Goal: Task Accomplishment & Management: Manage account settings

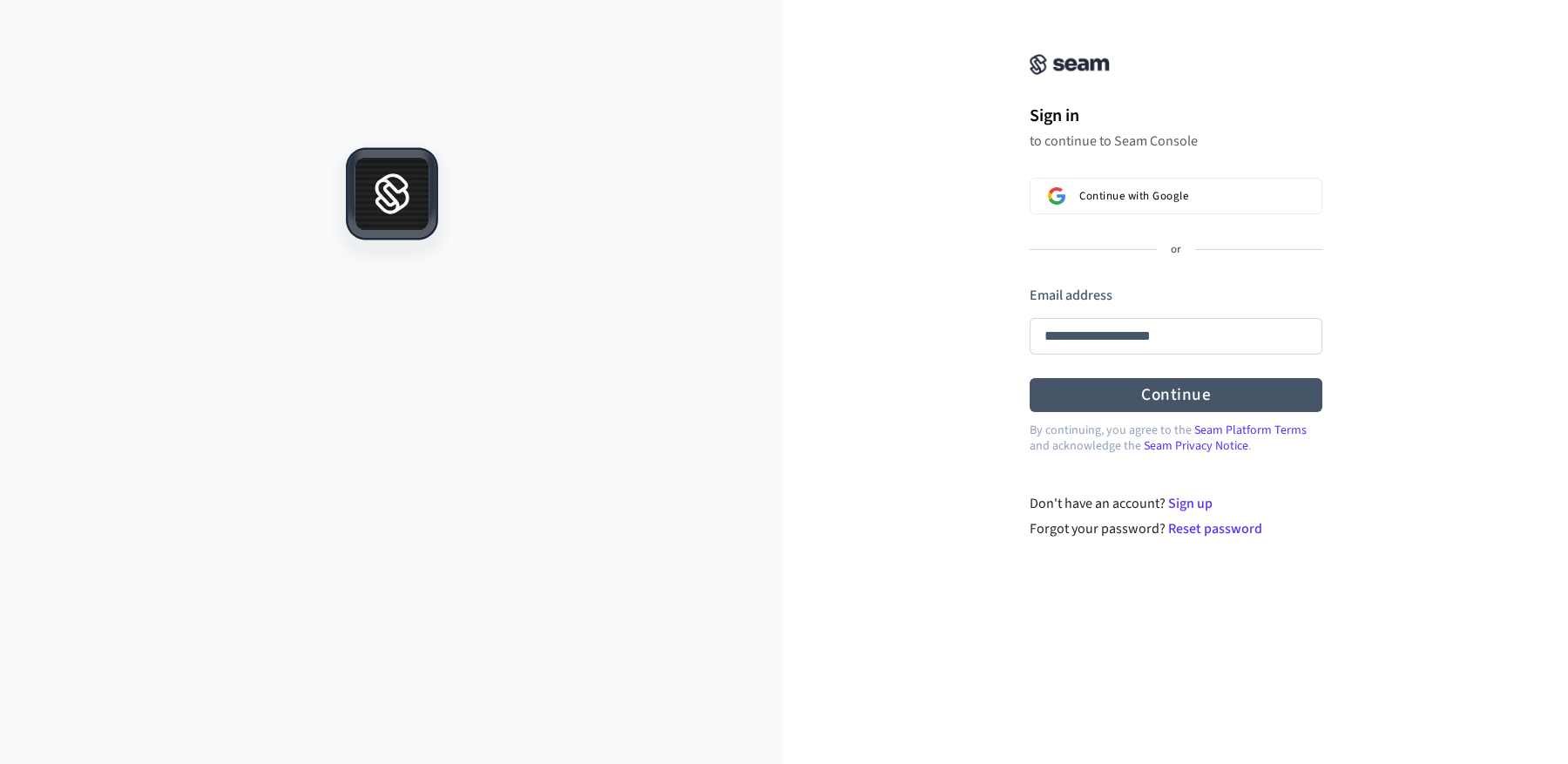
click at [1126, 398] on button "Continue" at bounding box center [1175, 395] width 293 height 34
type input "**********"
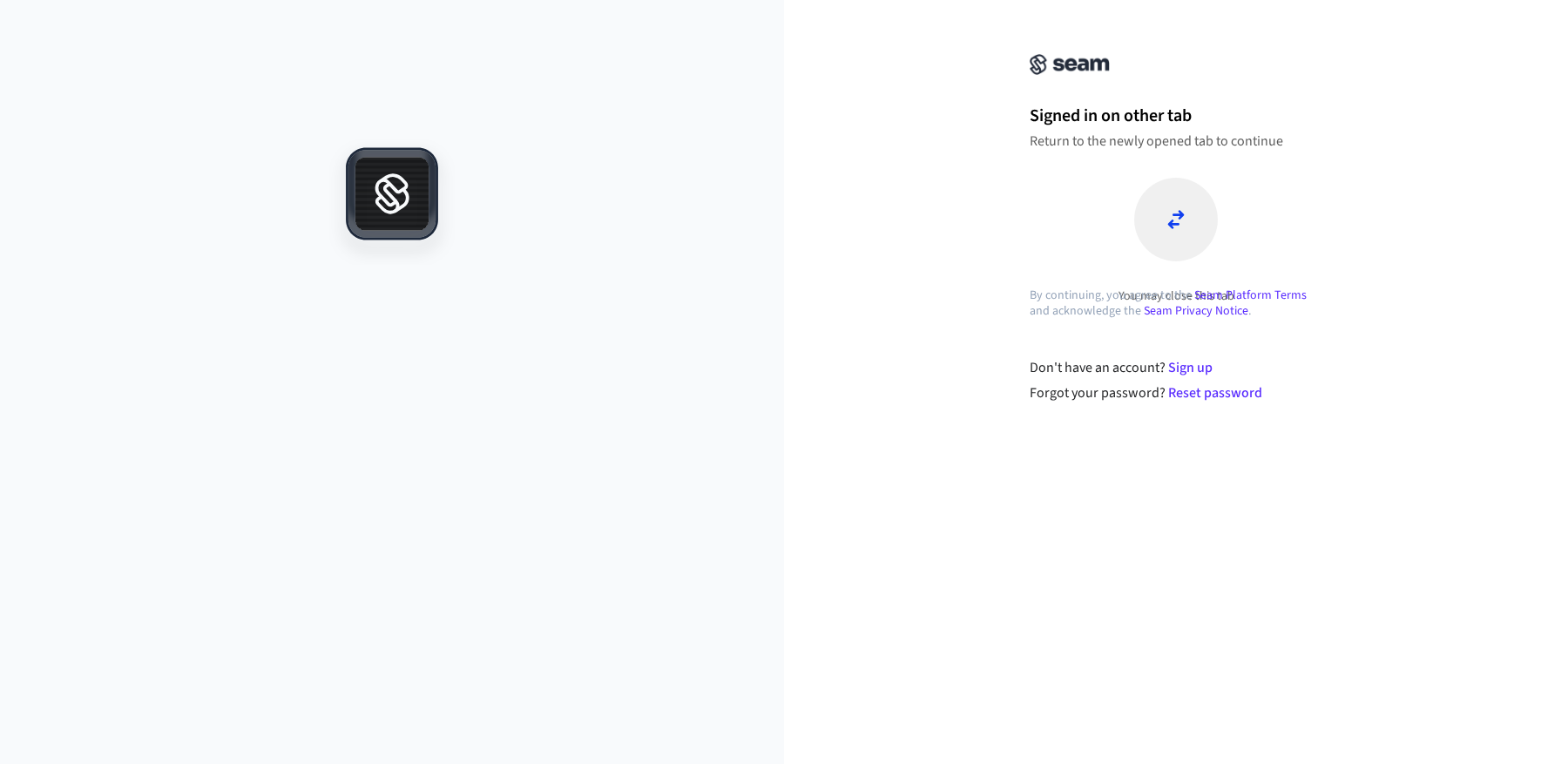
click at [1186, 231] on div at bounding box center [1176, 219] width 84 height 84
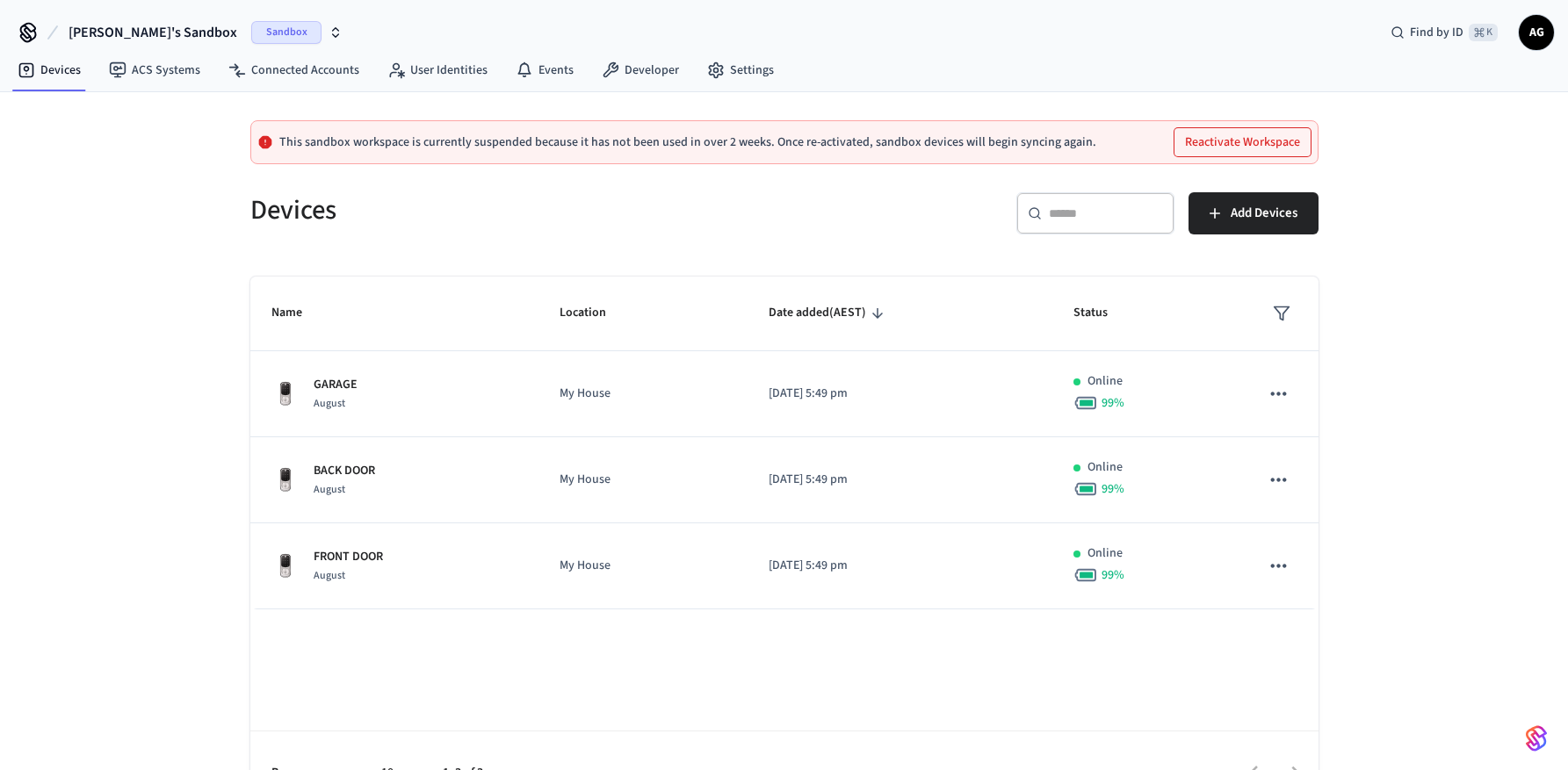
click at [1270, 145] on button "Reactivate Workspace" at bounding box center [1242, 142] width 136 height 28
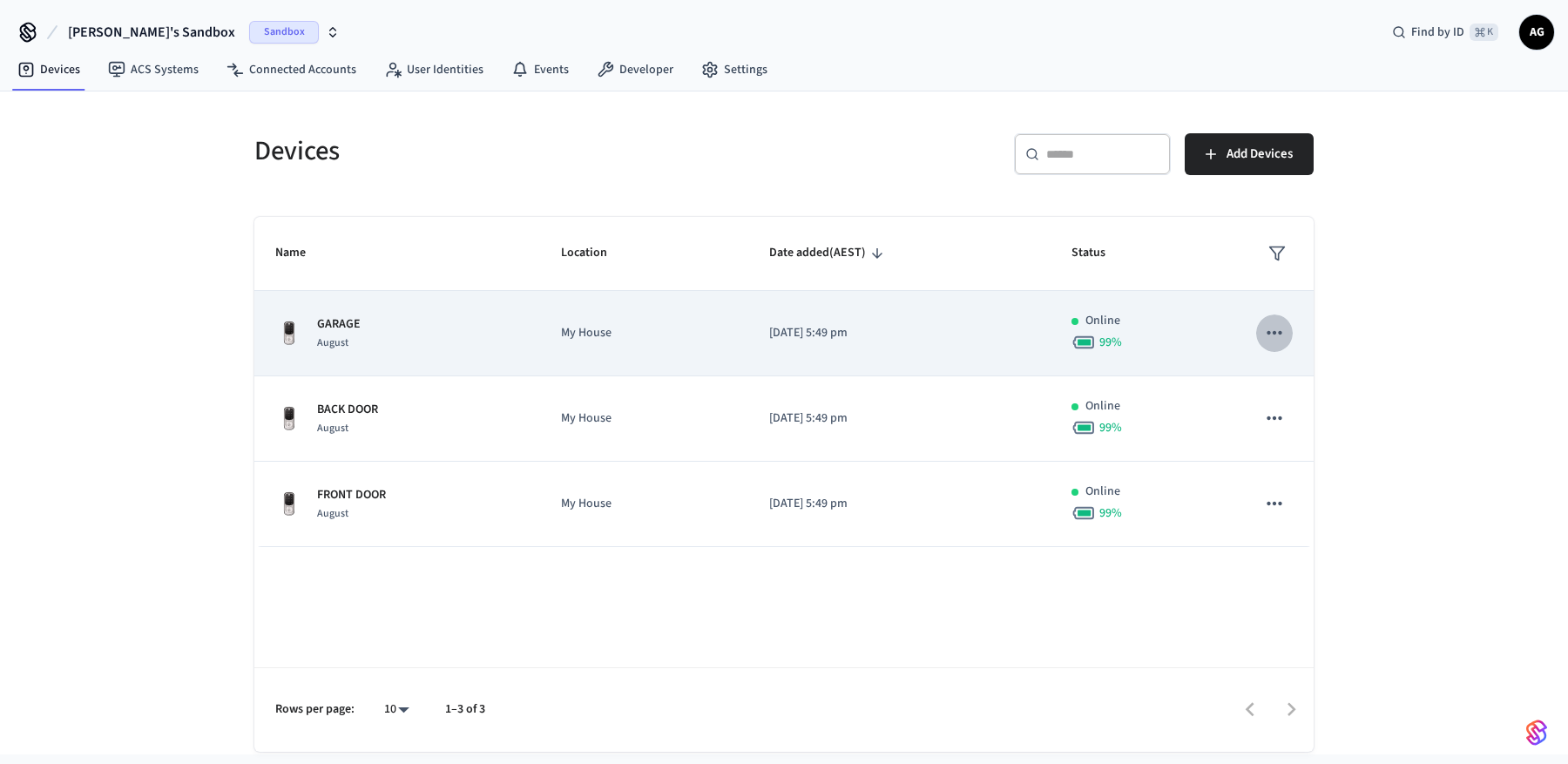
click at [1278, 336] on icon "sticky table" at bounding box center [1274, 333] width 22 height 22
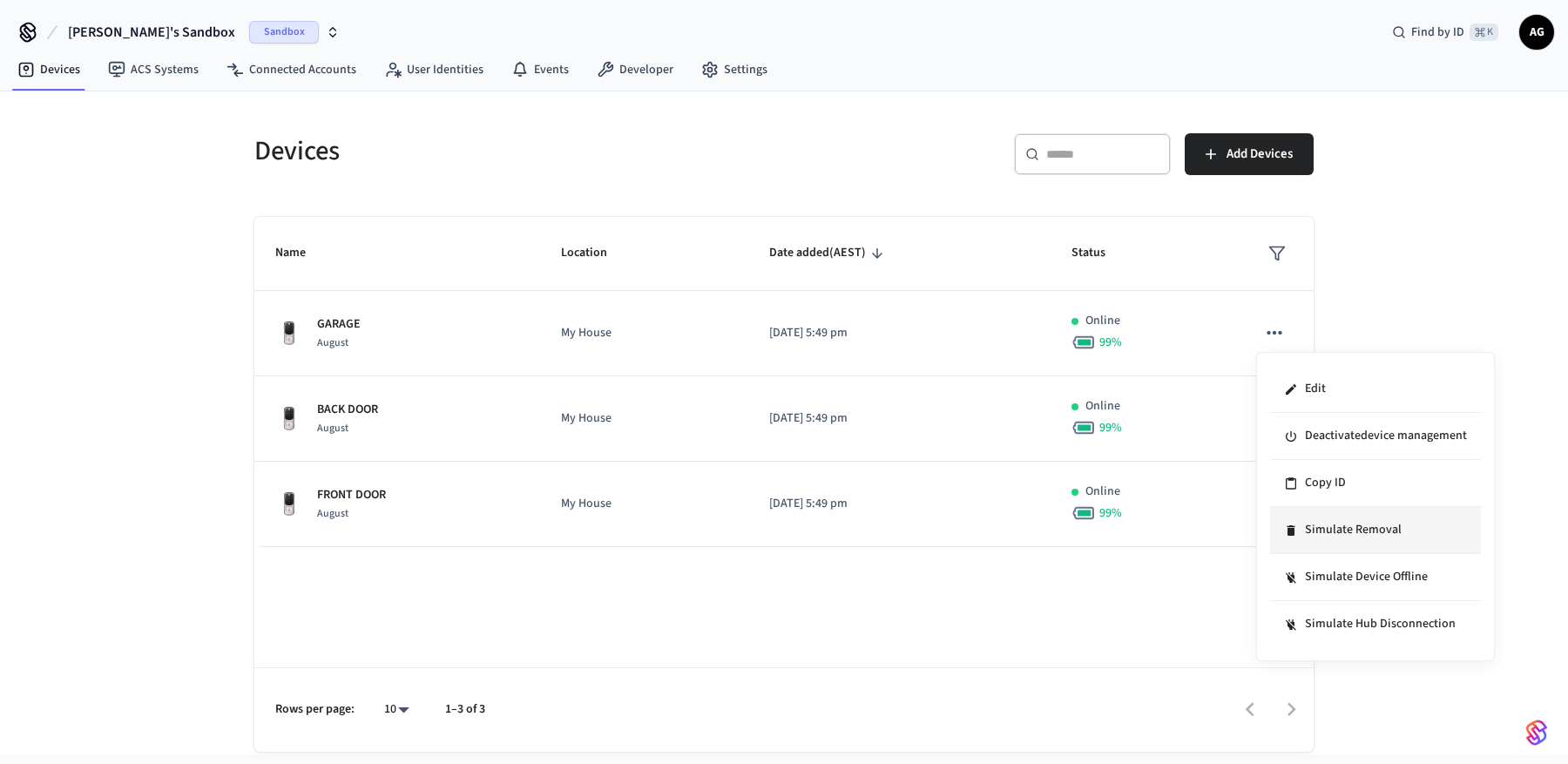
click at [1351, 533] on li "Simulate Removal" at bounding box center [1375, 531] width 211 height 47
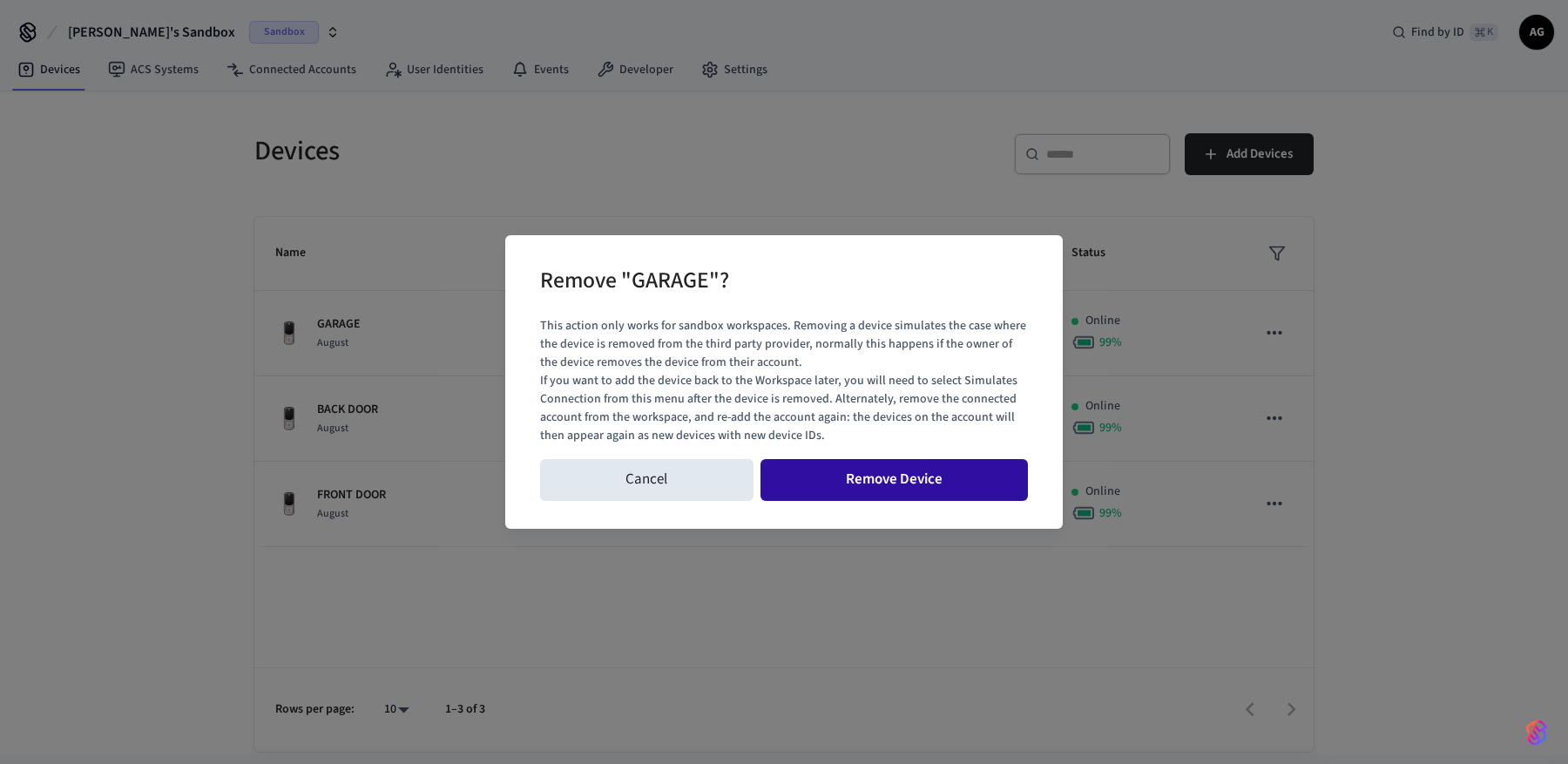
click at [905, 484] on button "Remove Device" at bounding box center [895, 480] width 268 height 42
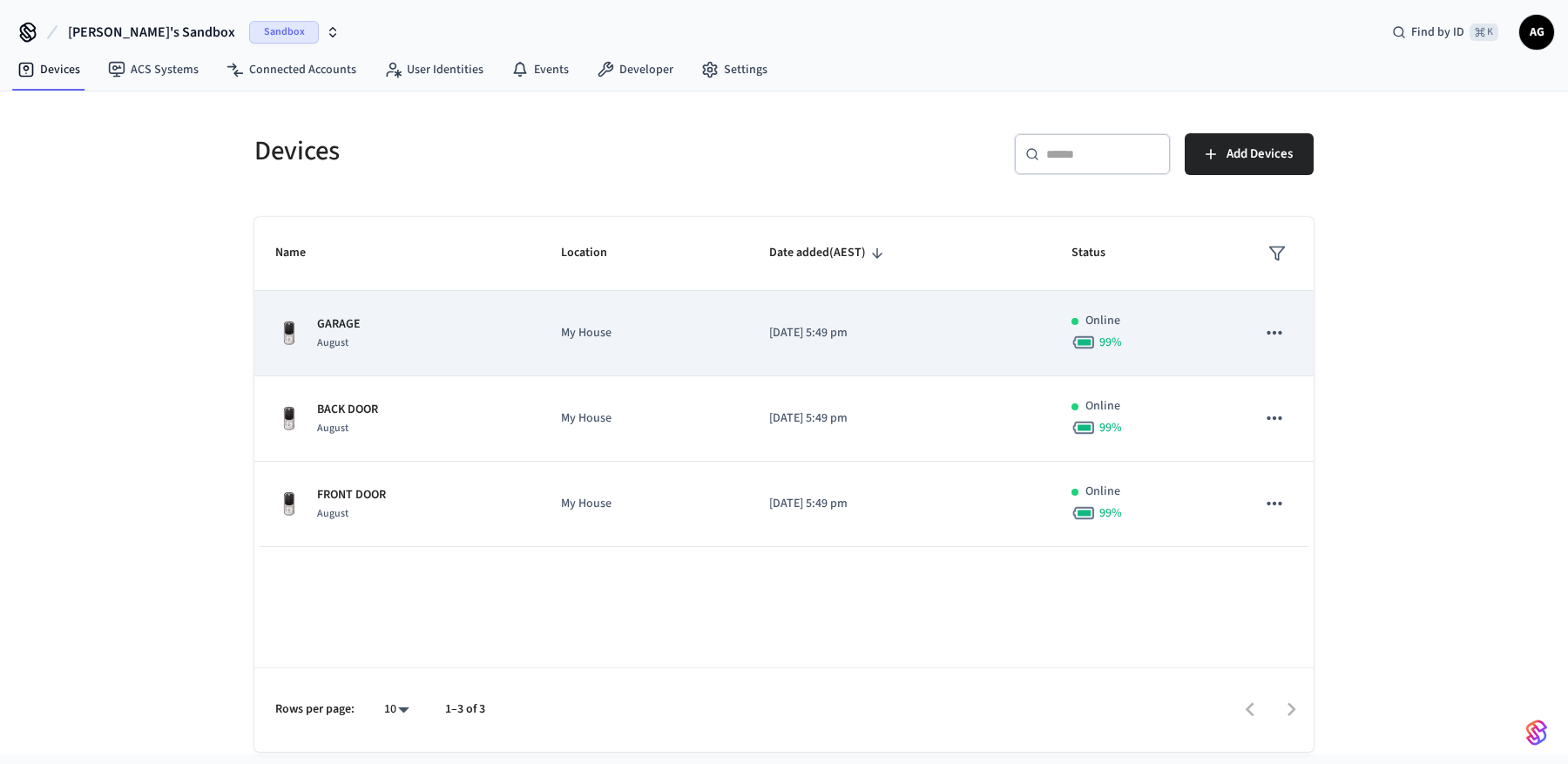
click at [1274, 333] on icon "sticky table" at bounding box center [1274, 333] width 15 height 4
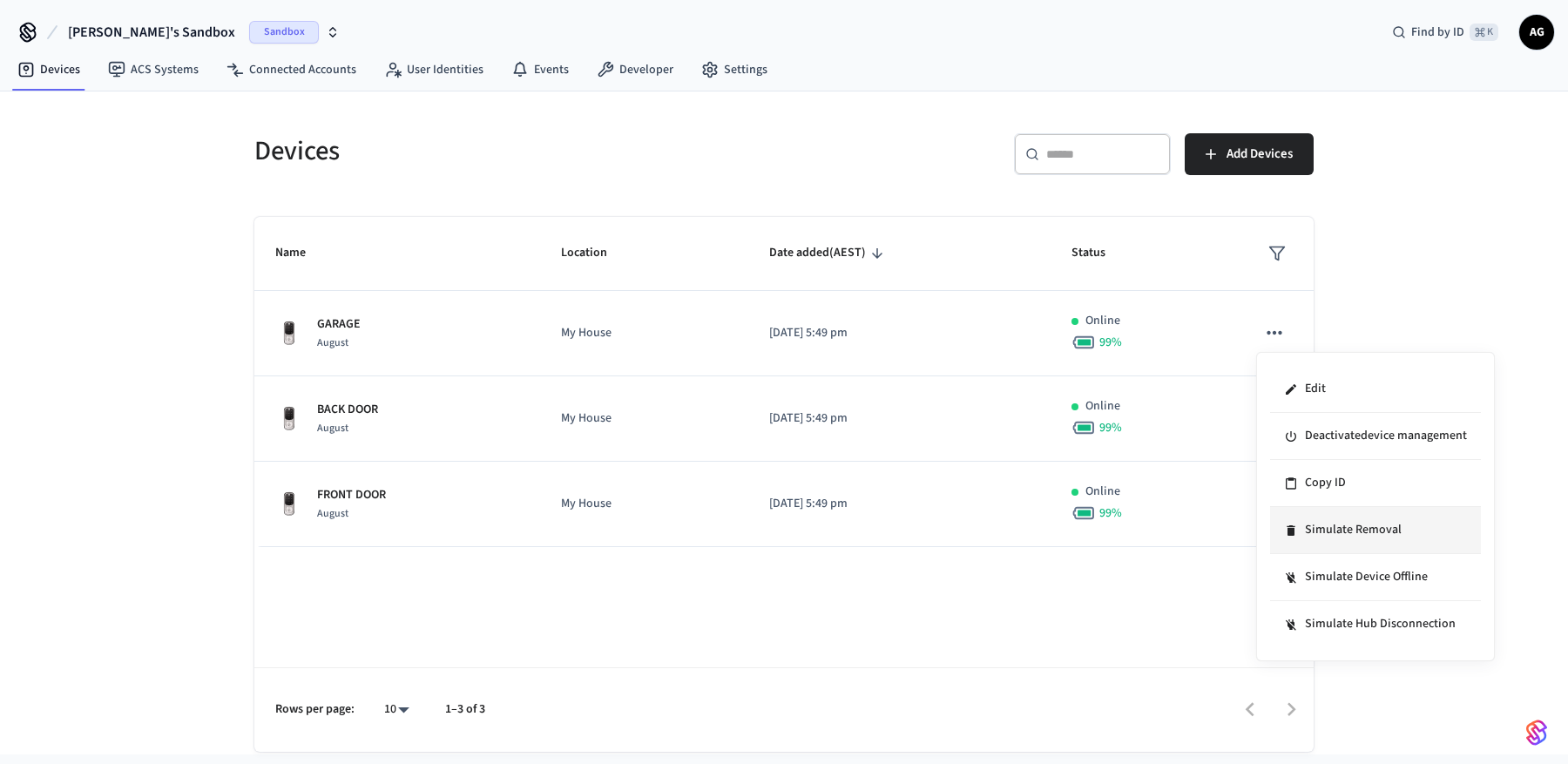
click at [1319, 529] on li "Simulate Removal" at bounding box center [1375, 531] width 211 height 47
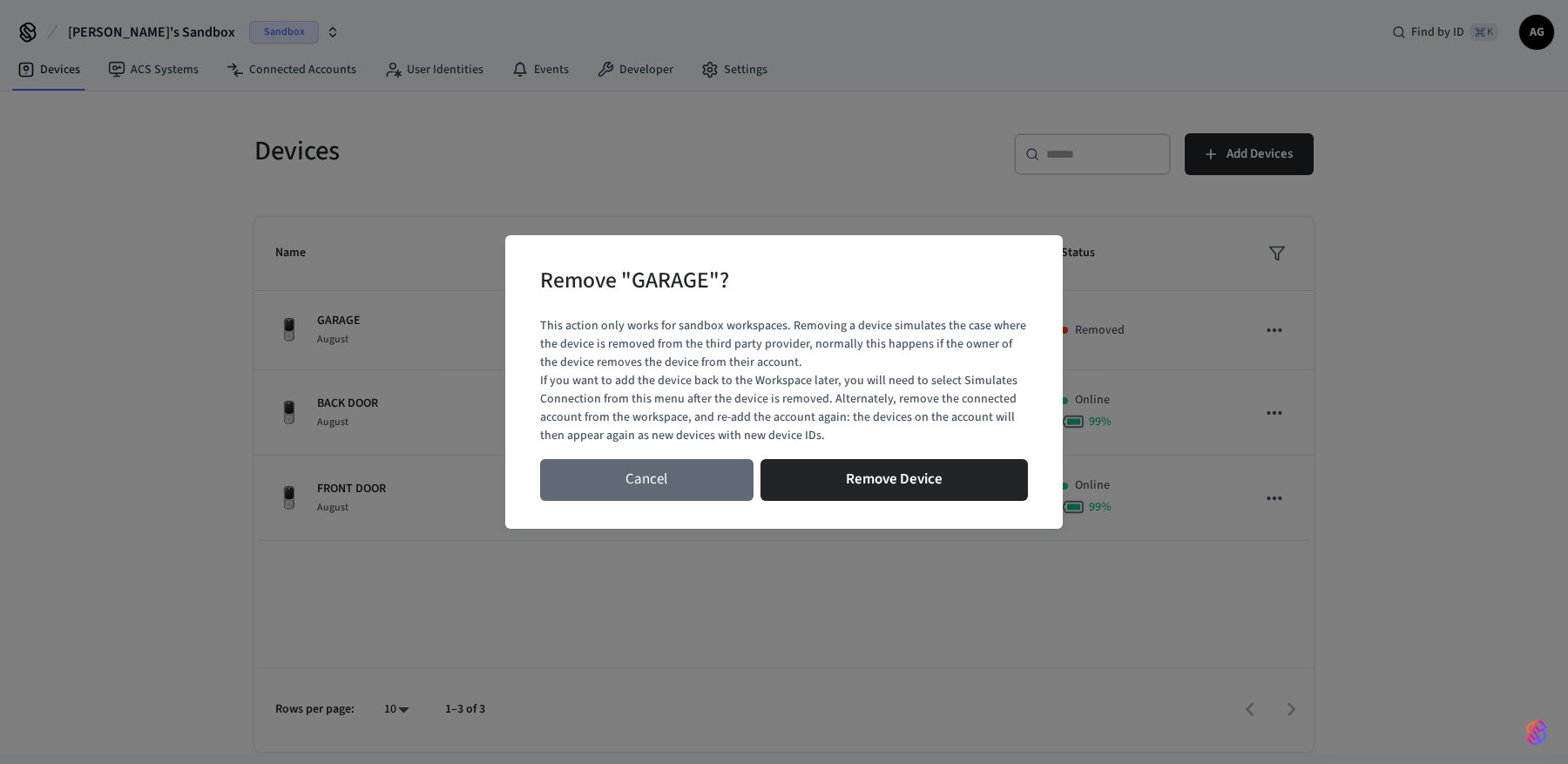
click at [691, 486] on button "Cancel" at bounding box center [647, 480] width 214 height 42
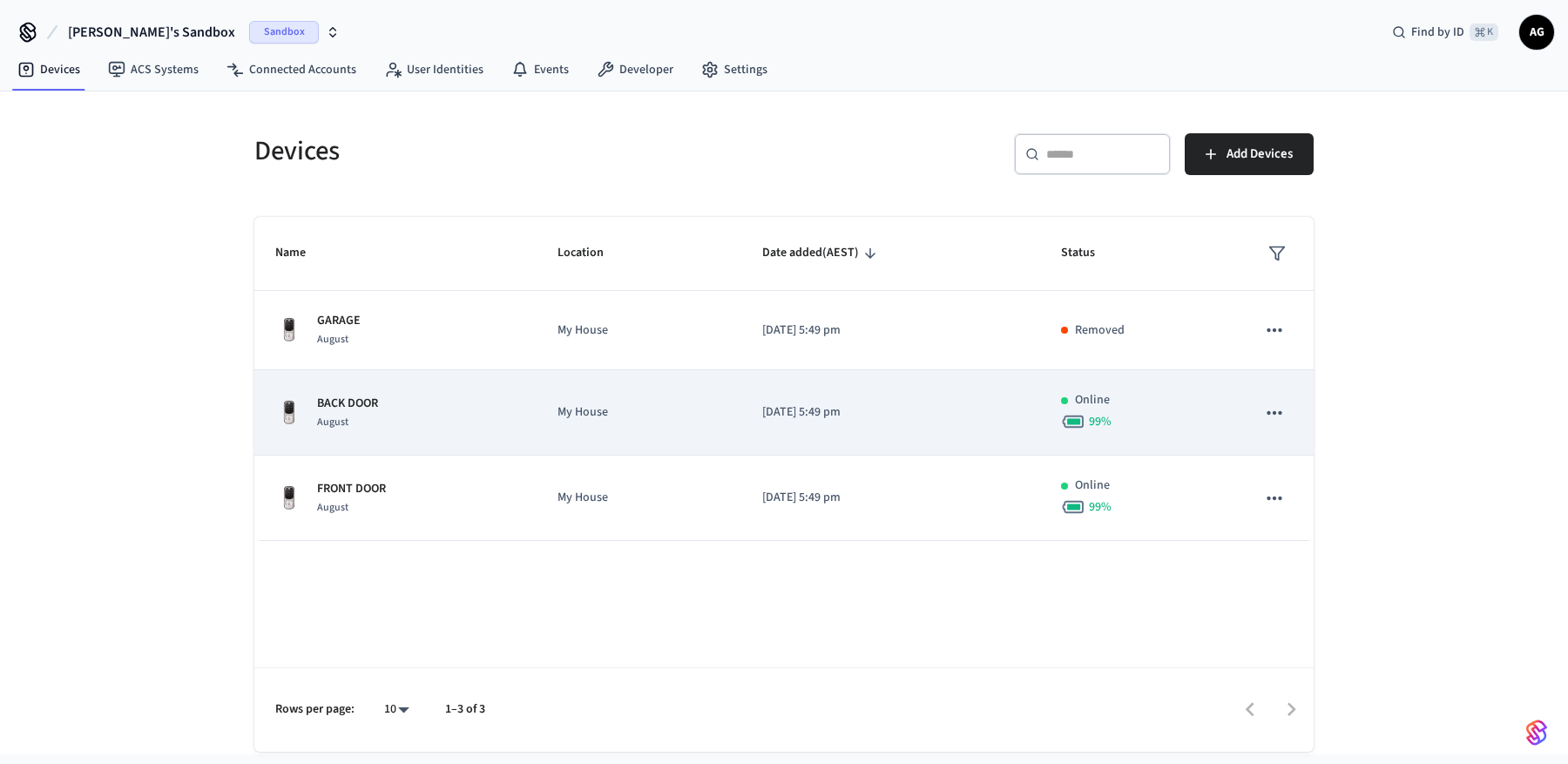
click at [1274, 415] on icon "sticky table" at bounding box center [1274, 413] width 22 height 22
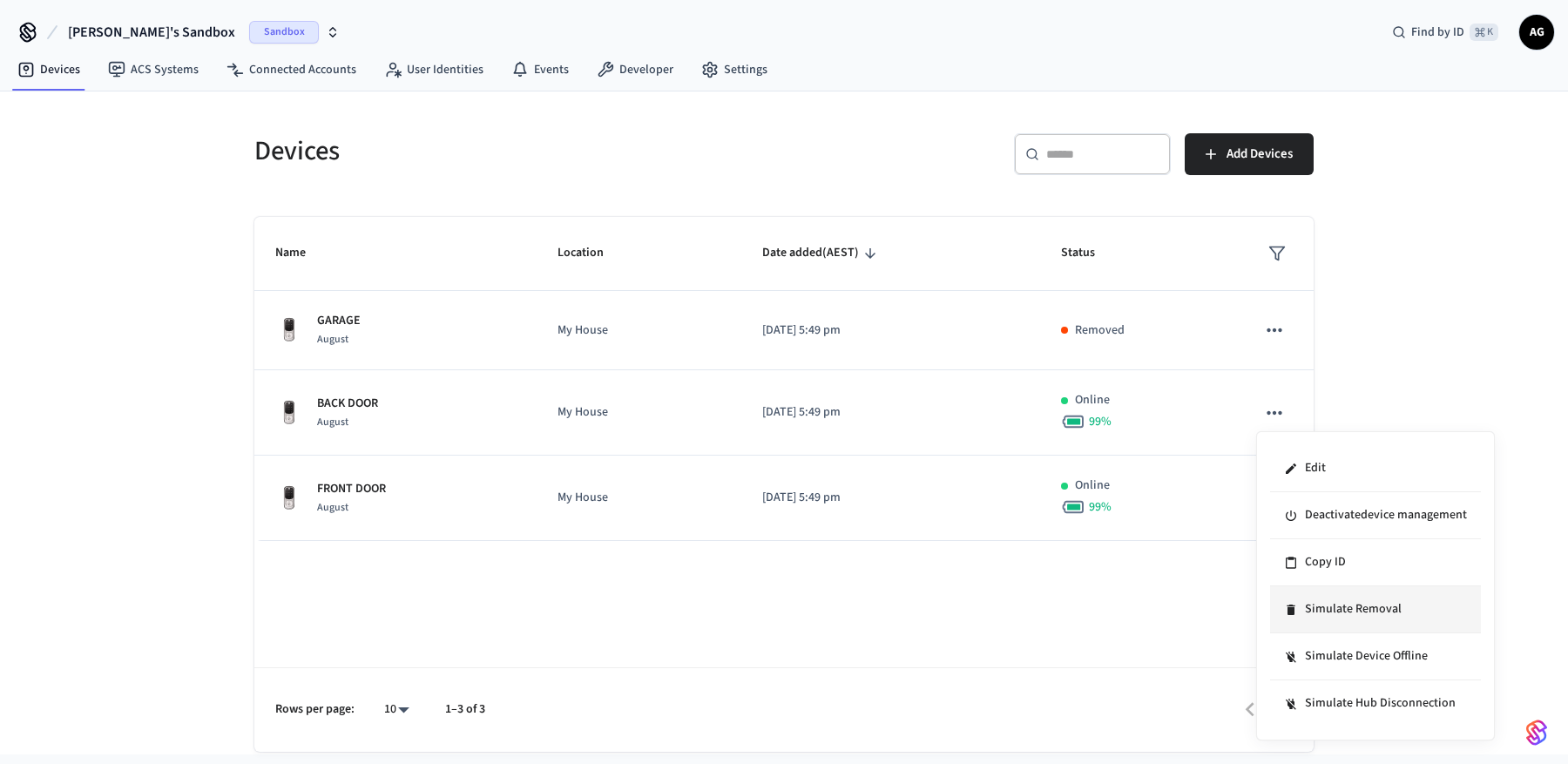
click at [1363, 611] on li "Simulate Removal" at bounding box center [1375, 610] width 211 height 47
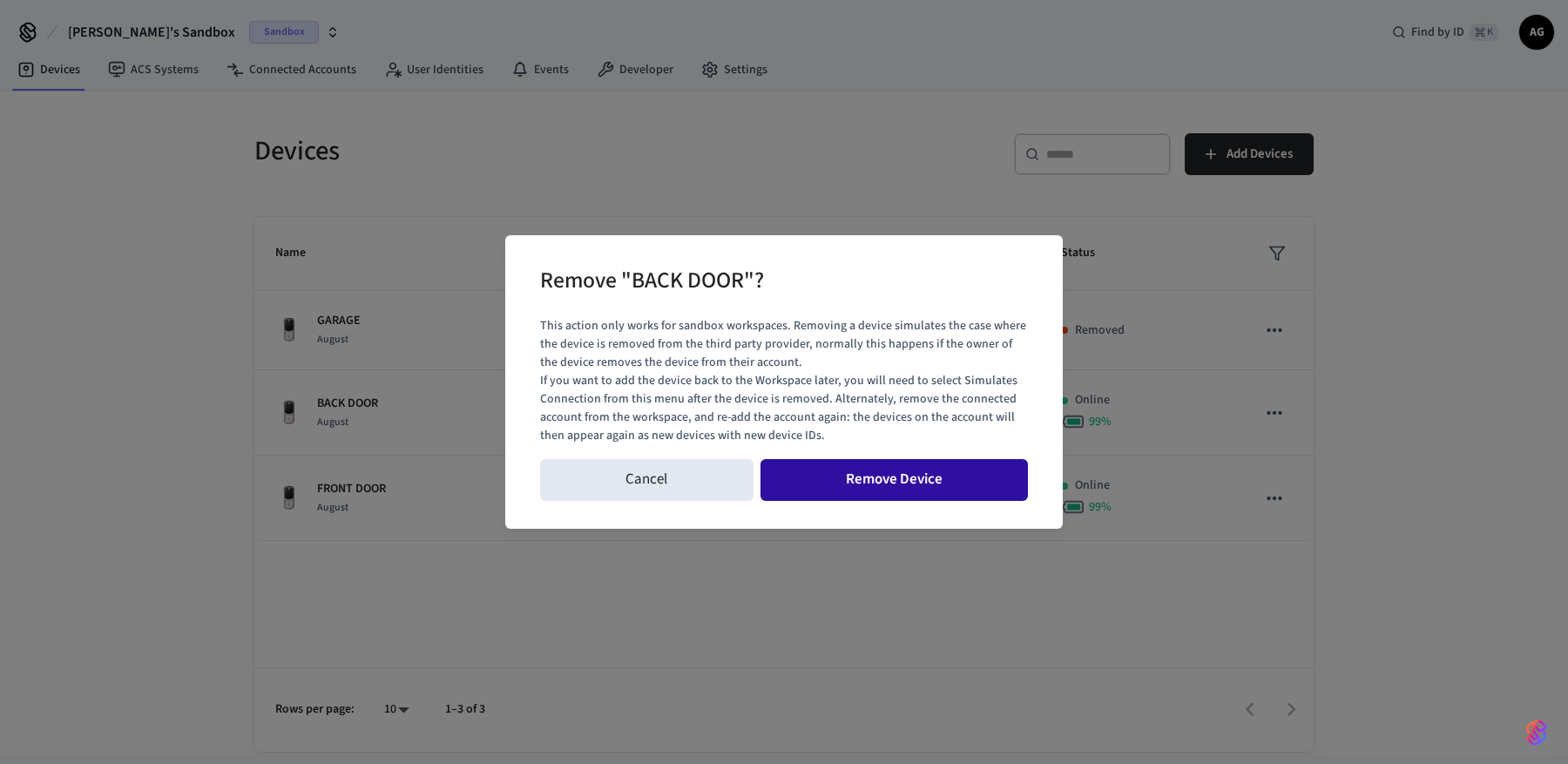
click at [910, 480] on button "Remove Device" at bounding box center [895, 480] width 268 height 42
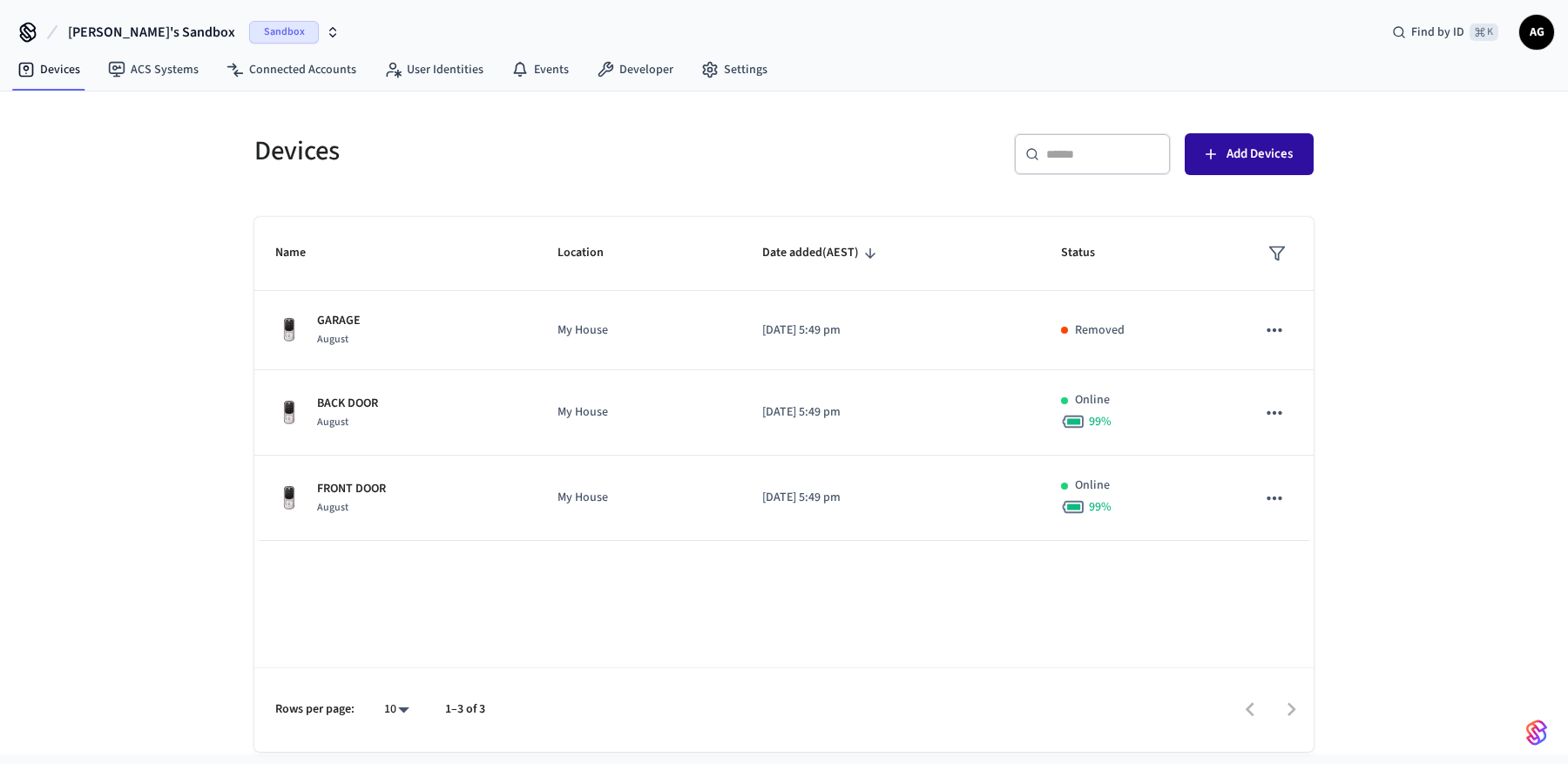
click at [1245, 162] on span "Add Devices" at bounding box center [1259, 154] width 66 height 22
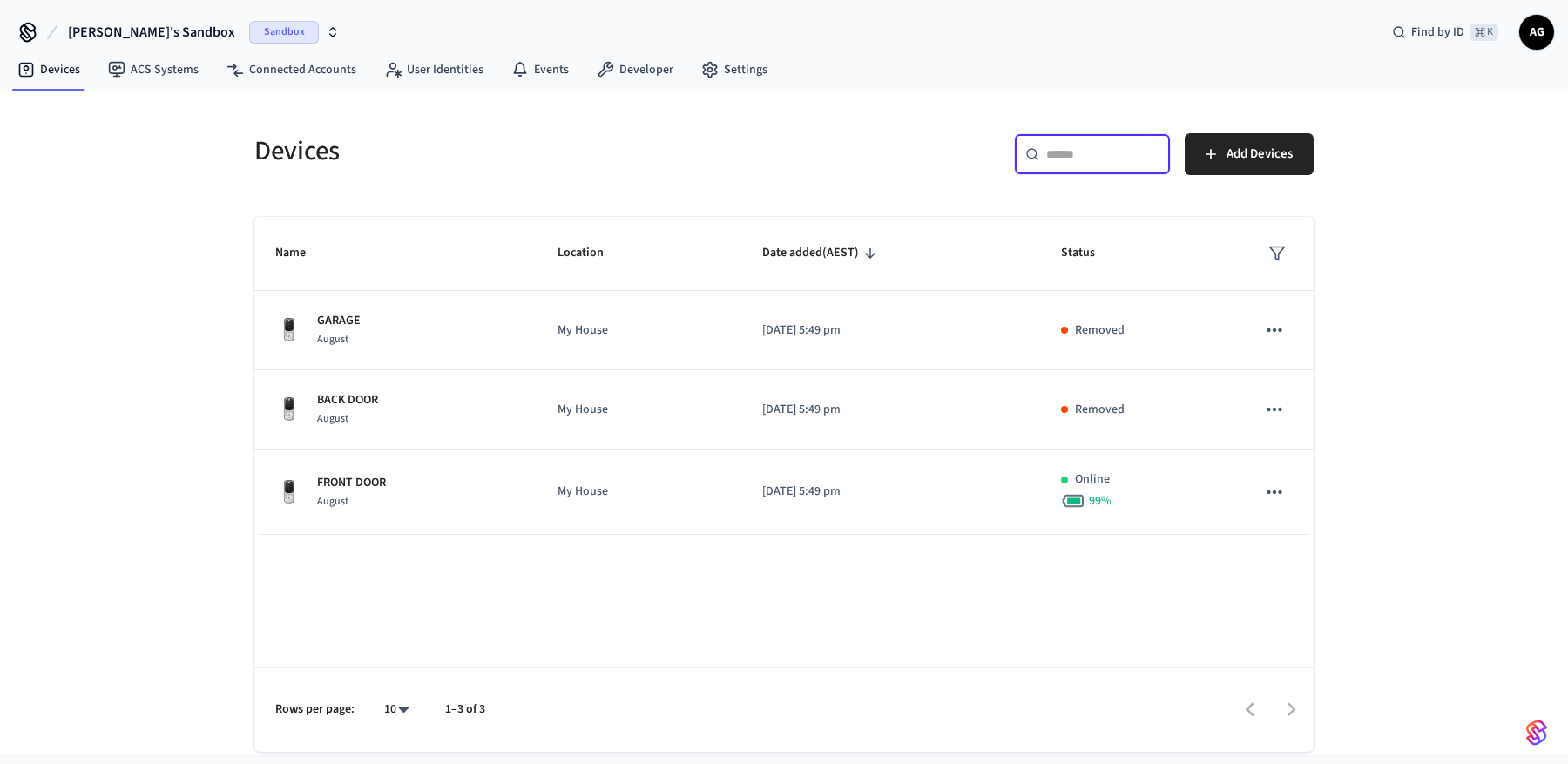
click at [1098, 160] on input "text" at bounding box center [1103, 154] width 113 height 18
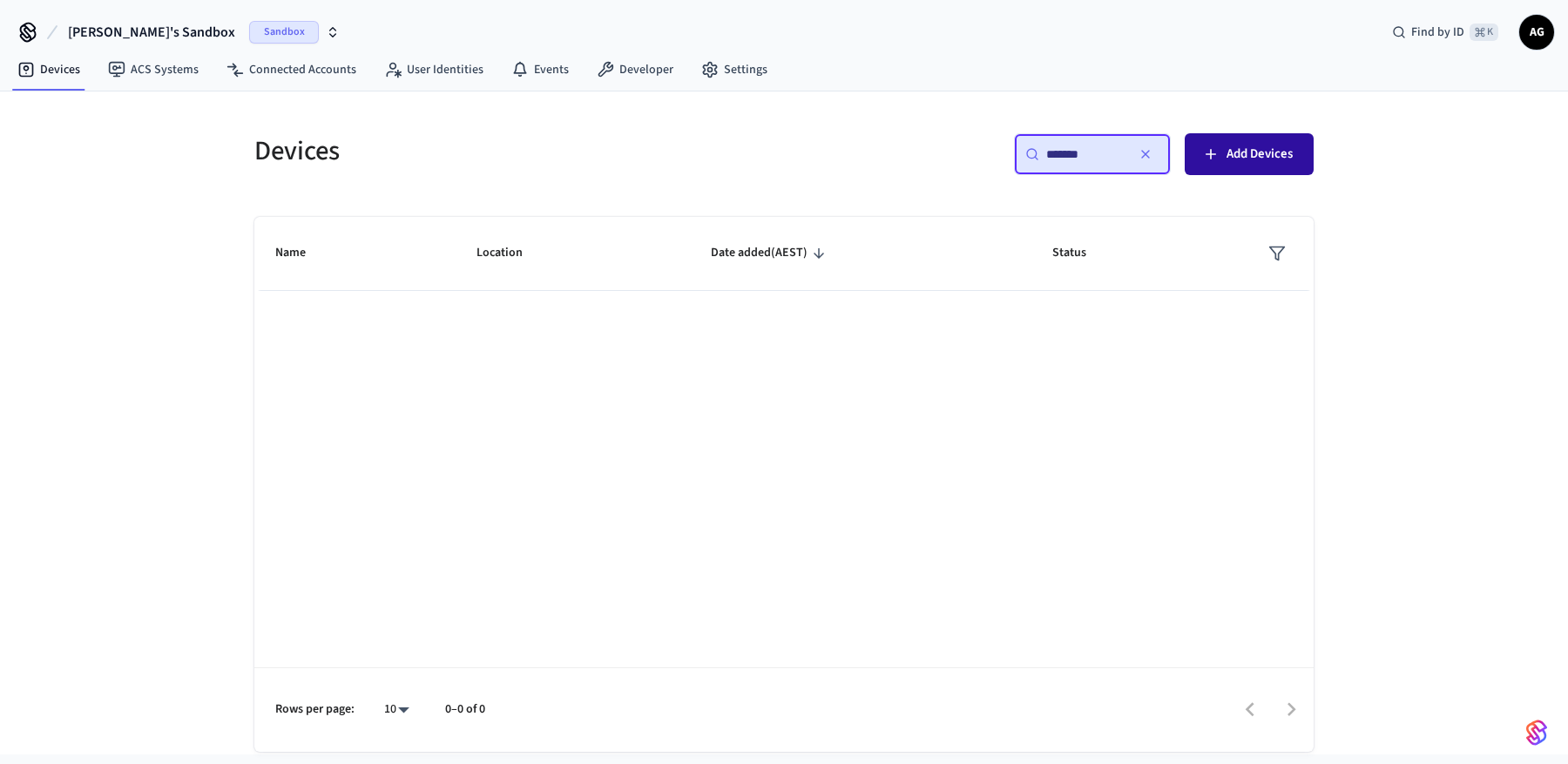
type input "*******"
click at [1259, 162] on span "Add Devices" at bounding box center [1259, 154] width 66 height 22
click at [1147, 152] on icon "button" at bounding box center [1145, 154] width 7 height 7
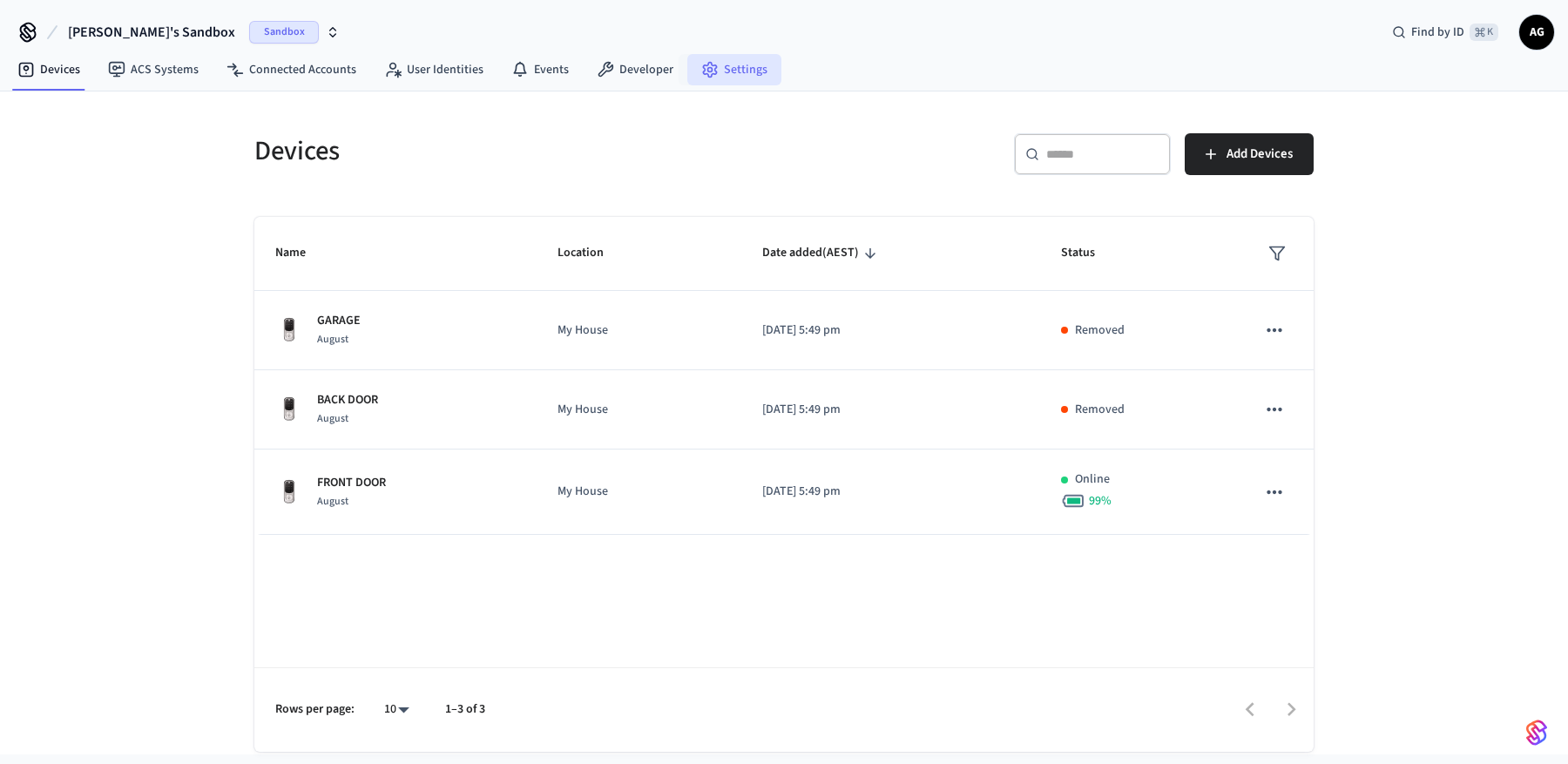
click at [740, 72] on link "Settings" at bounding box center [734, 70] width 94 height 32
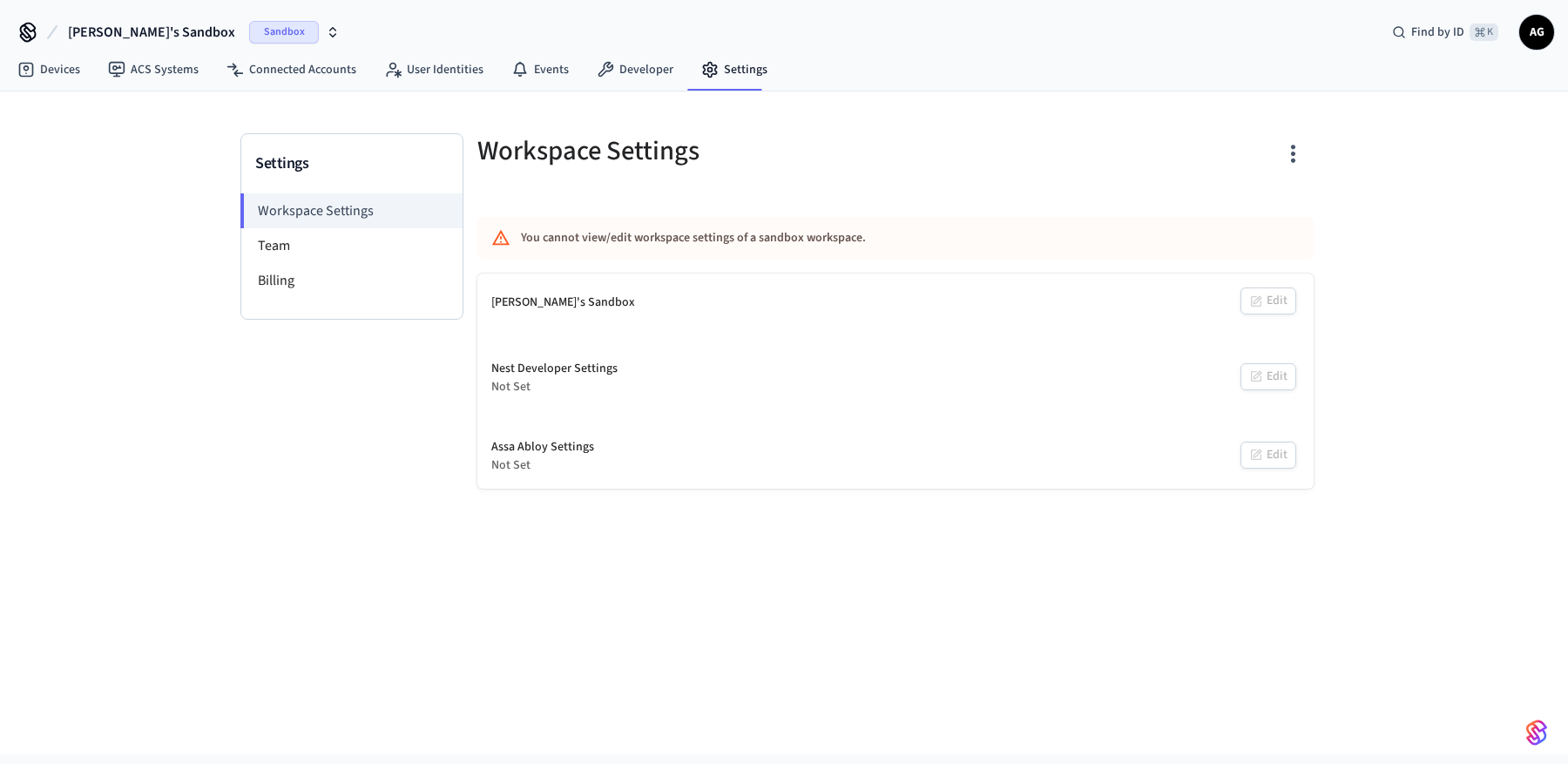
click at [326, 34] on icon "button" at bounding box center [333, 32] width 14 height 14
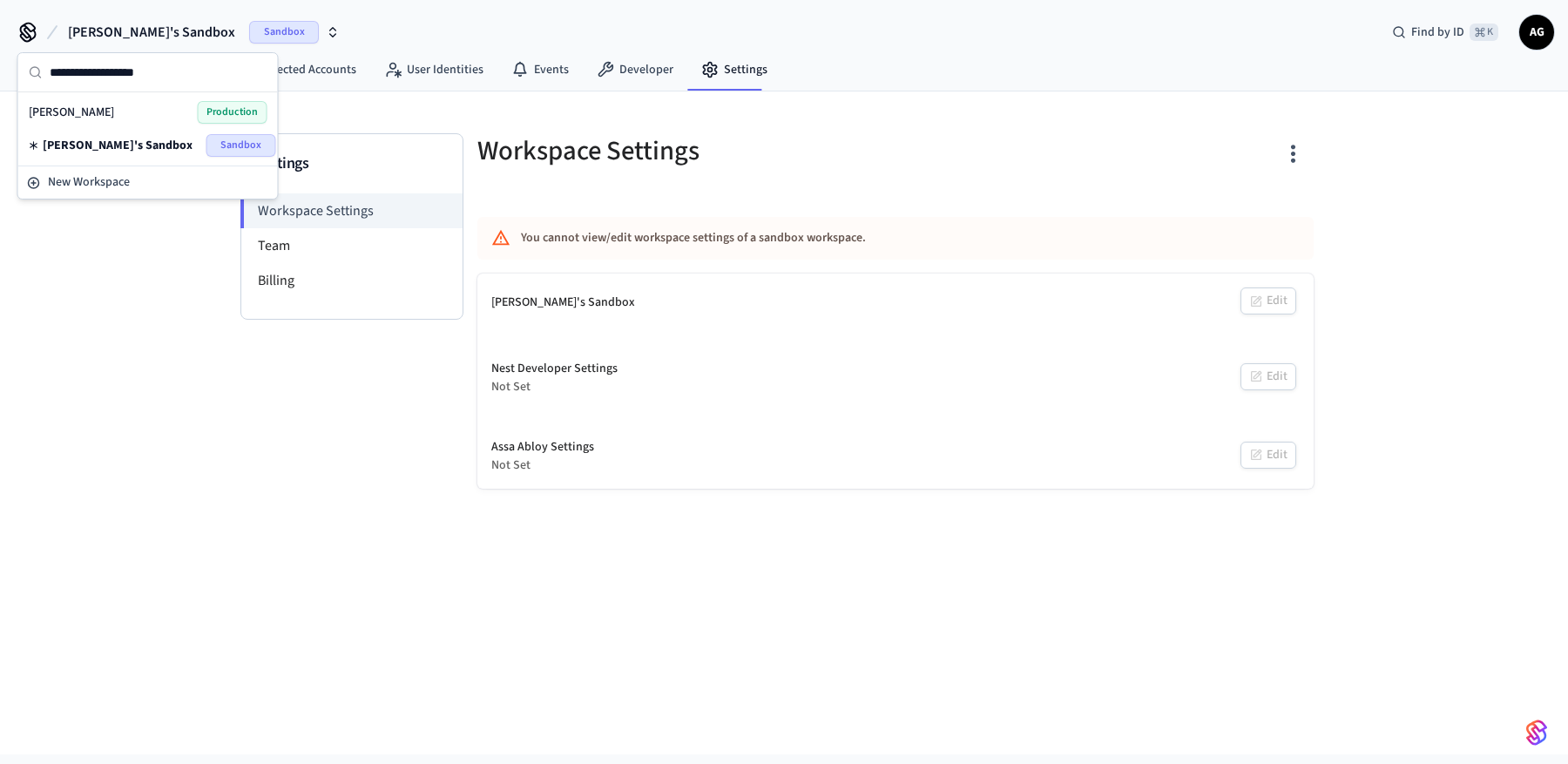
click at [326, 32] on icon "button" at bounding box center [333, 32] width 14 height 14
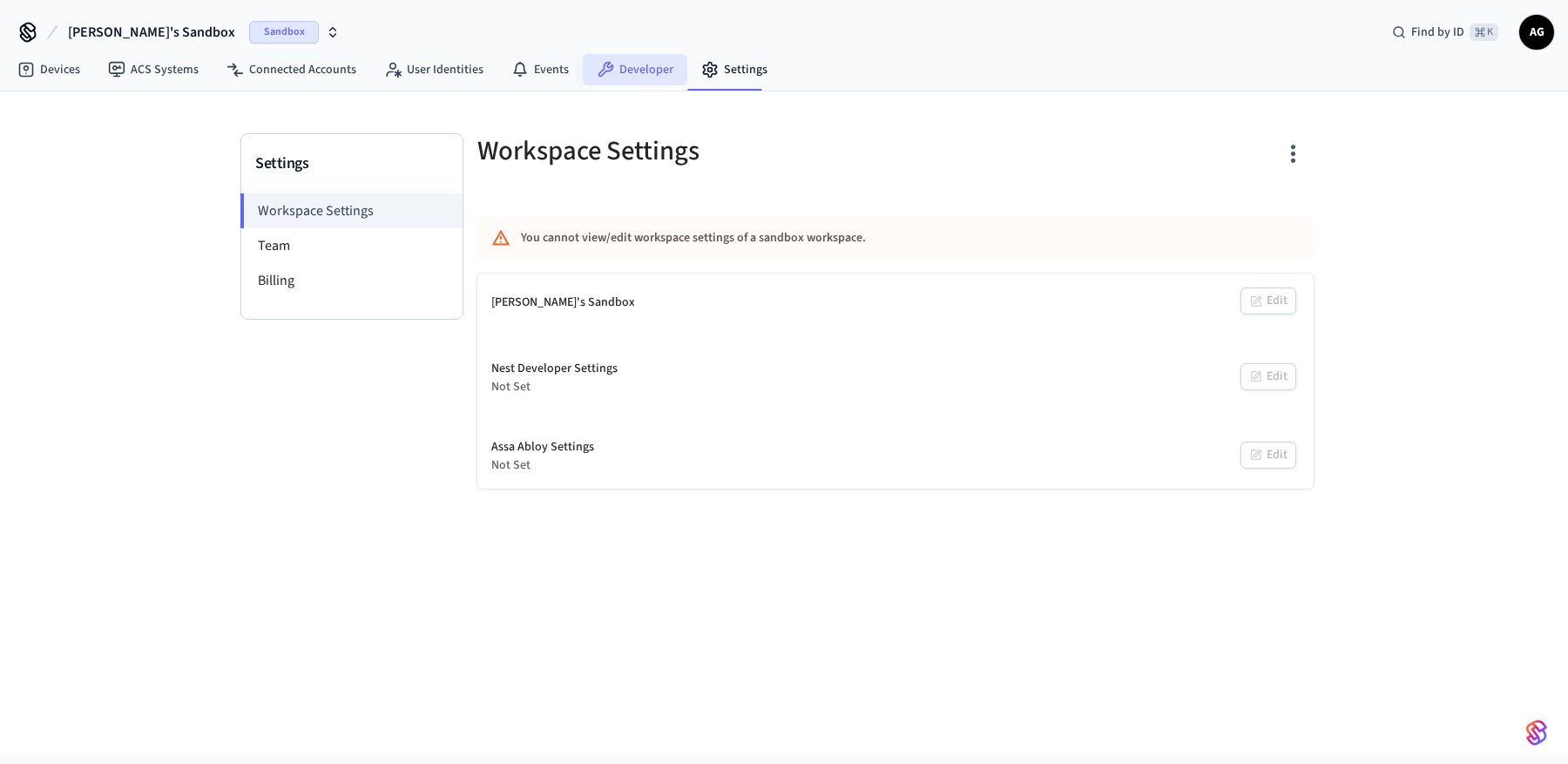
click at [616, 69] on link "Developer" at bounding box center [634, 70] width 105 height 32
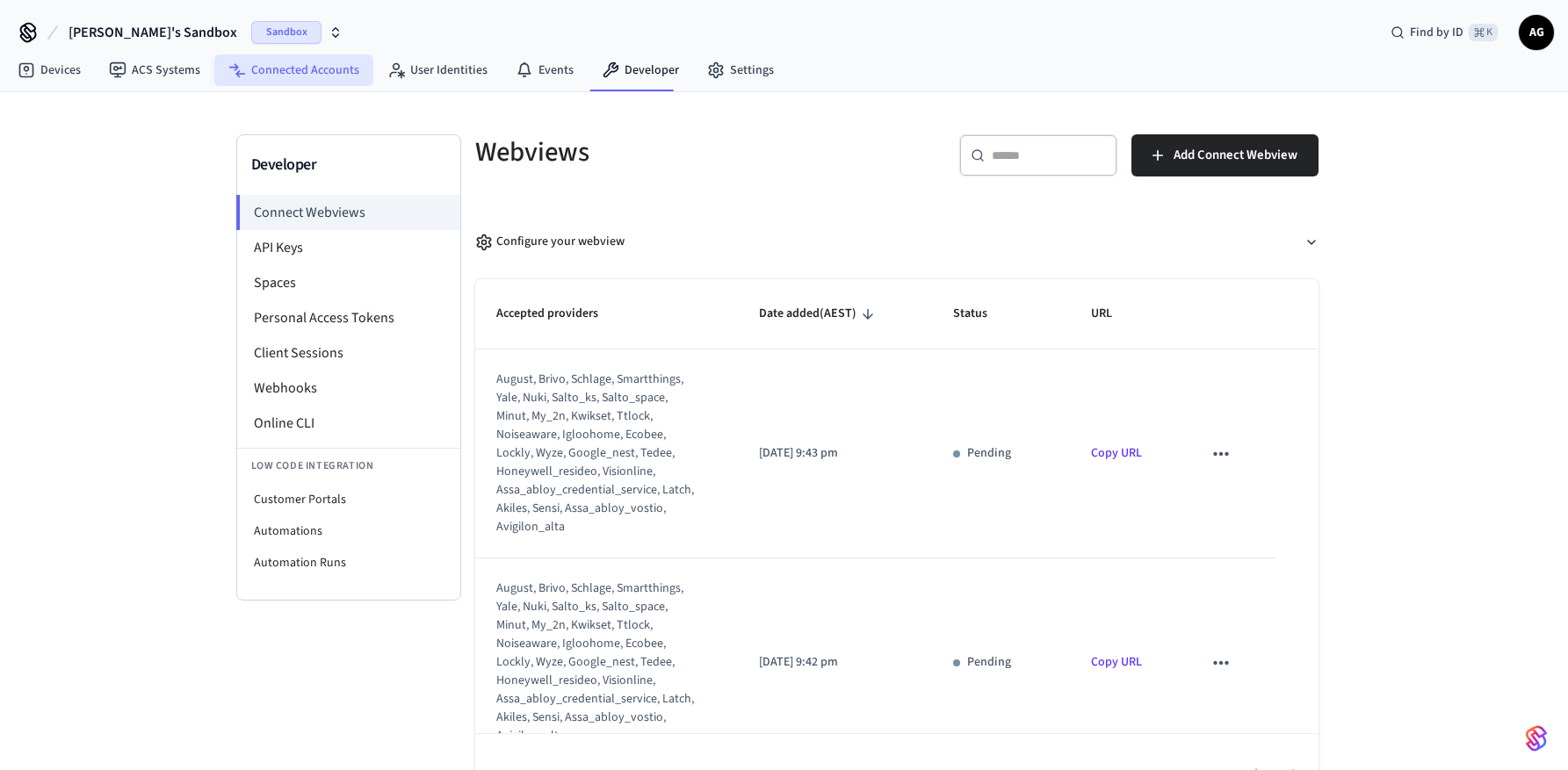
click at [275, 70] on link "Connected Accounts" at bounding box center [294, 70] width 159 height 32
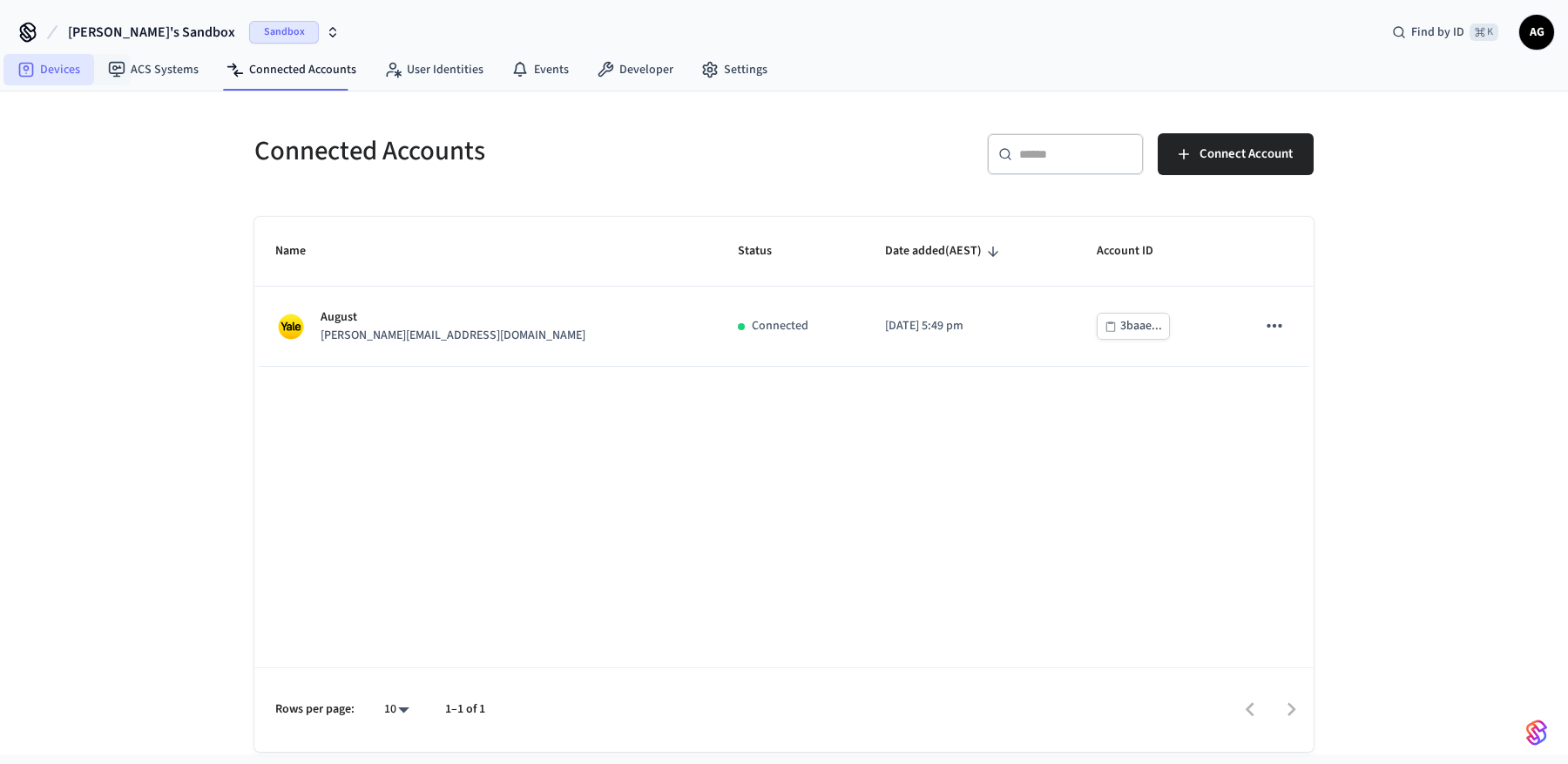
click at [77, 62] on link "Devices" at bounding box center [49, 70] width 91 height 32
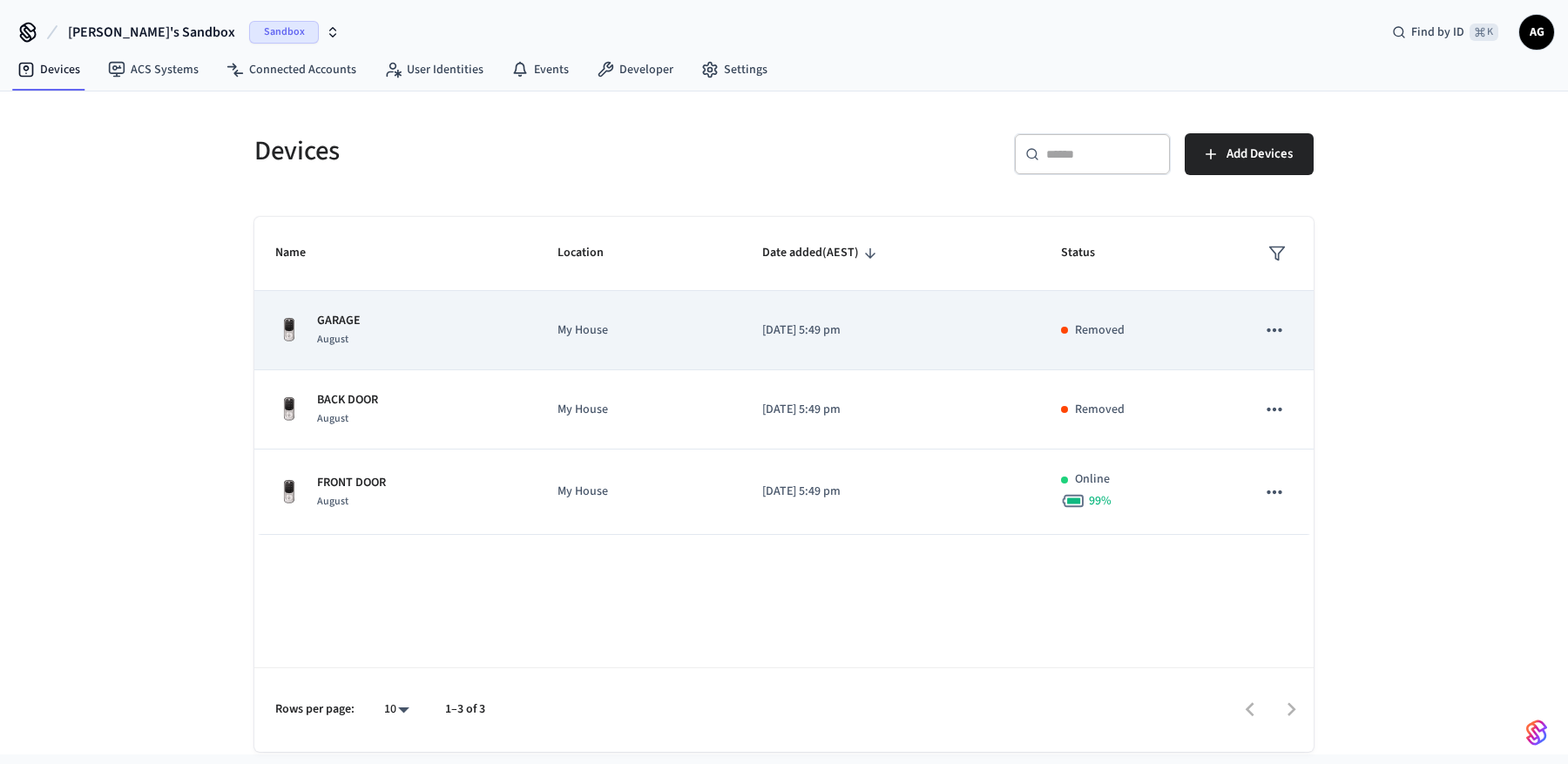
click at [1277, 333] on icon "sticky table" at bounding box center [1274, 330] width 22 height 22
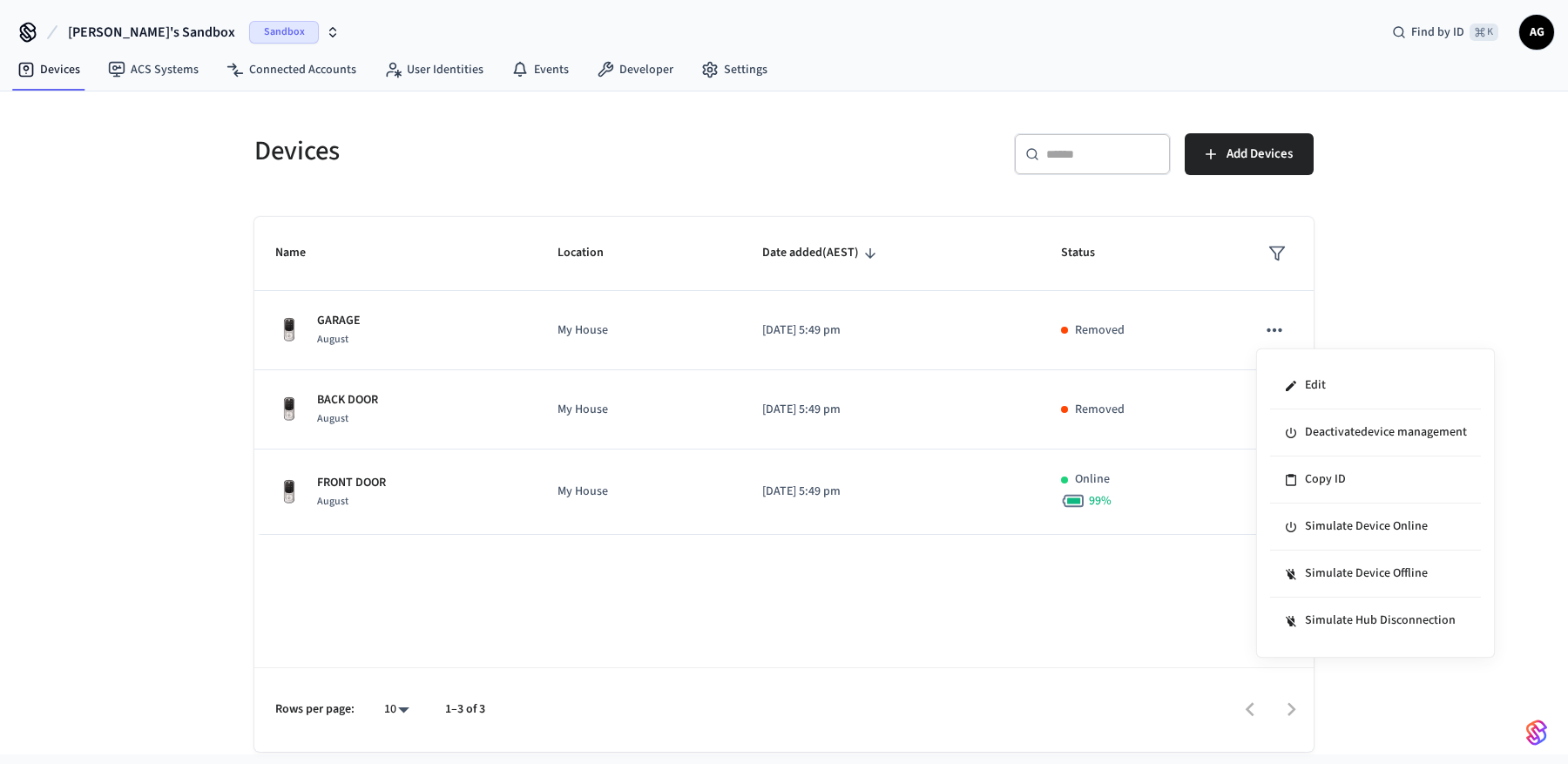
click at [1093, 639] on div at bounding box center [784, 382] width 1568 height 764
click at [126, 33] on span "[PERSON_NAME]'s Sandbox" at bounding box center [151, 32] width 167 height 21
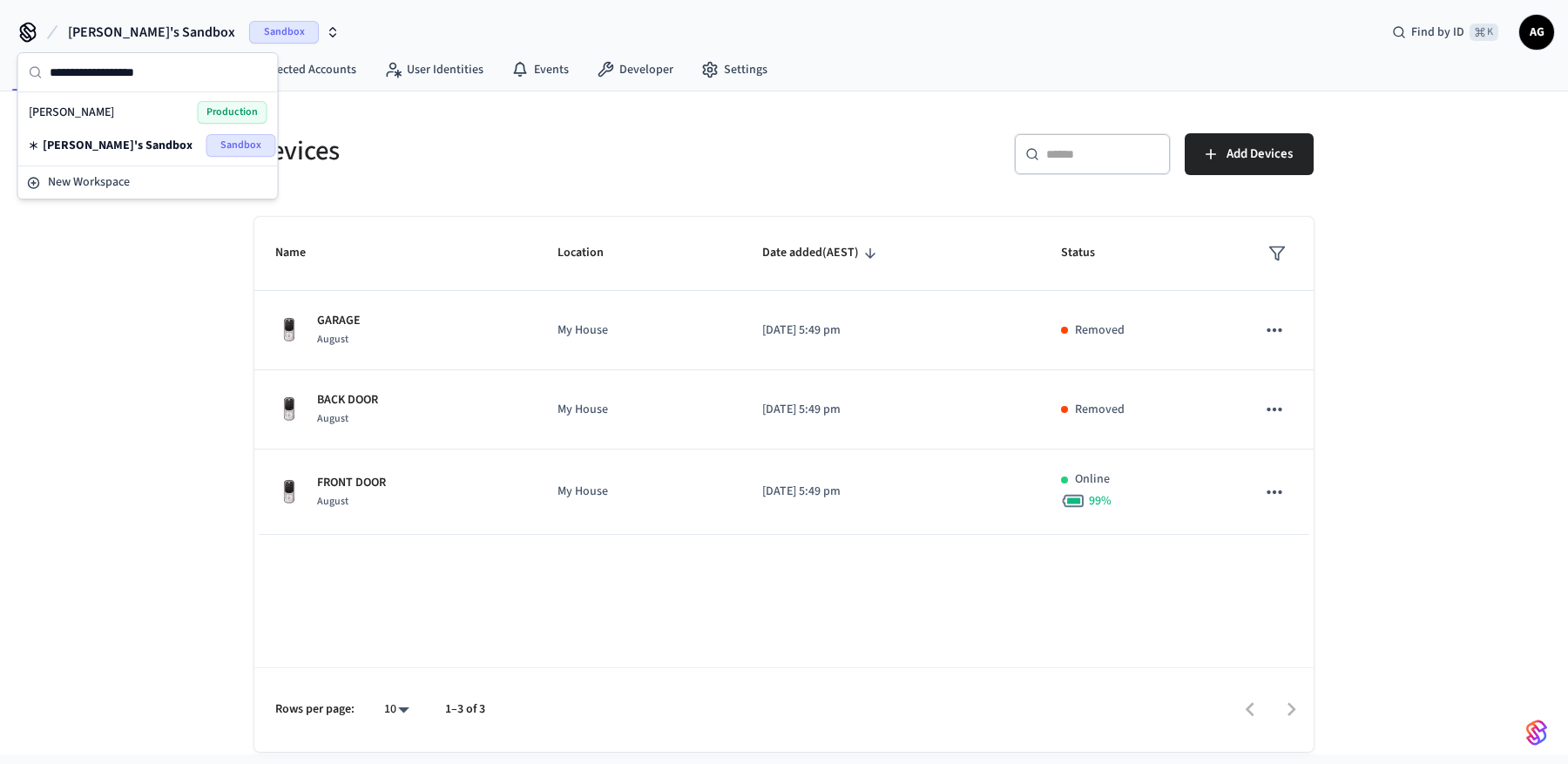
click at [118, 122] on div "[PERSON_NAME] Production" at bounding box center [148, 112] width 239 height 22
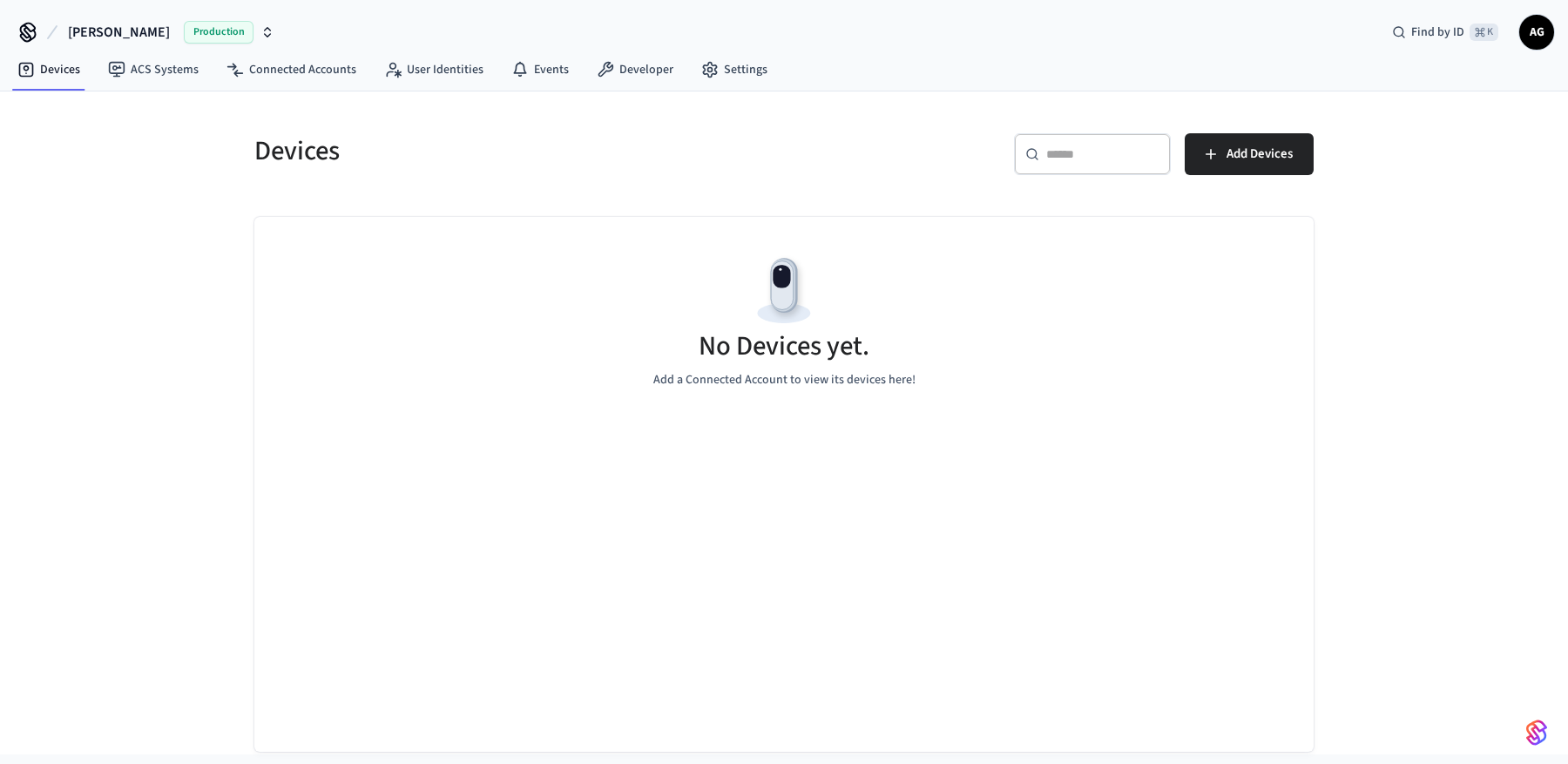
click at [98, 35] on span "[PERSON_NAME]" at bounding box center [119, 32] width 102 height 21
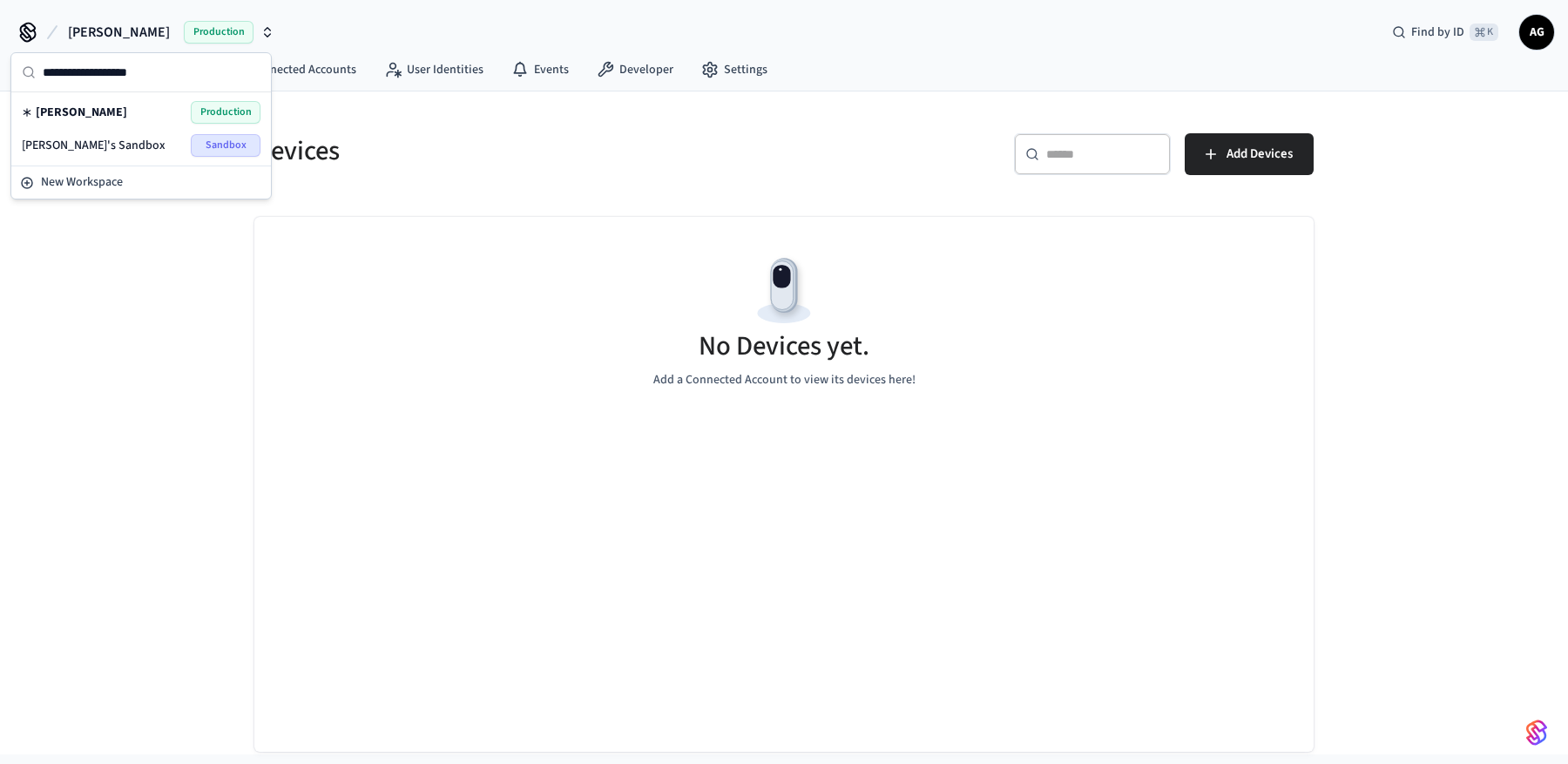
click at [104, 143] on span "[PERSON_NAME]'s Sandbox" at bounding box center [93, 145] width 144 height 18
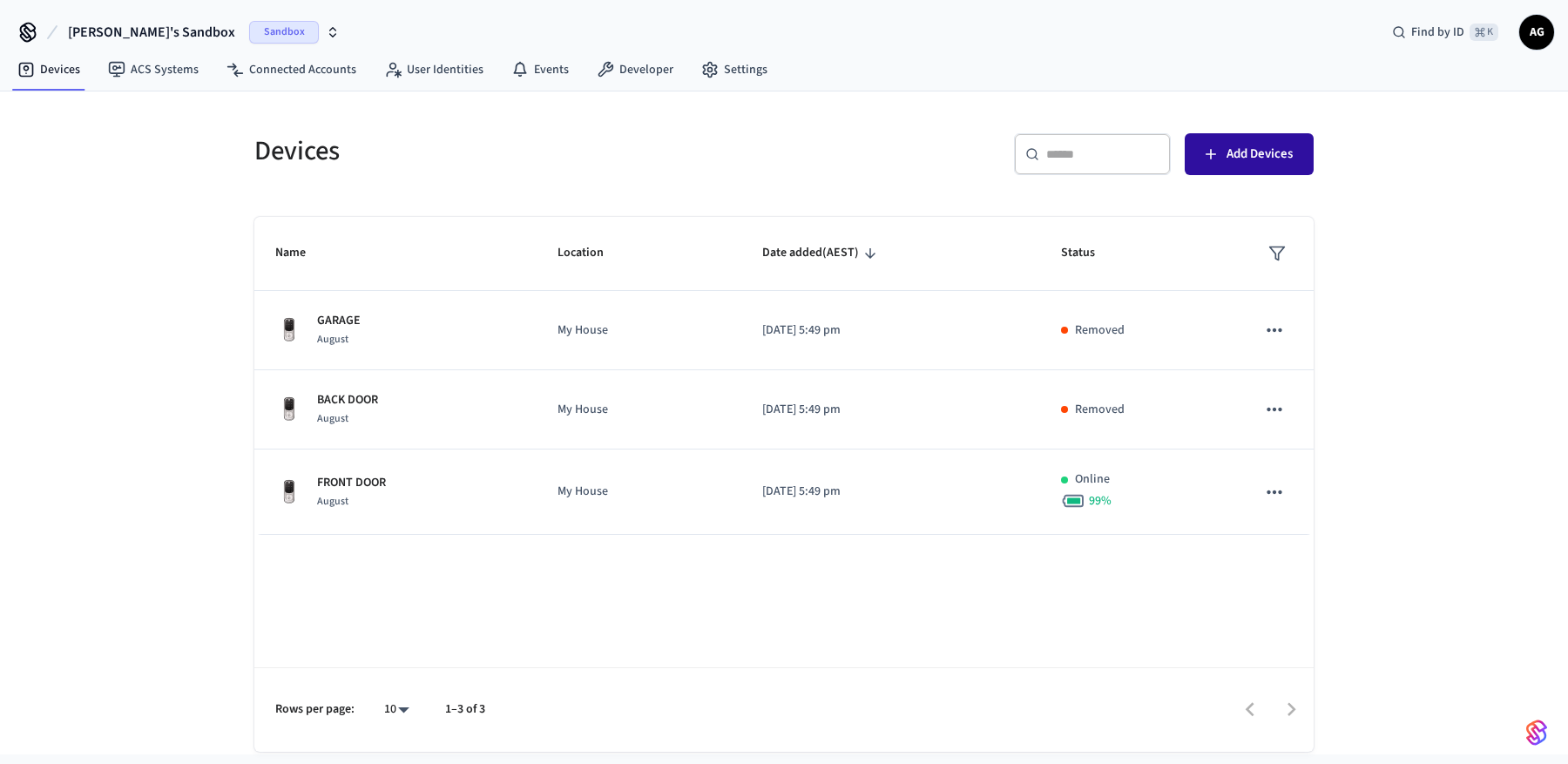
click at [1233, 147] on span "Add Devices" at bounding box center [1259, 154] width 66 height 22
click at [1257, 154] on span "Add Devices" at bounding box center [1259, 154] width 66 height 22
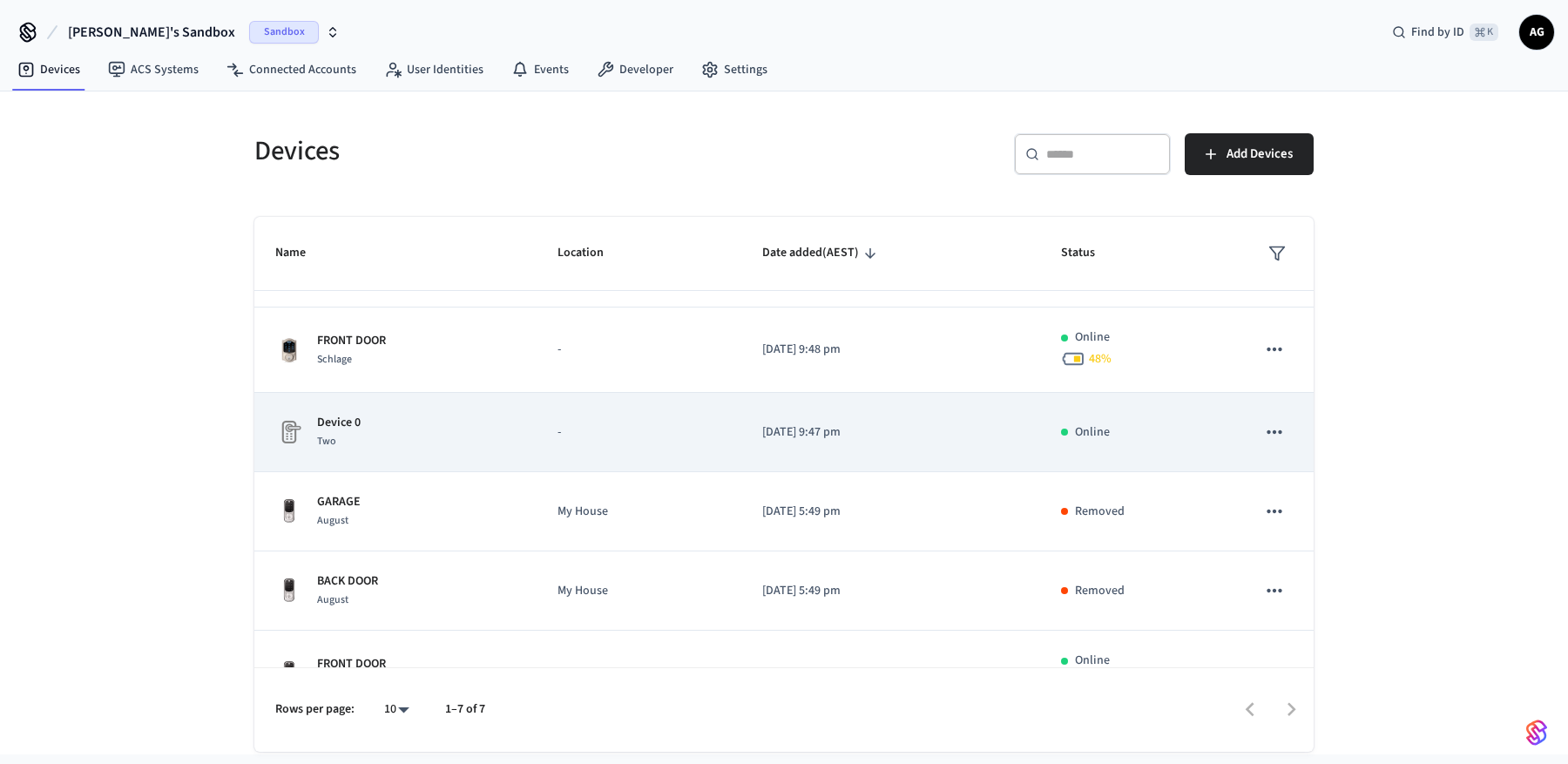
scroll to position [203, 0]
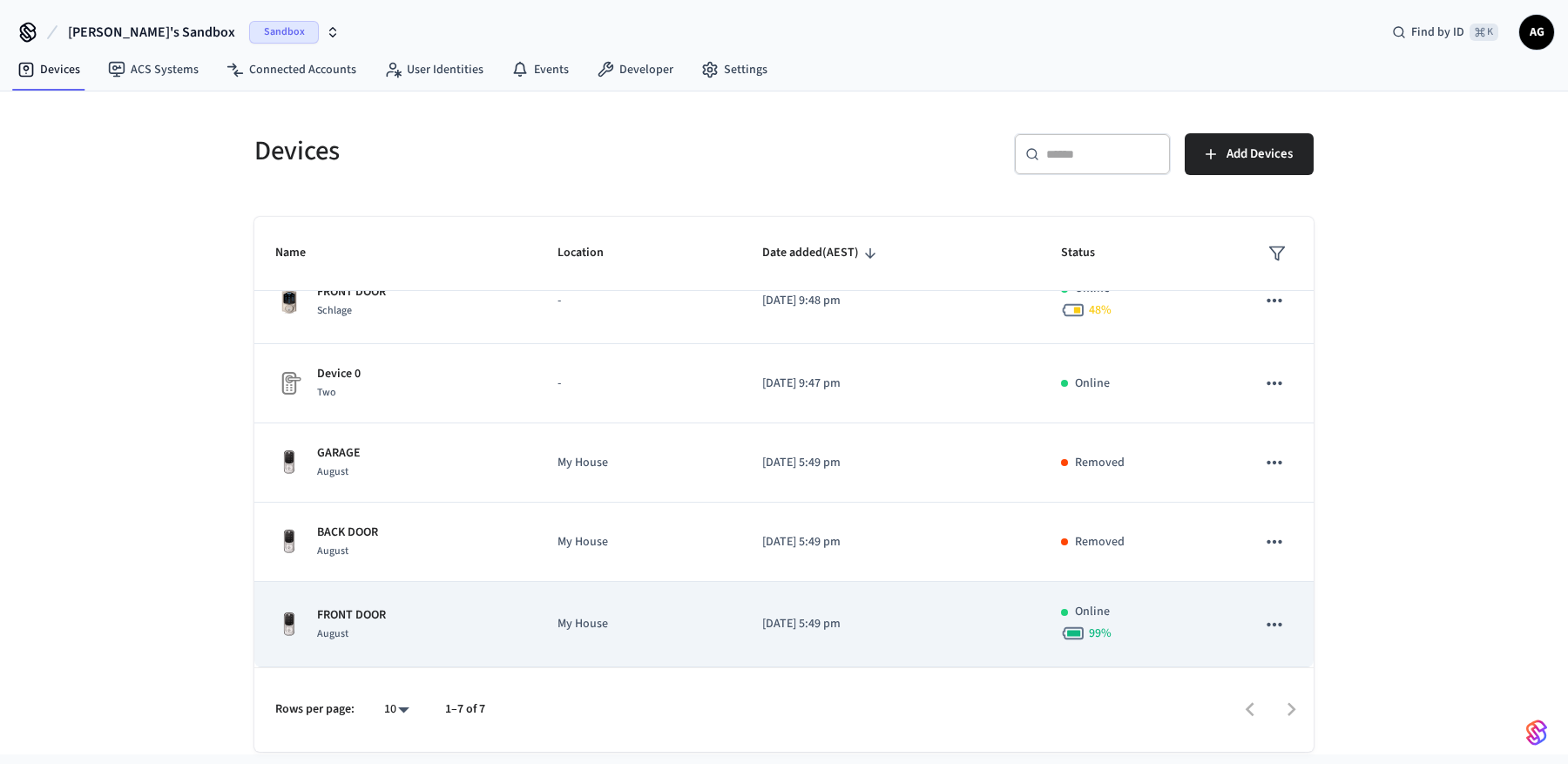
click at [1266, 626] on icon "sticky table" at bounding box center [1274, 625] width 15 height 4
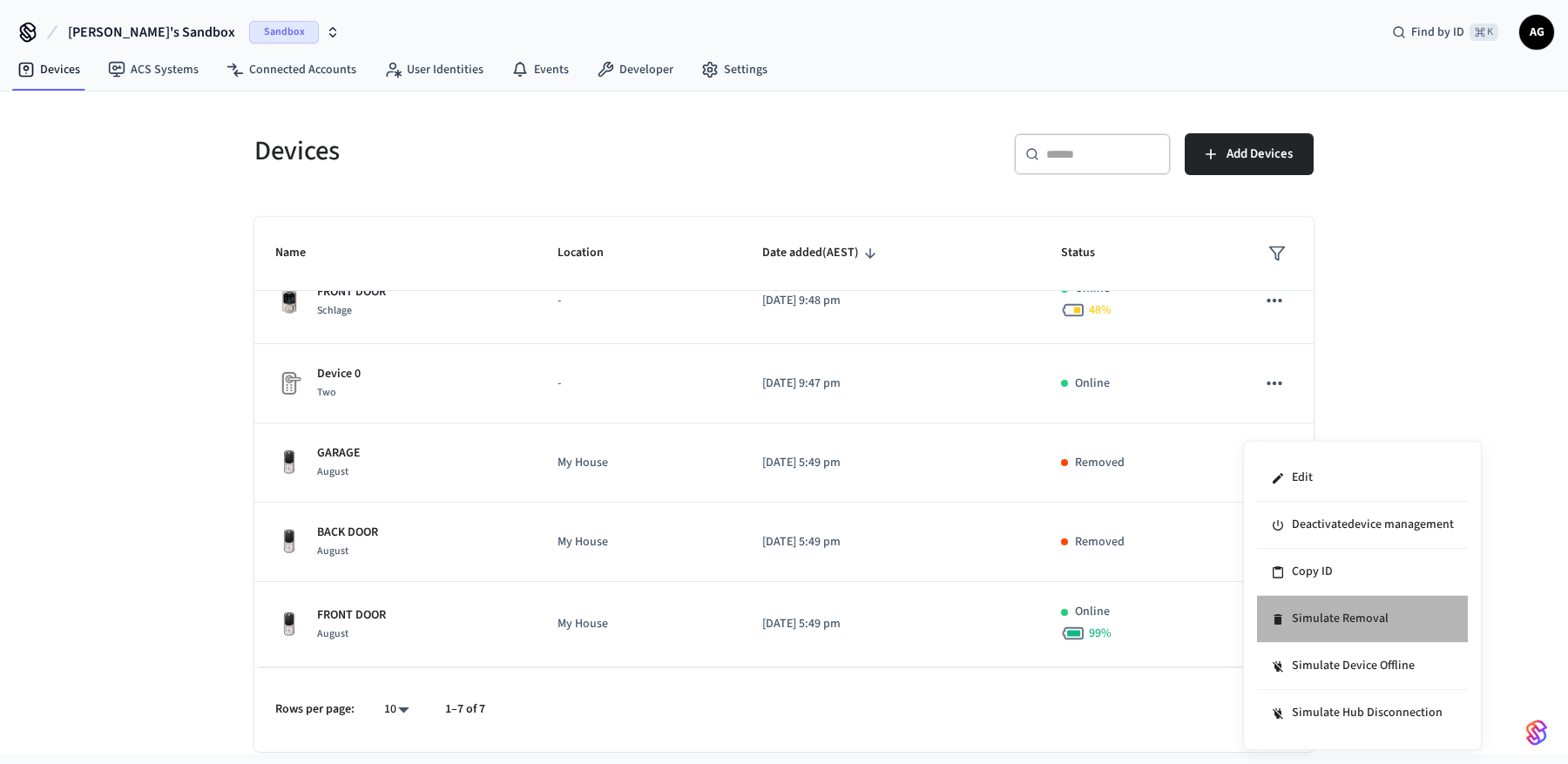
click at [1345, 620] on li "Simulate Removal" at bounding box center [1362, 619] width 211 height 47
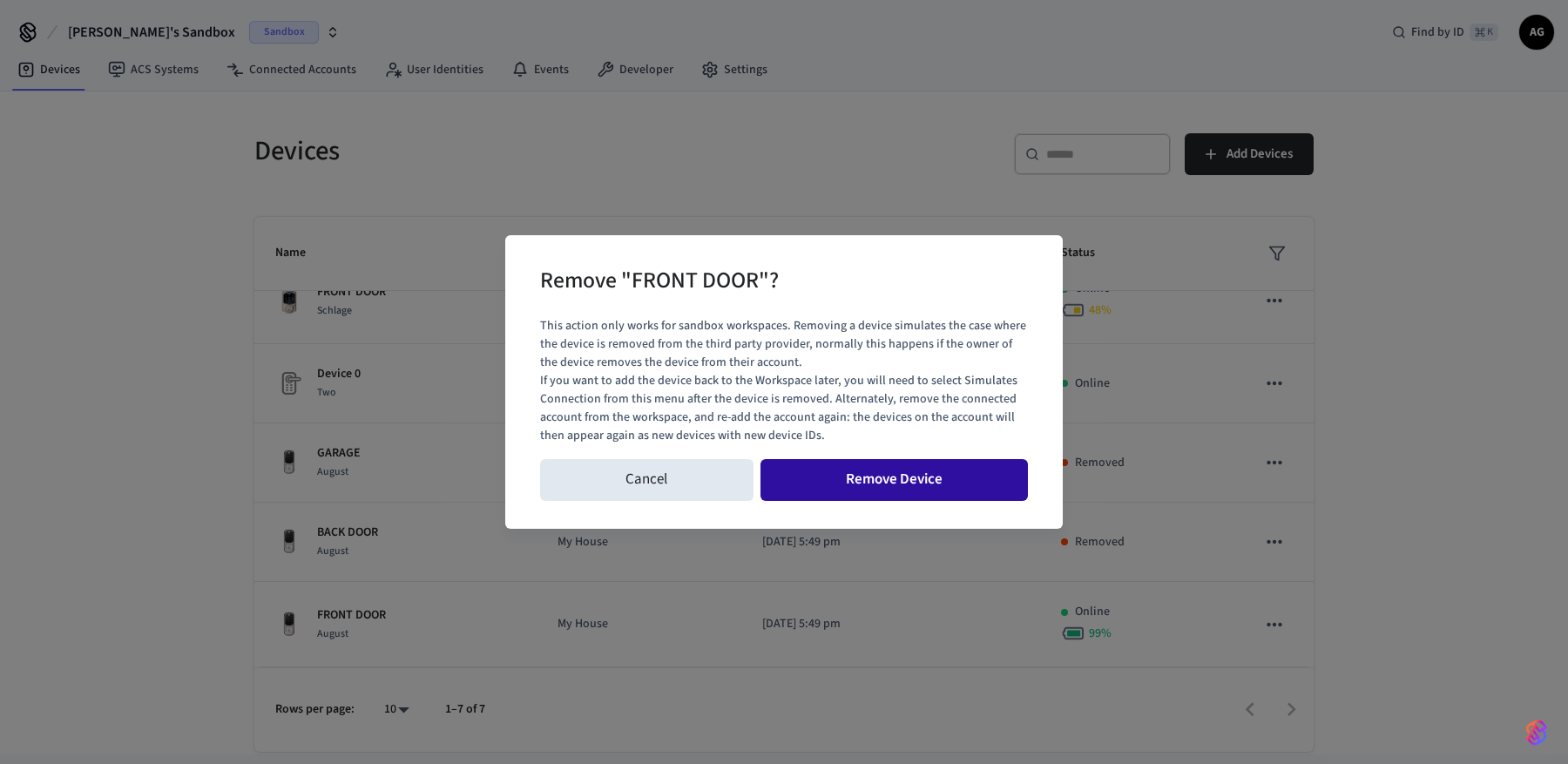
click at [859, 490] on button "Remove Device" at bounding box center [895, 480] width 268 height 42
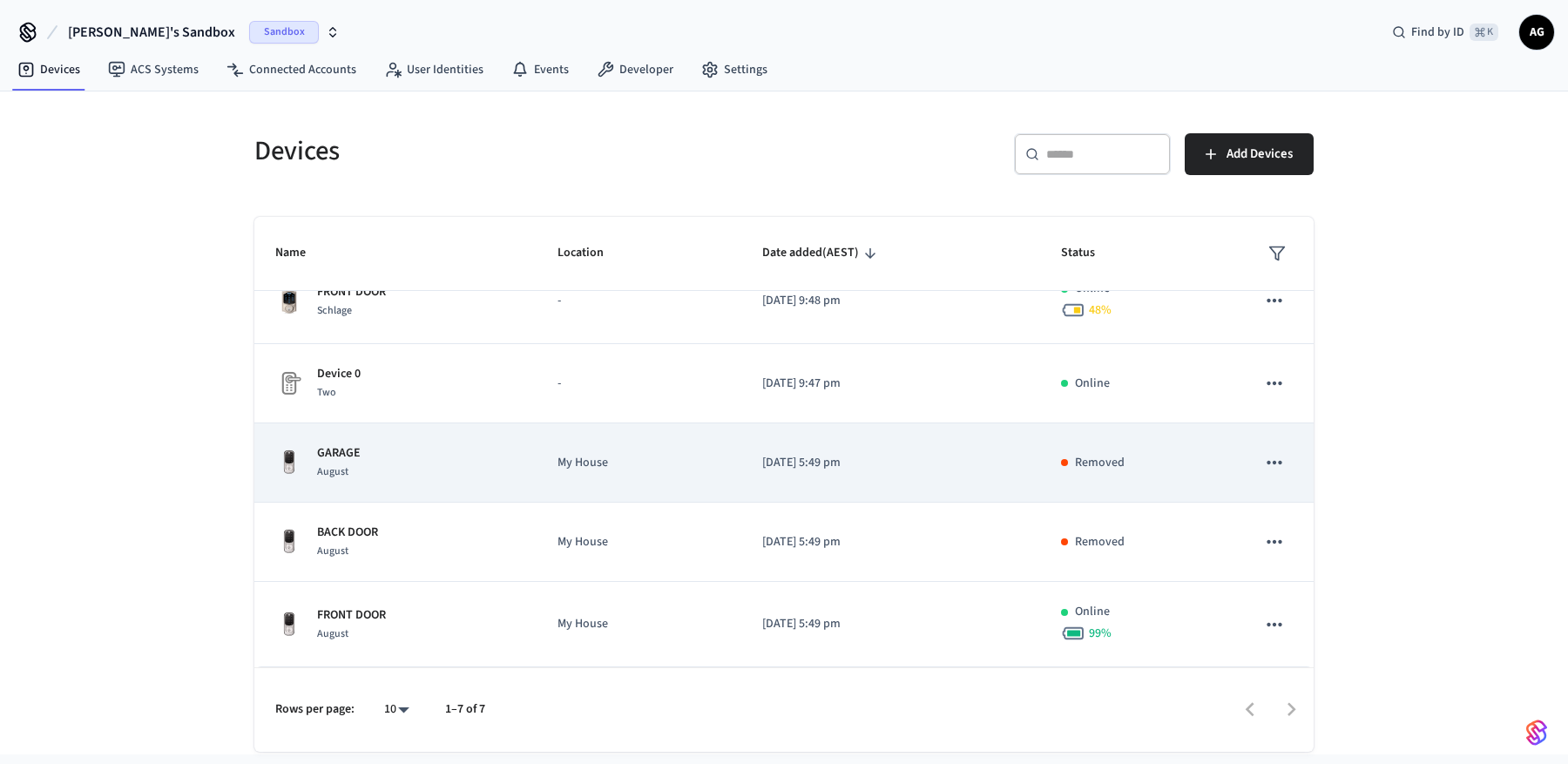
click at [1264, 463] on icon "sticky table" at bounding box center [1274, 463] width 22 height 22
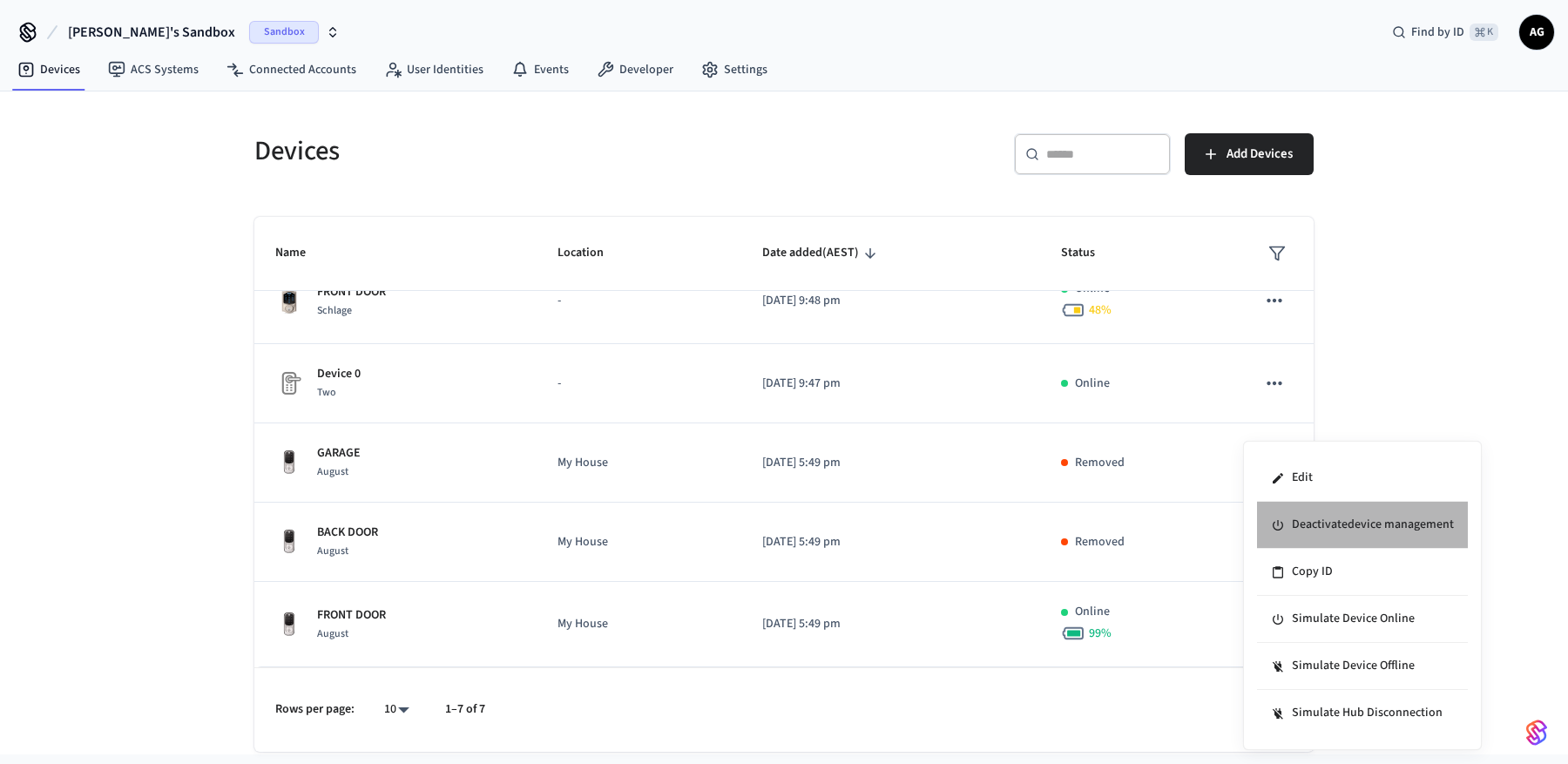
click at [1380, 531] on li "Deactivate device management" at bounding box center [1362, 525] width 211 height 47
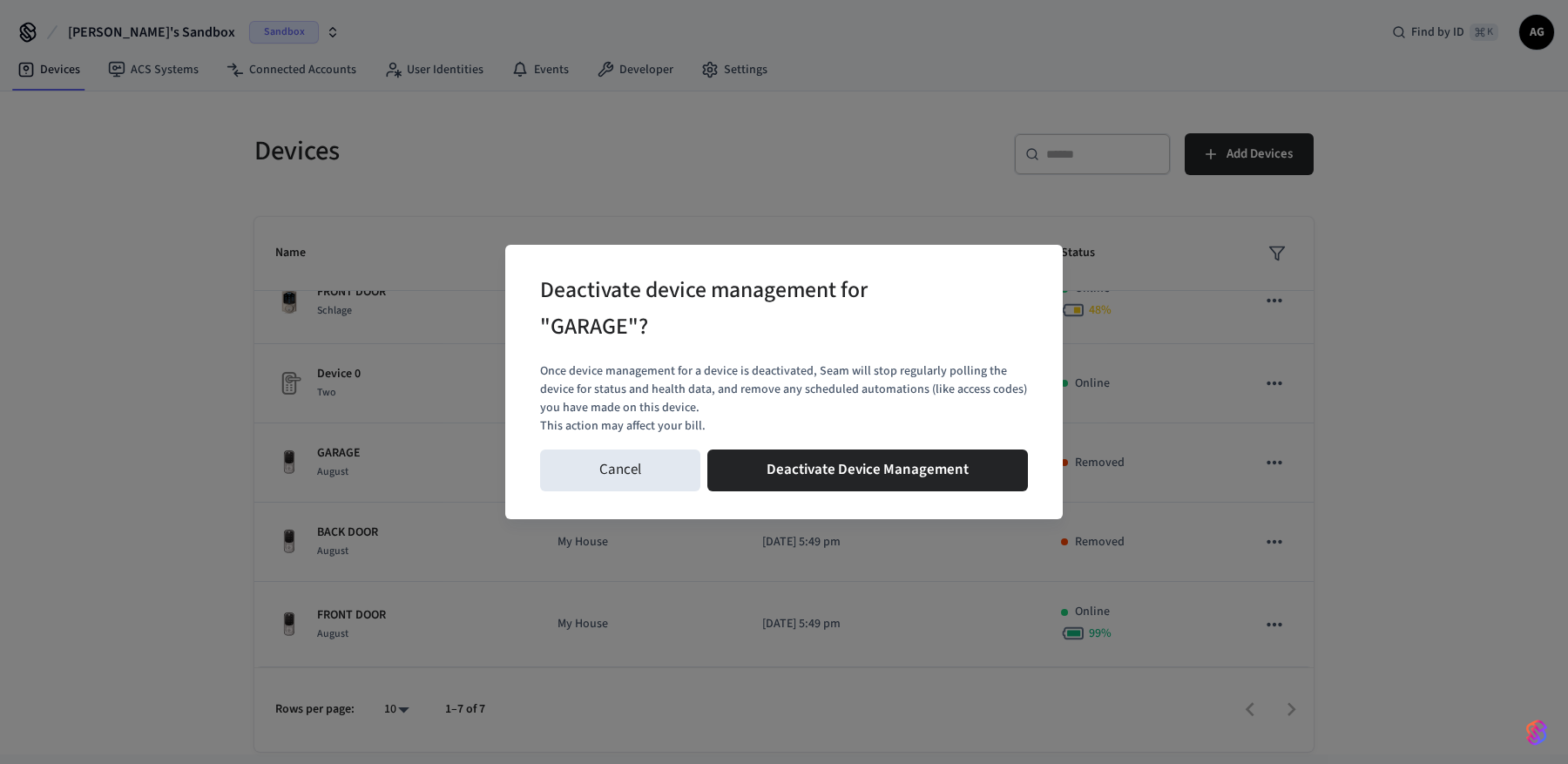
scroll to position [197, 0]
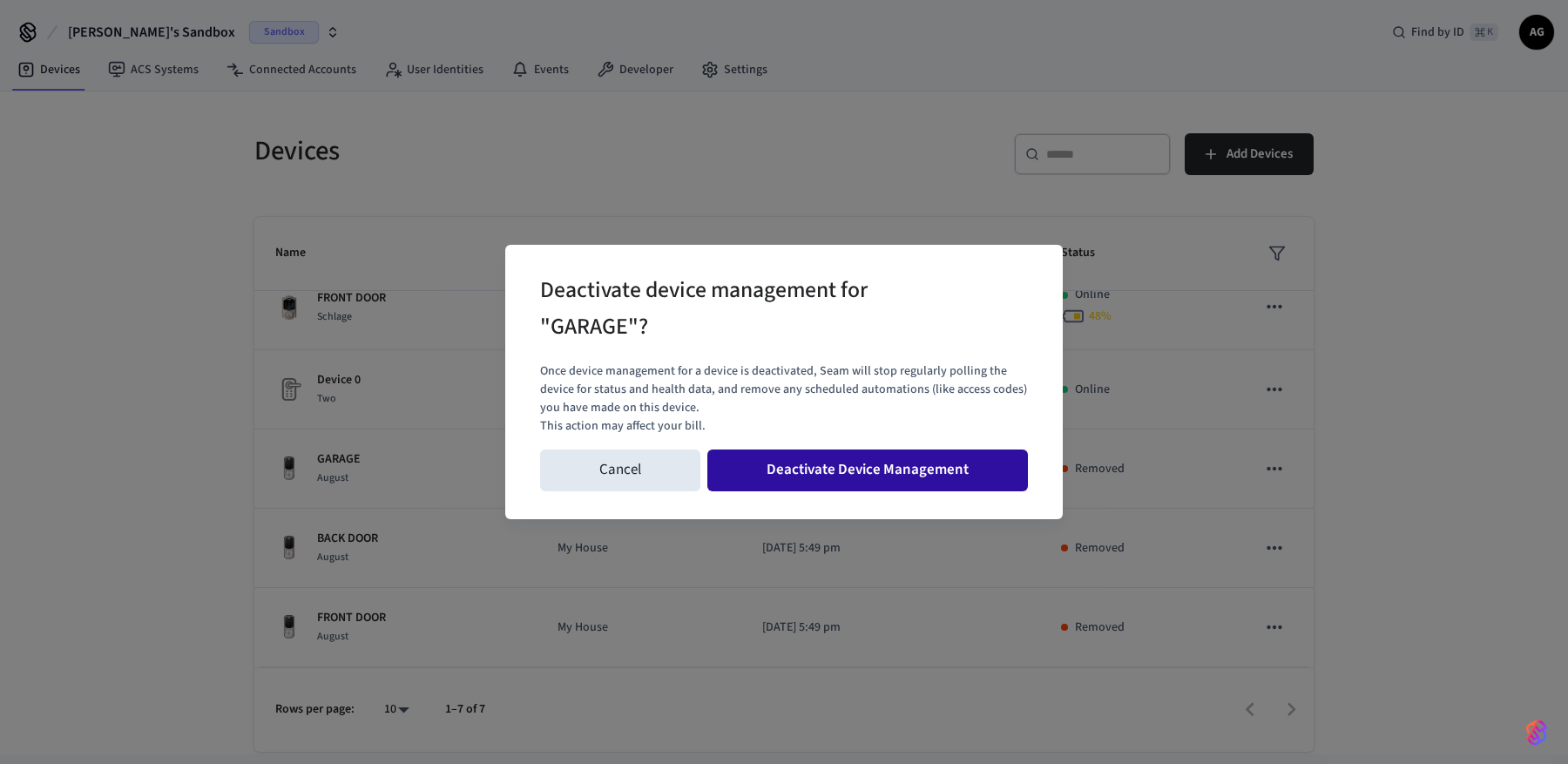
click at [828, 474] on button "Deactivate Device Management" at bounding box center [867, 470] width 320 height 42
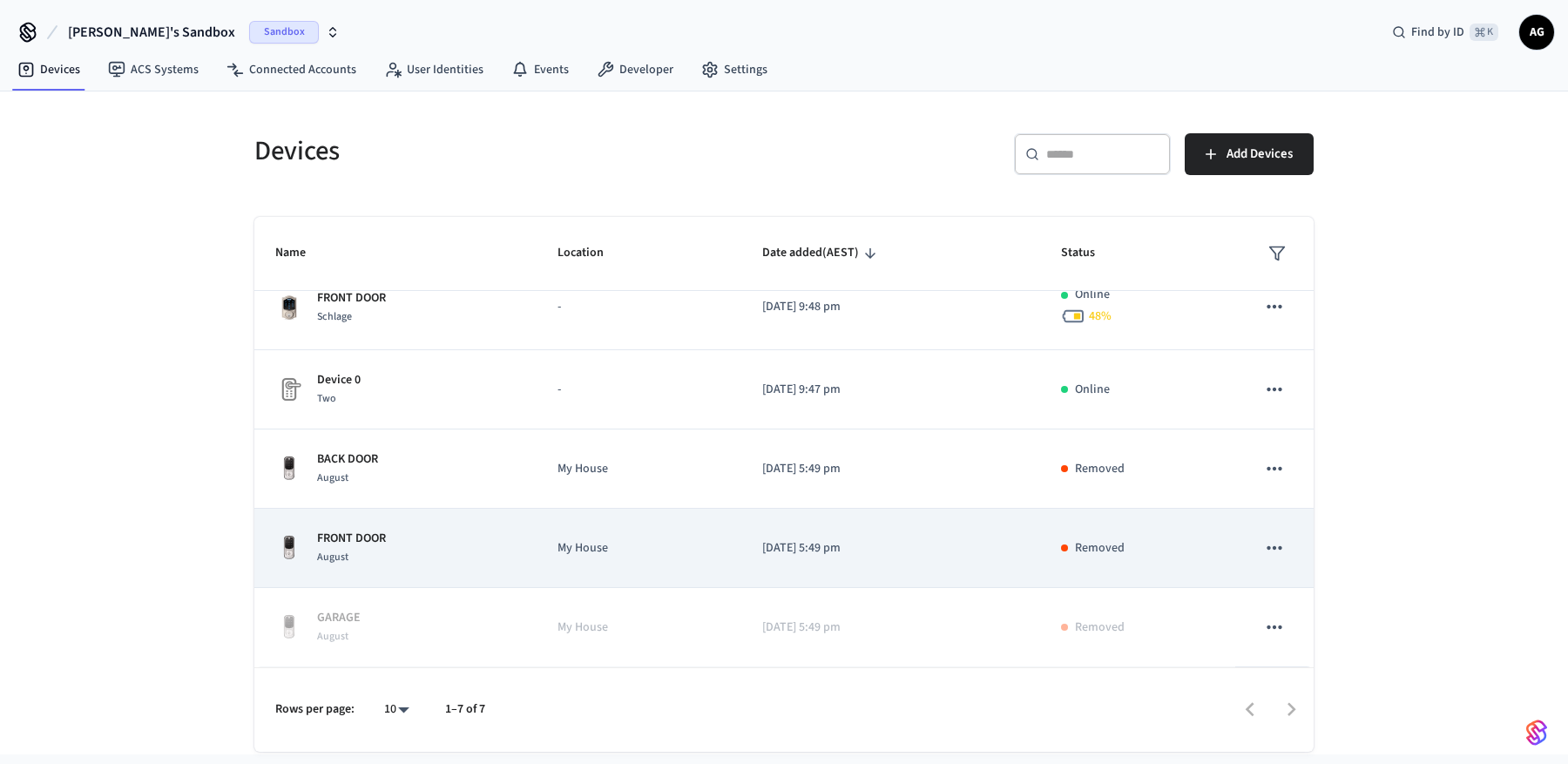
click at [1263, 547] on icon "sticky table" at bounding box center [1274, 548] width 22 height 22
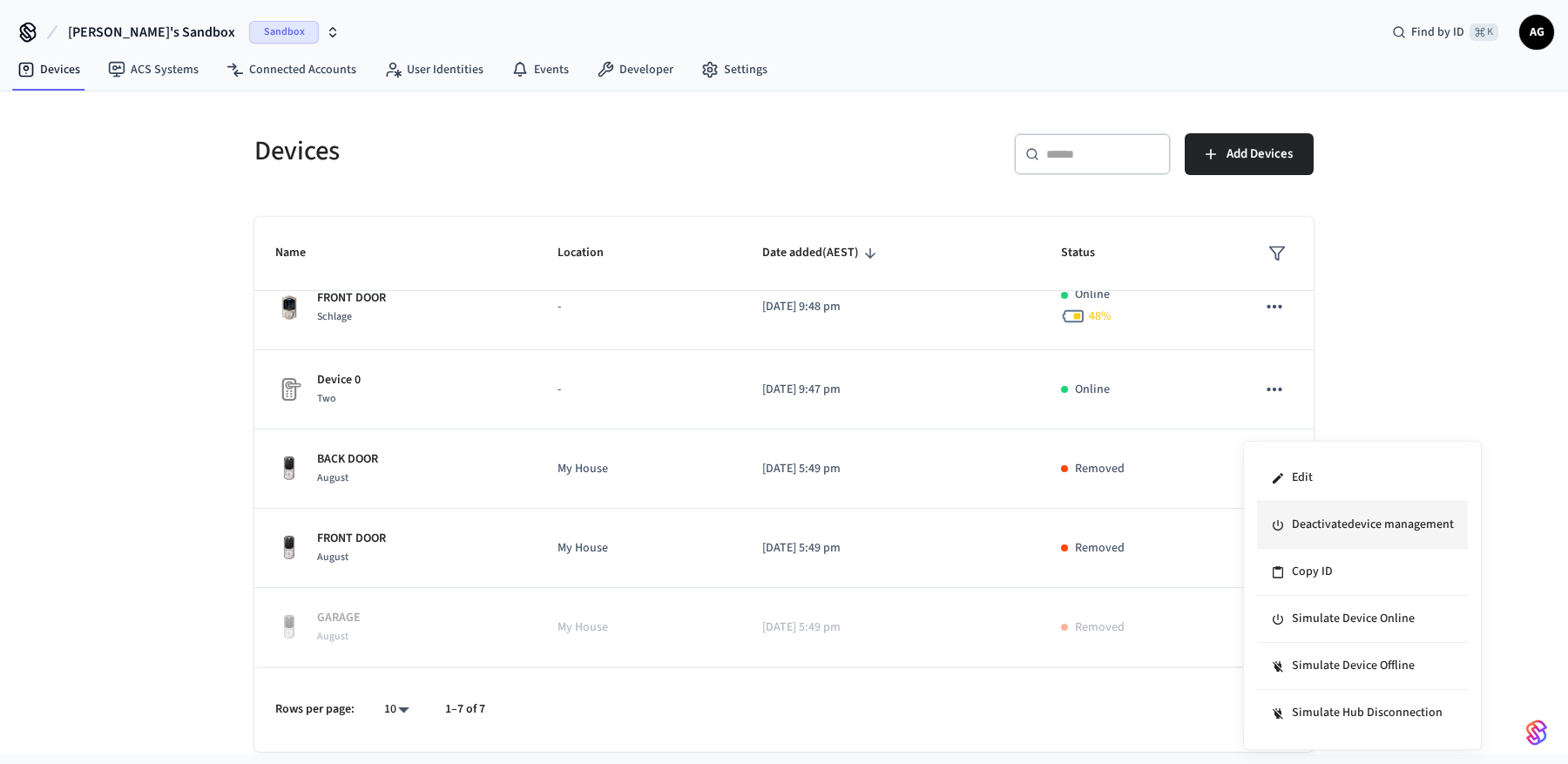
click at [1304, 528] on li "Deactivate device management" at bounding box center [1362, 525] width 211 height 47
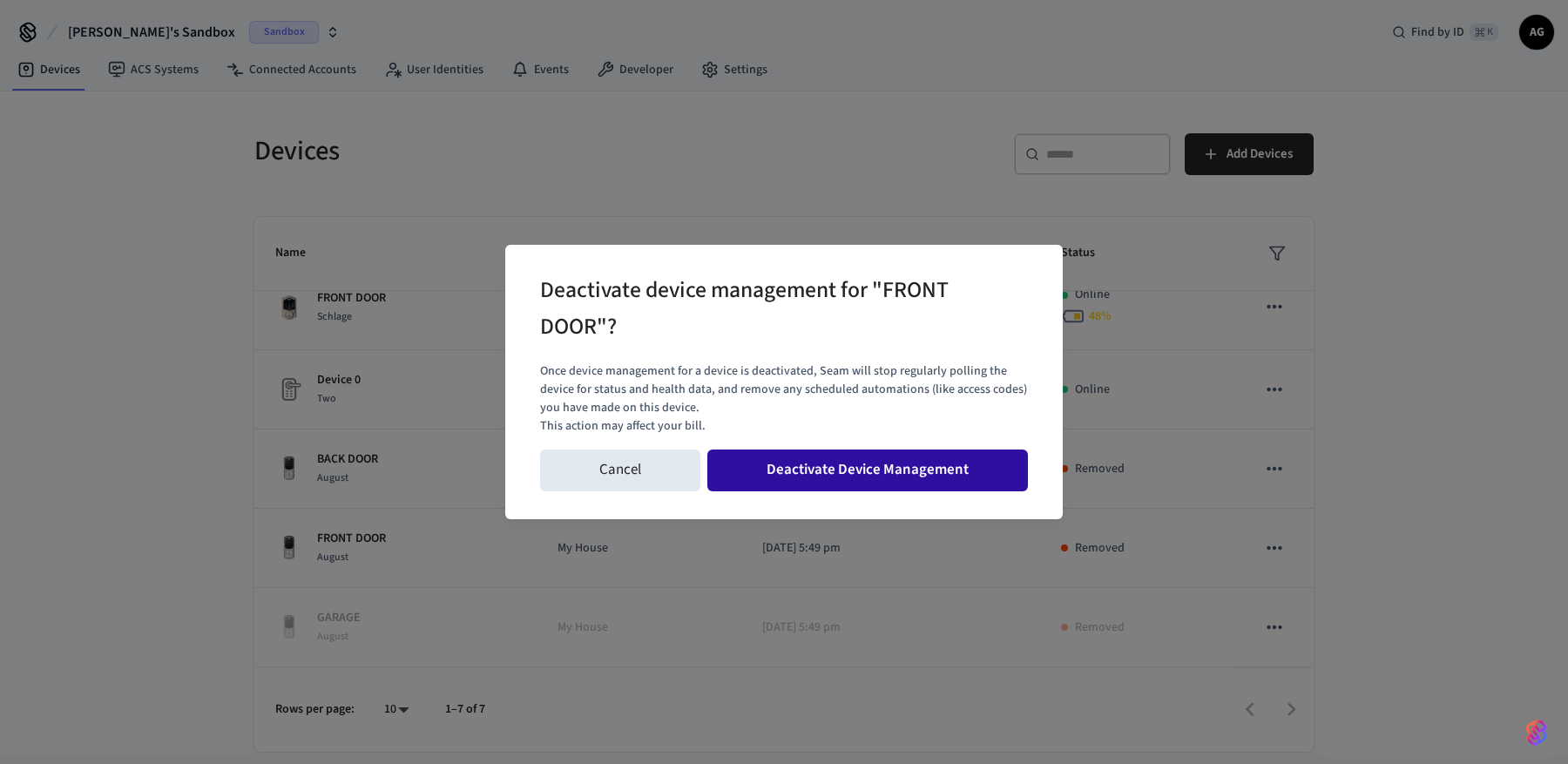
click at [898, 463] on button "Deactivate Device Management" at bounding box center [867, 470] width 320 height 42
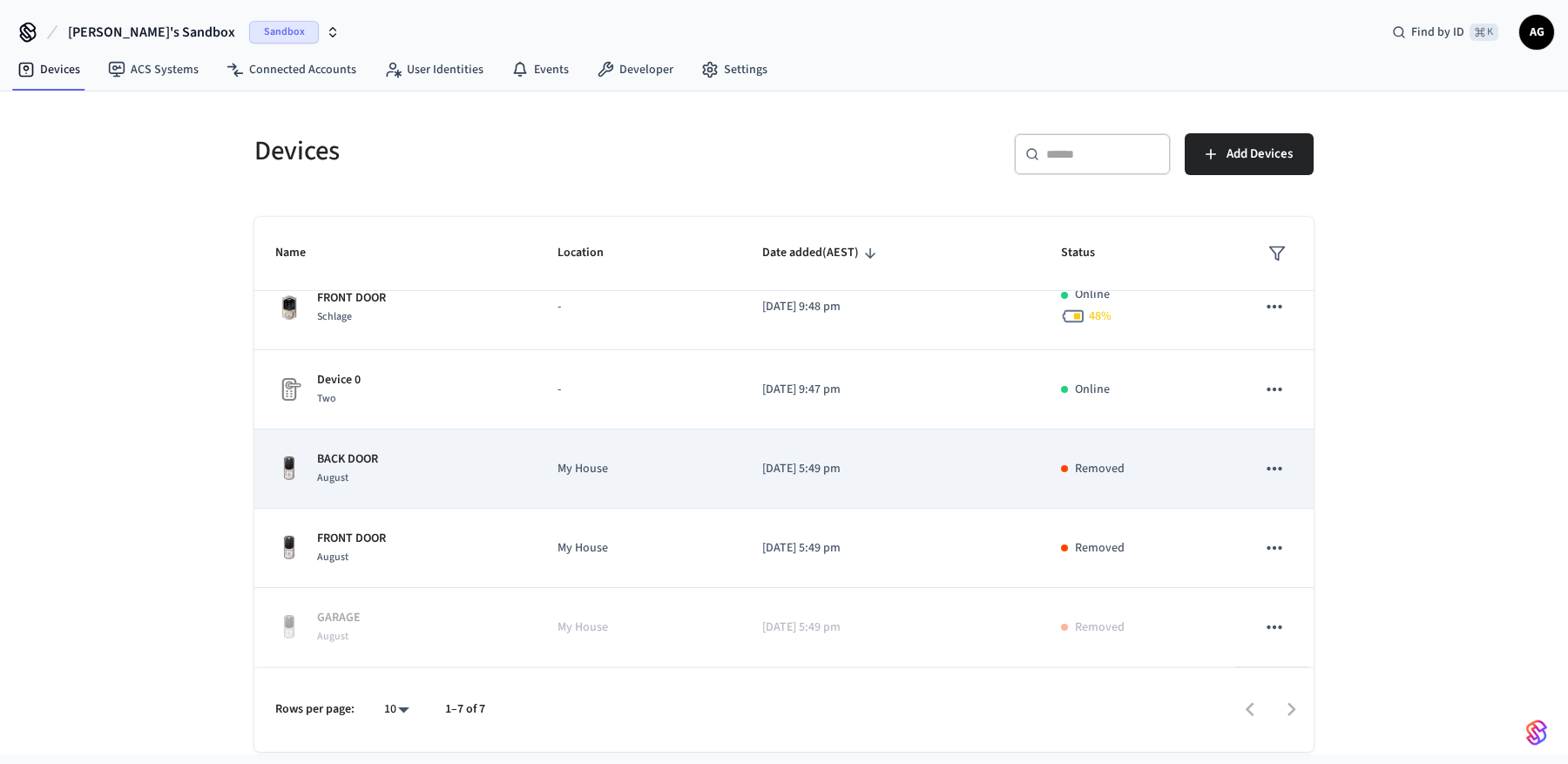
click at [1266, 468] on icon "sticky table" at bounding box center [1274, 469] width 15 height 4
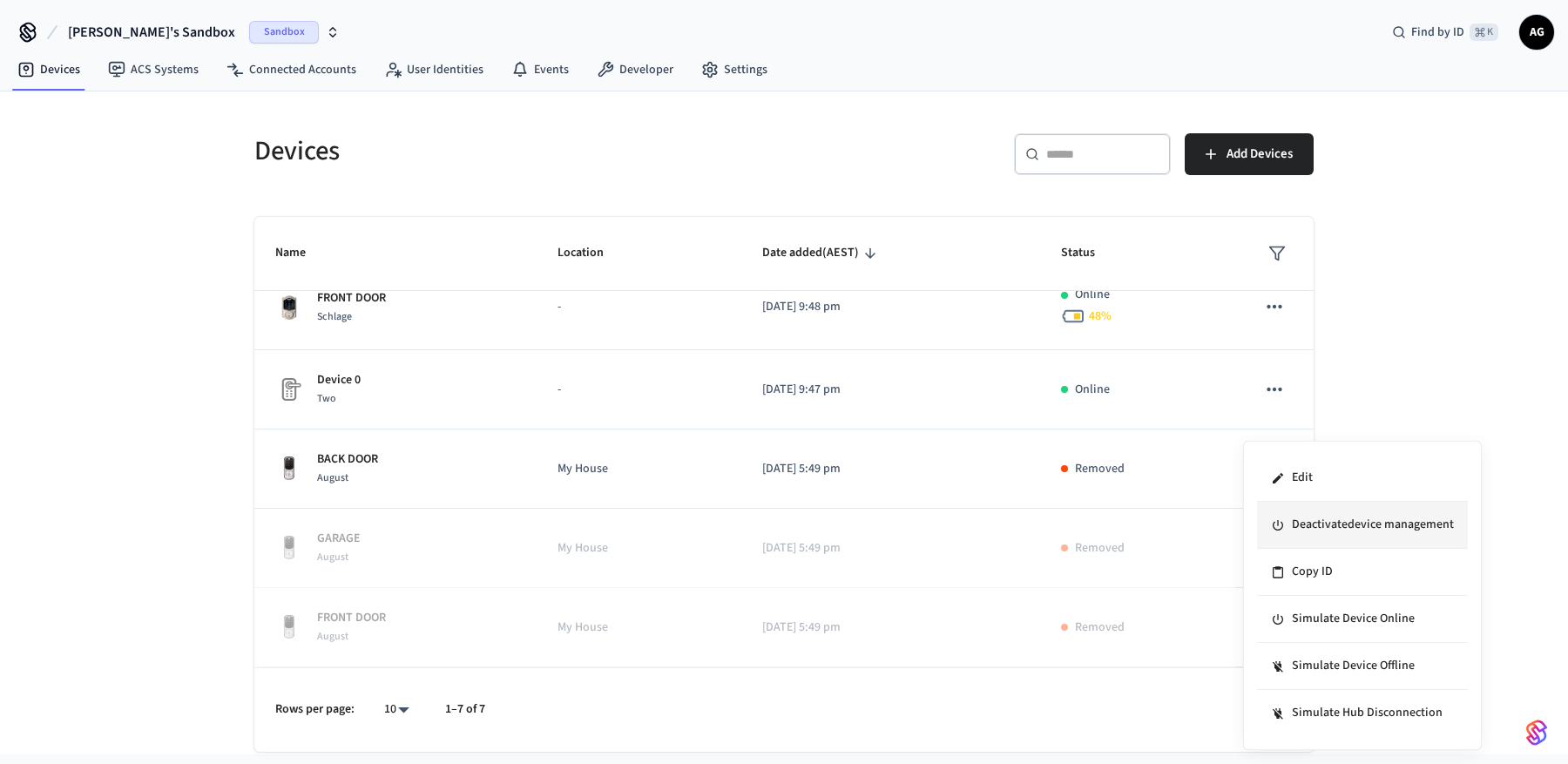
click at [1326, 532] on li "Deactivate device management" at bounding box center [1362, 525] width 211 height 47
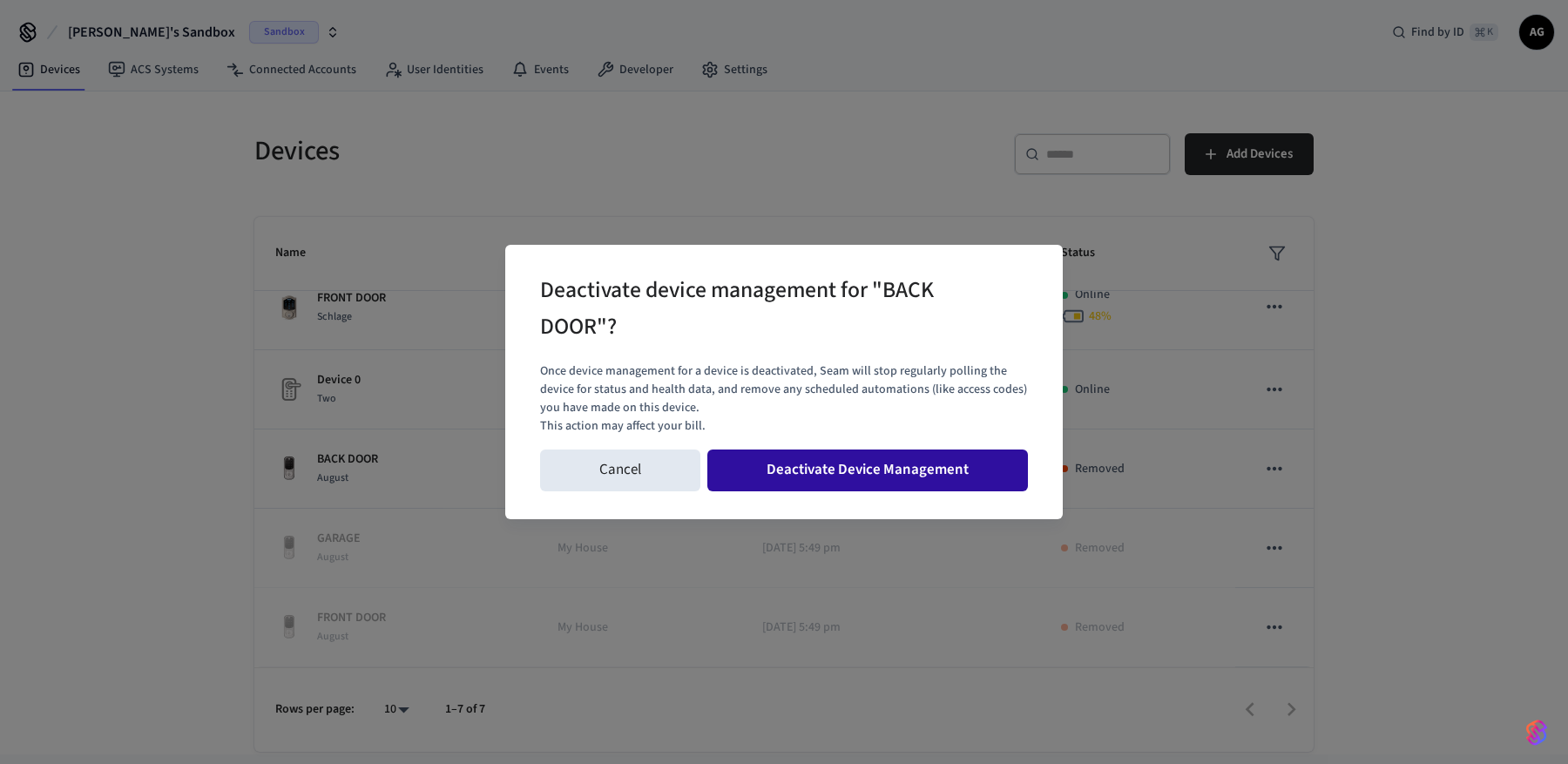
click at [866, 468] on button "Deactivate Device Management" at bounding box center [867, 470] width 320 height 42
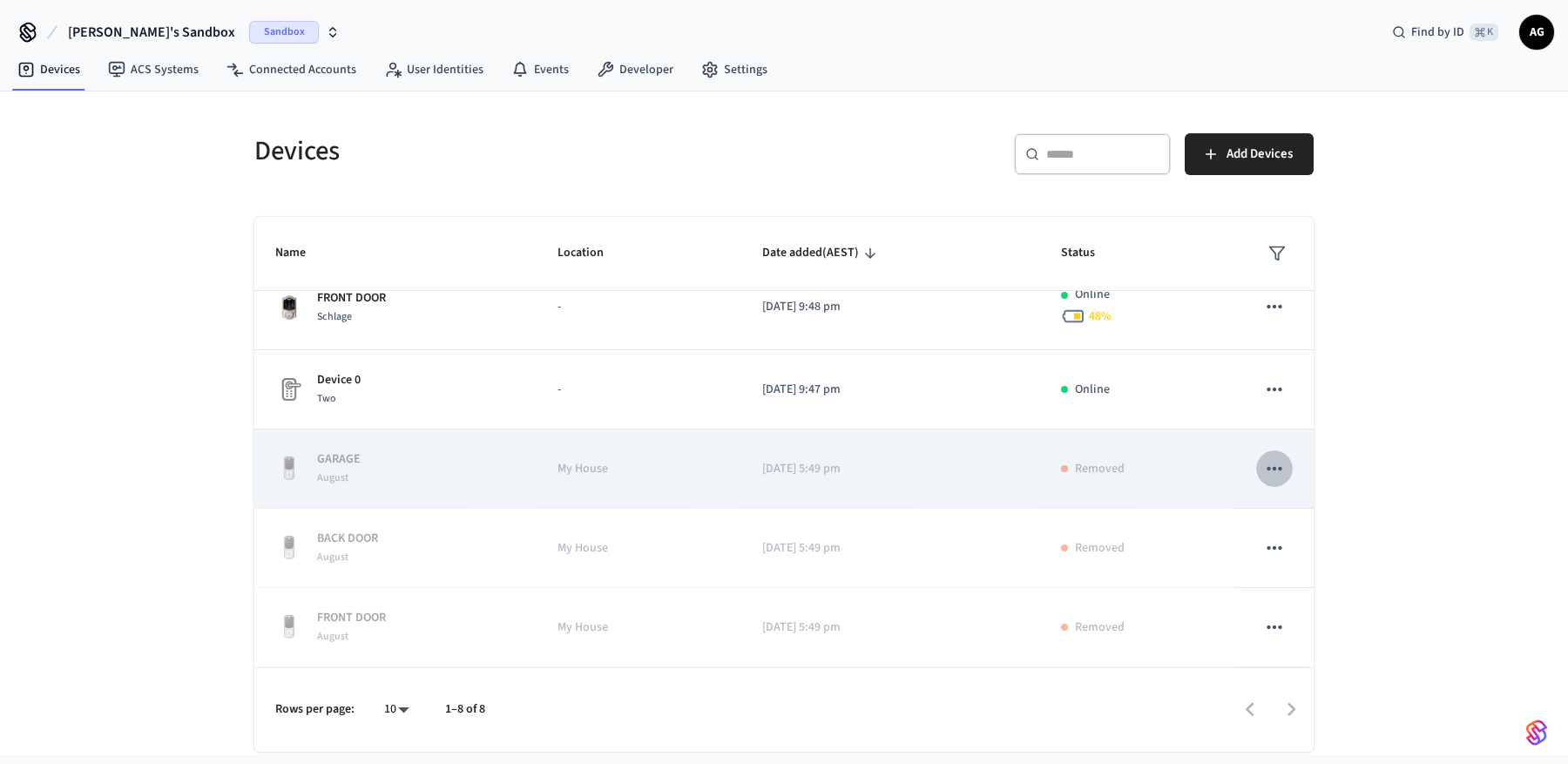
click at [1266, 468] on icon "sticky table" at bounding box center [1274, 469] width 15 height 4
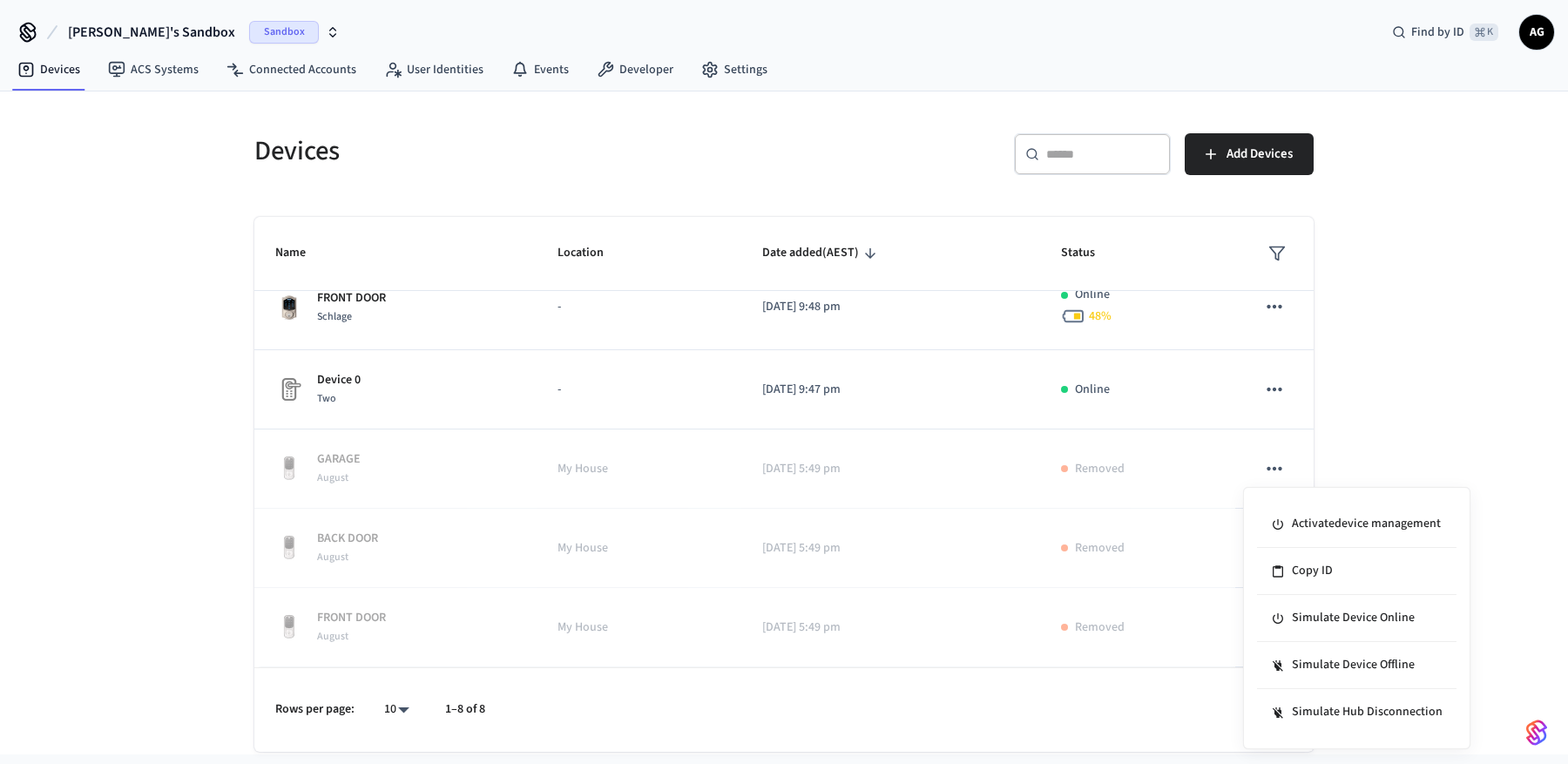
click at [796, 664] on div at bounding box center [784, 382] width 1568 height 764
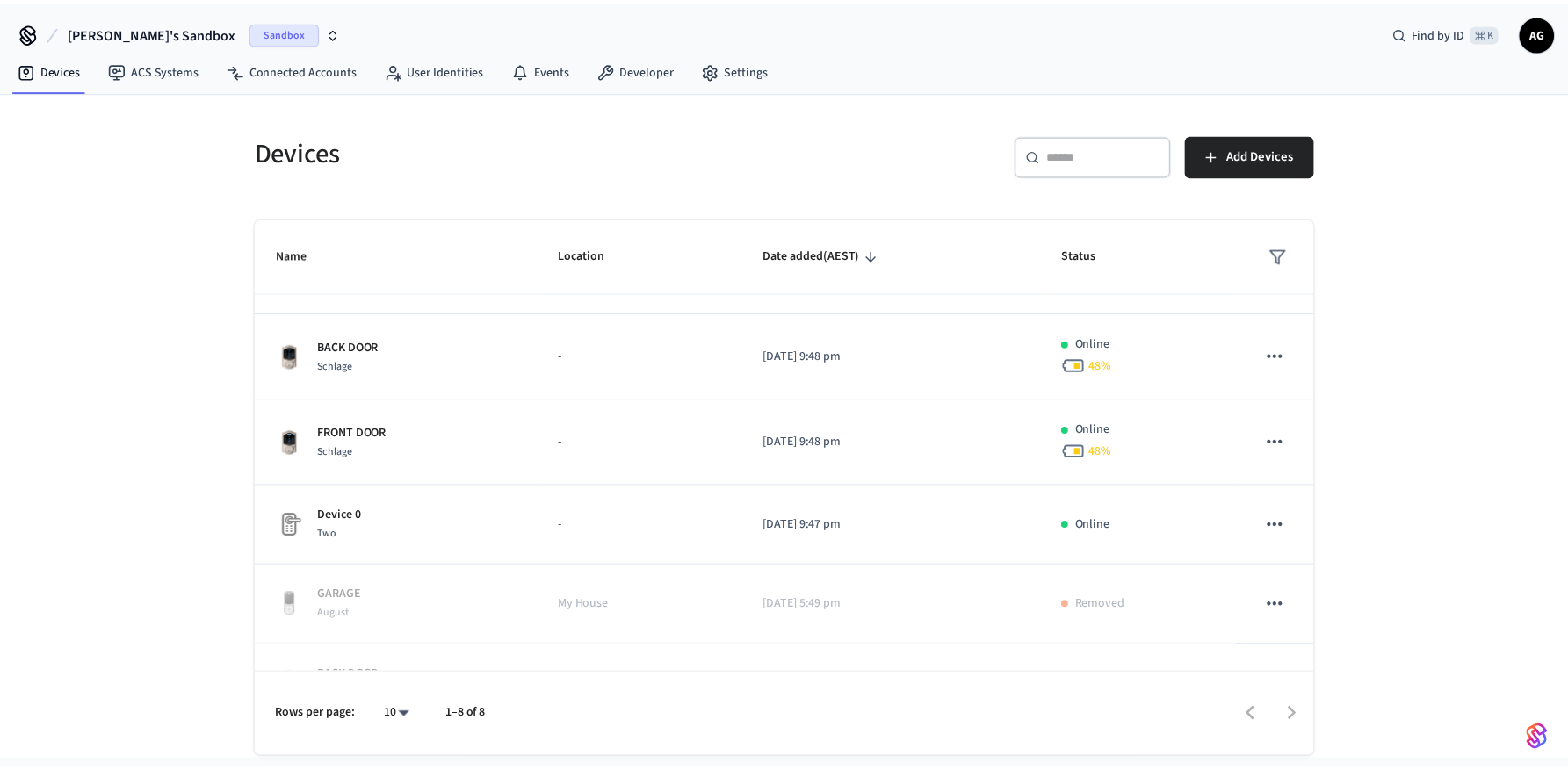
scroll to position [0, 0]
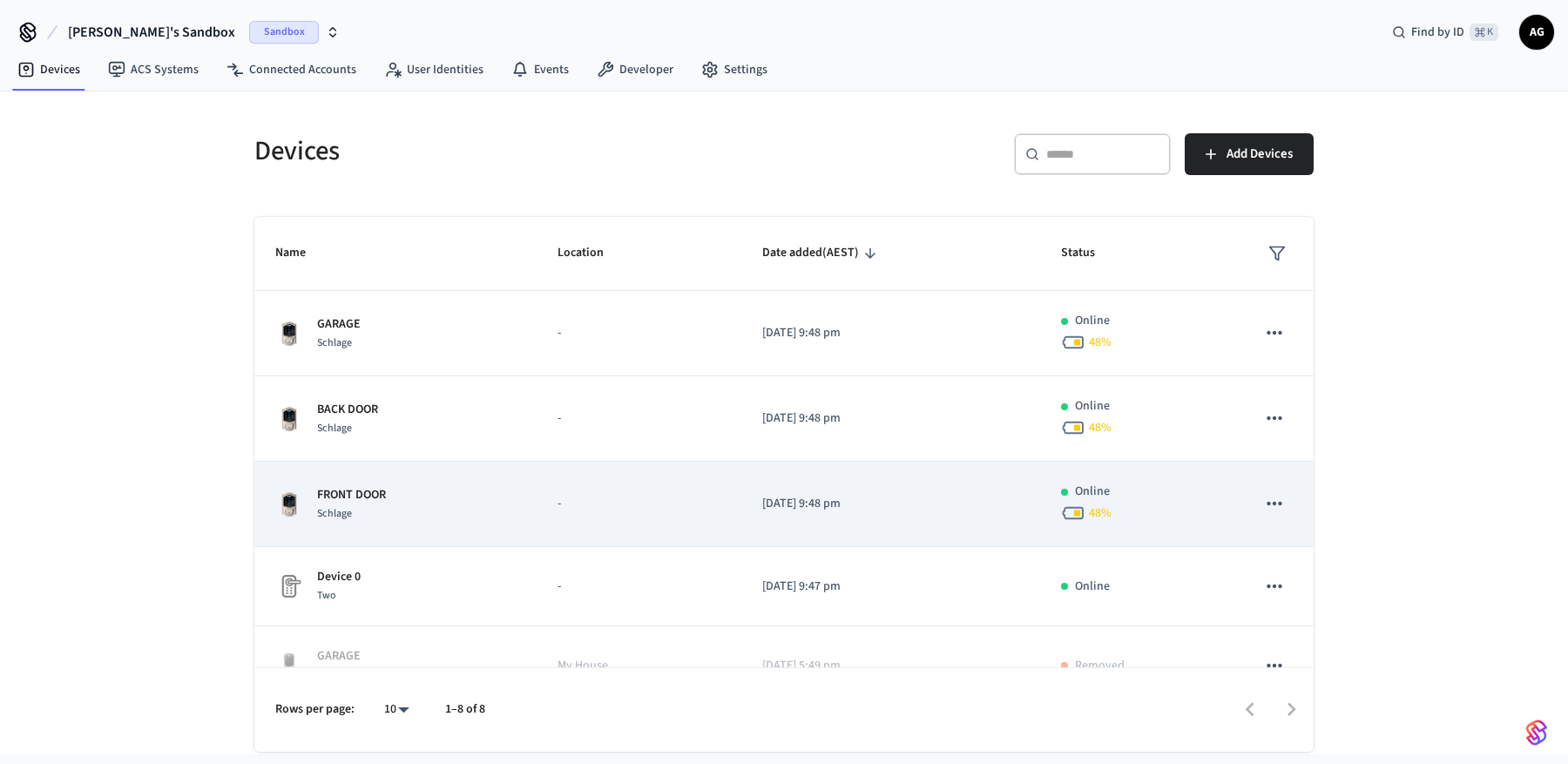
click at [371, 491] on p "FRONT DOOR" at bounding box center [351, 495] width 69 height 19
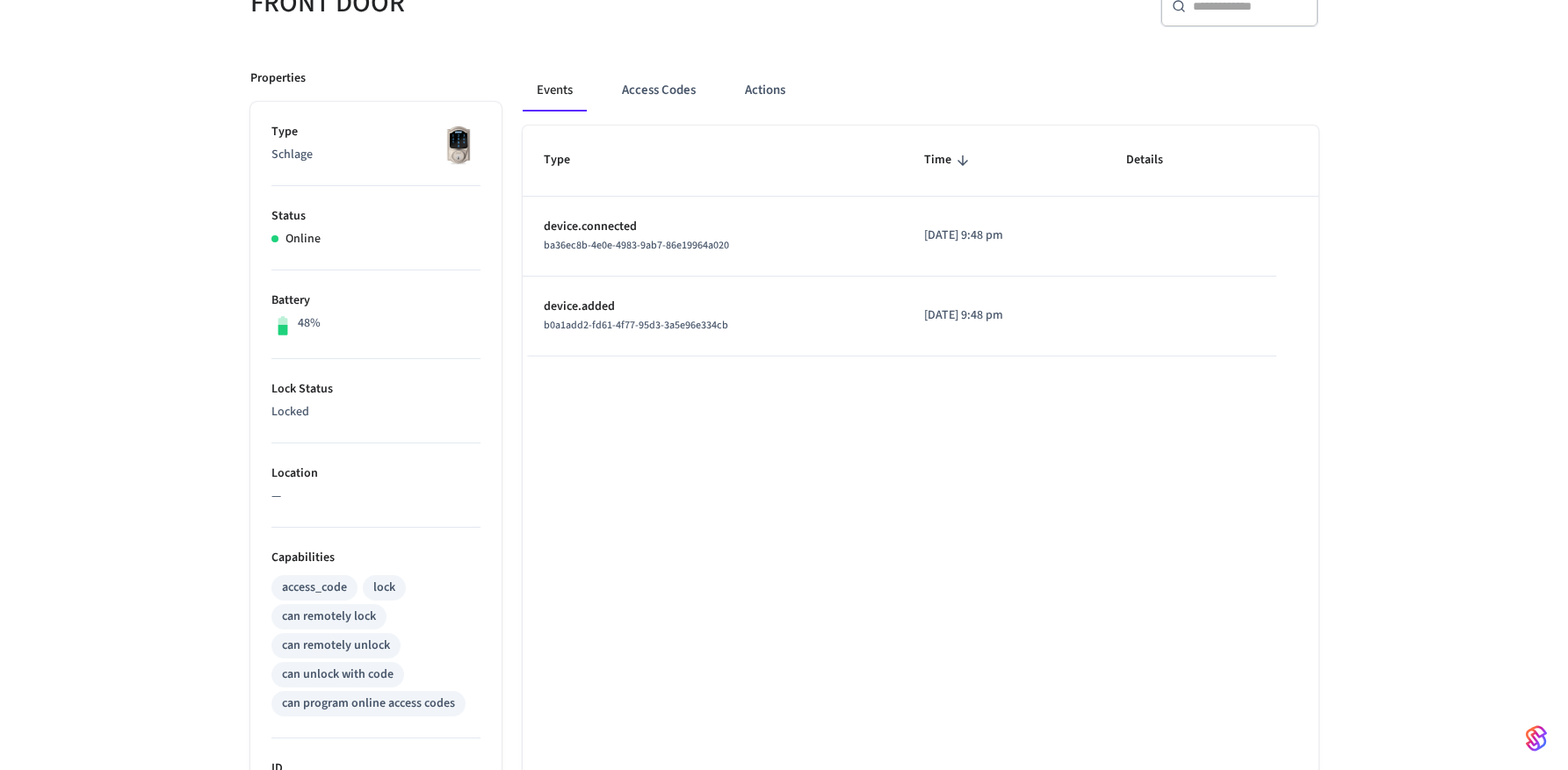
scroll to position [199, 0]
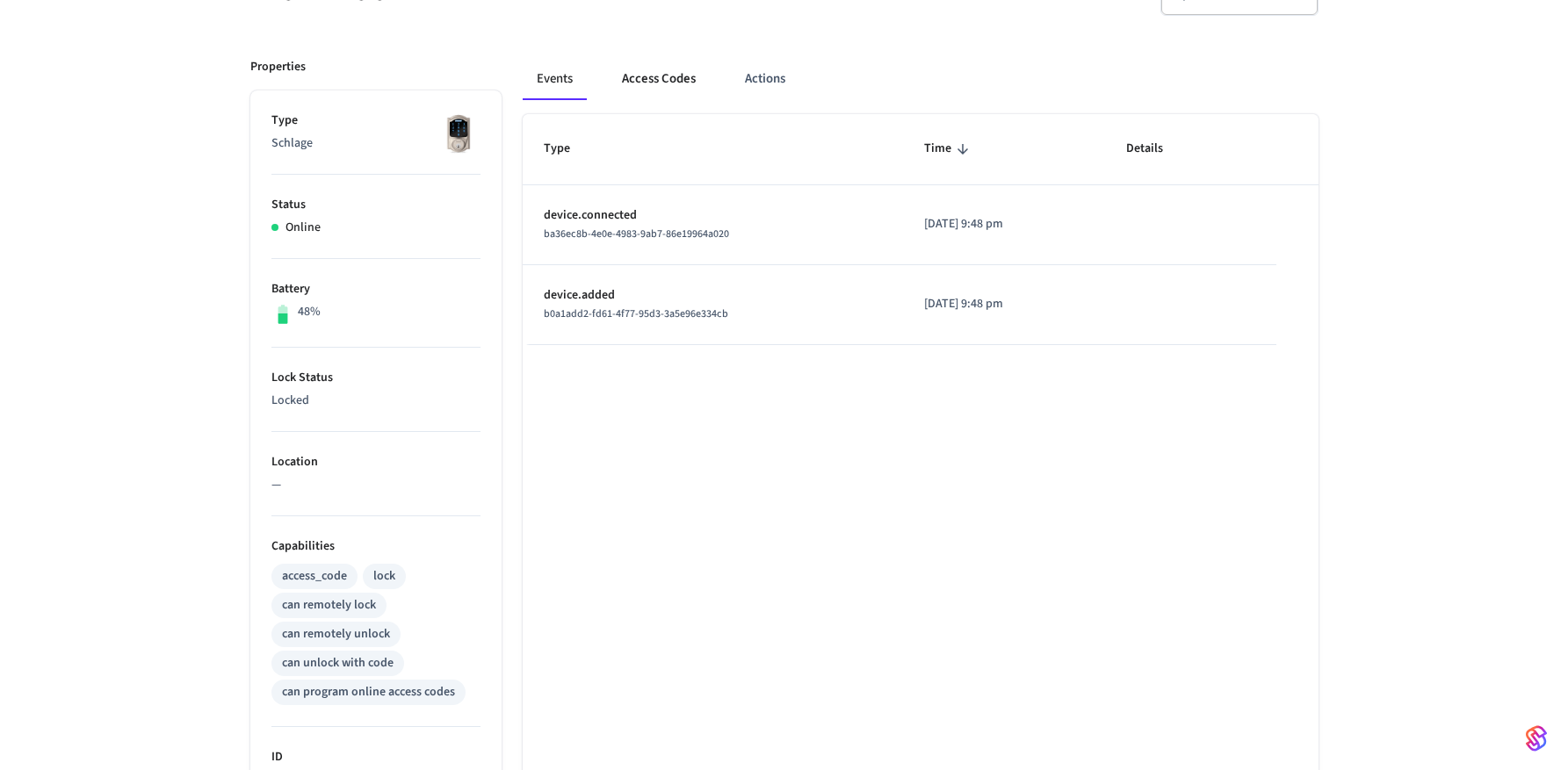
click at [653, 85] on button "Access Codes" at bounding box center [658, 79] width 102 height 42
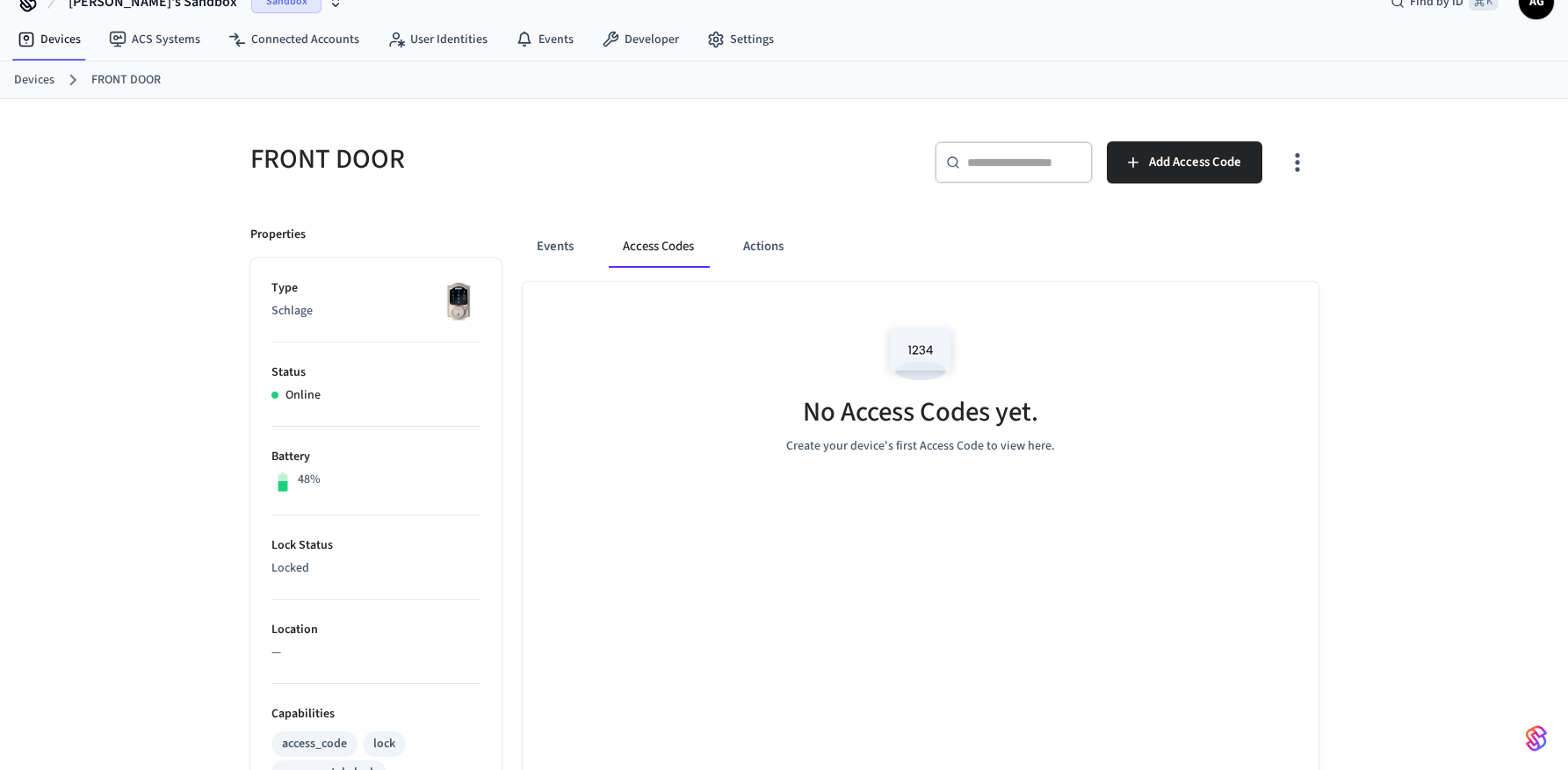
scroll to position [0, 0]
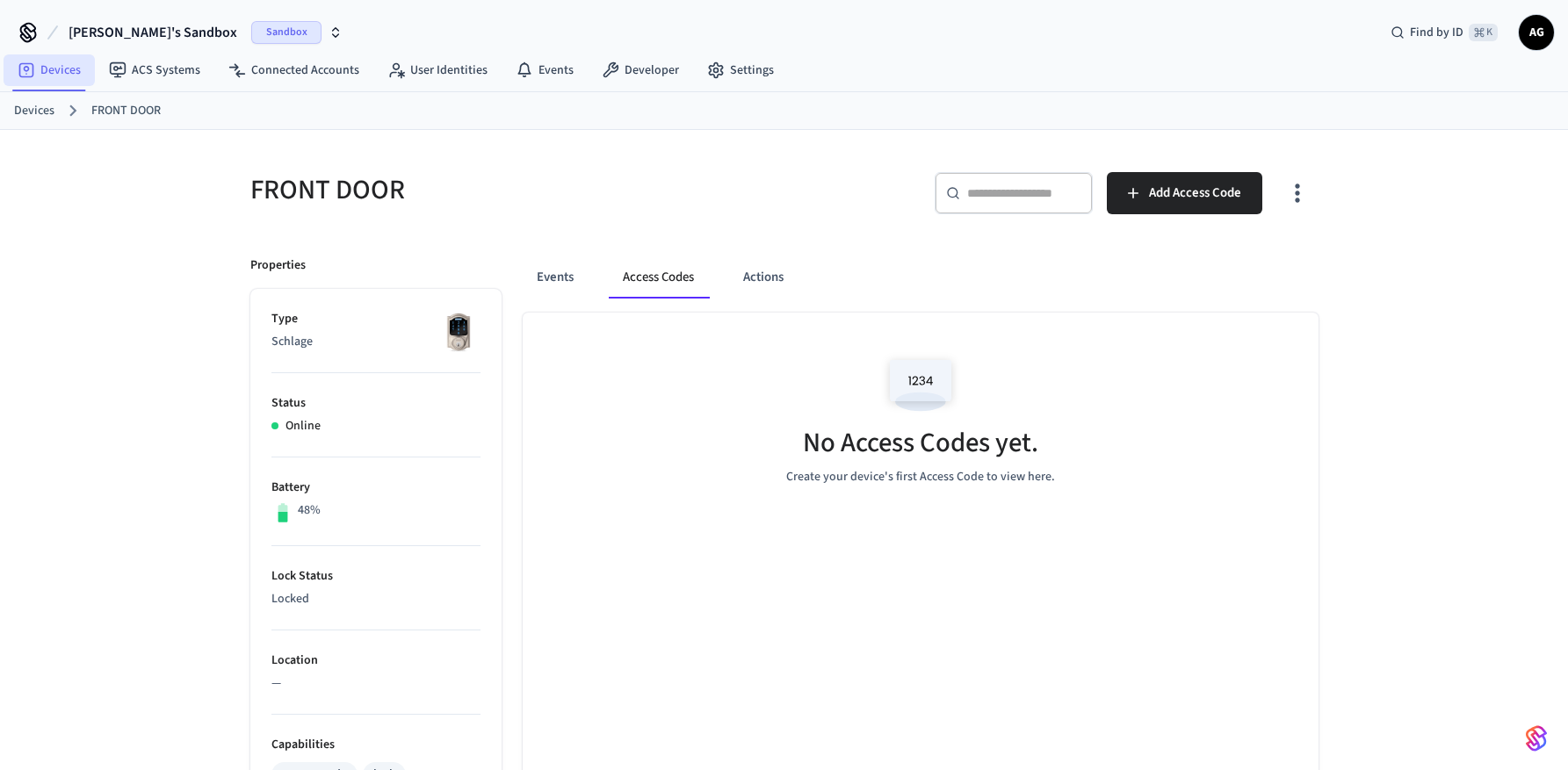
click at [64, 71] on link "Devices" at bounding box center [50, 70] width 92 height 32
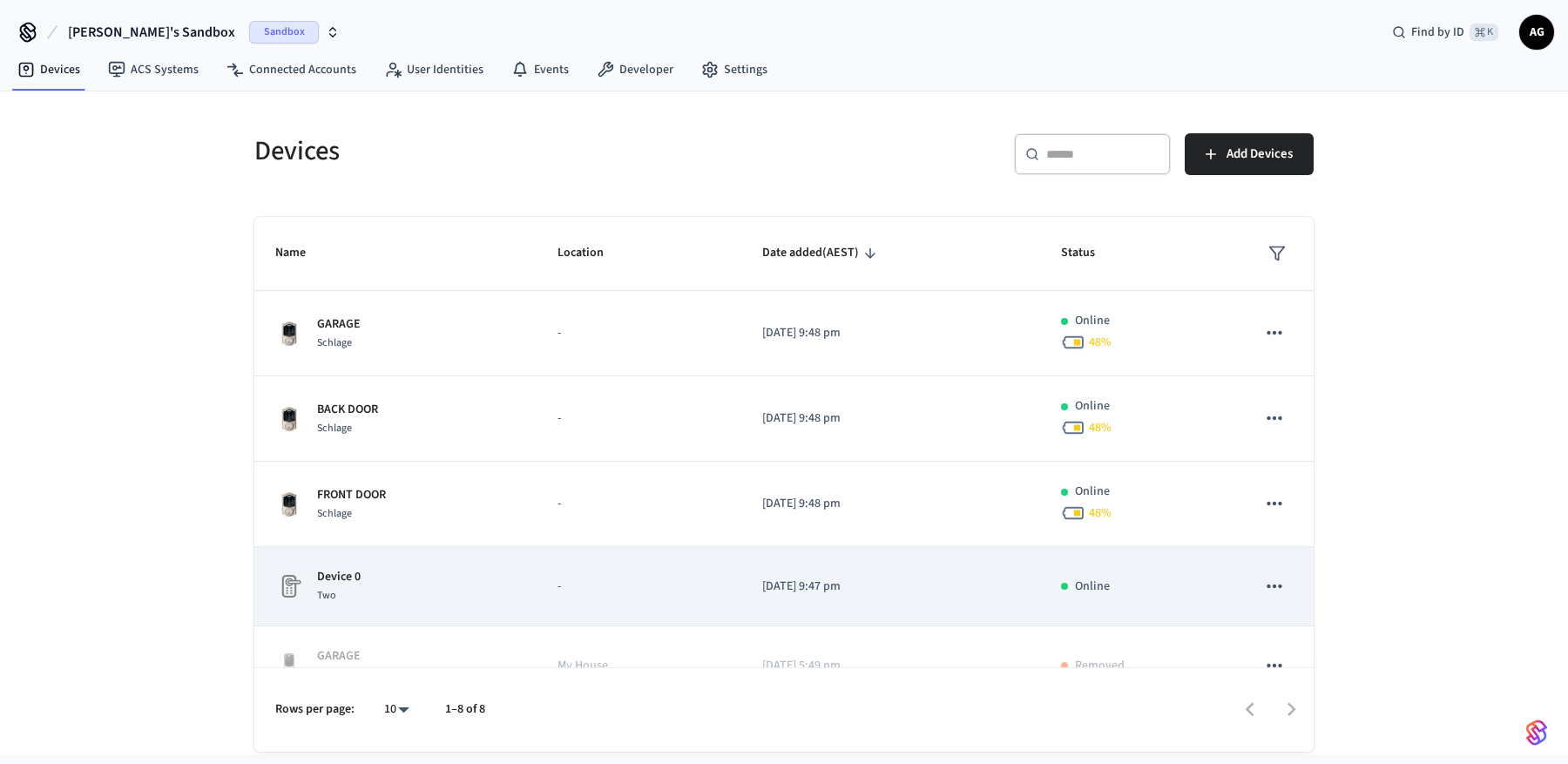
click at [340, 578] on p "Device 0" at bounding box center [338, 577] width 44 height 19
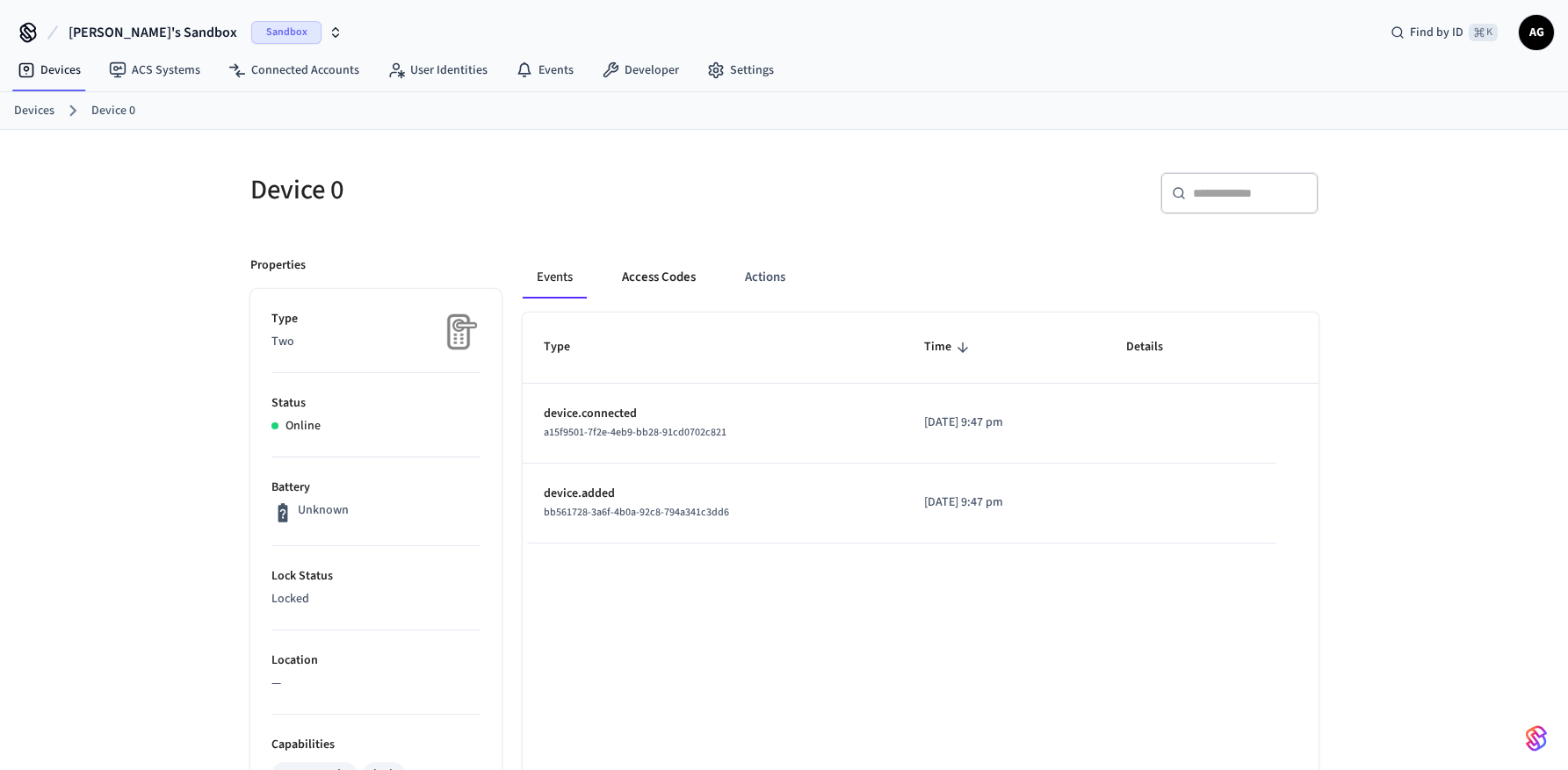
click at [665, 275] on button "Access Codes" at bounding box center [658, 277] width 102 height 42
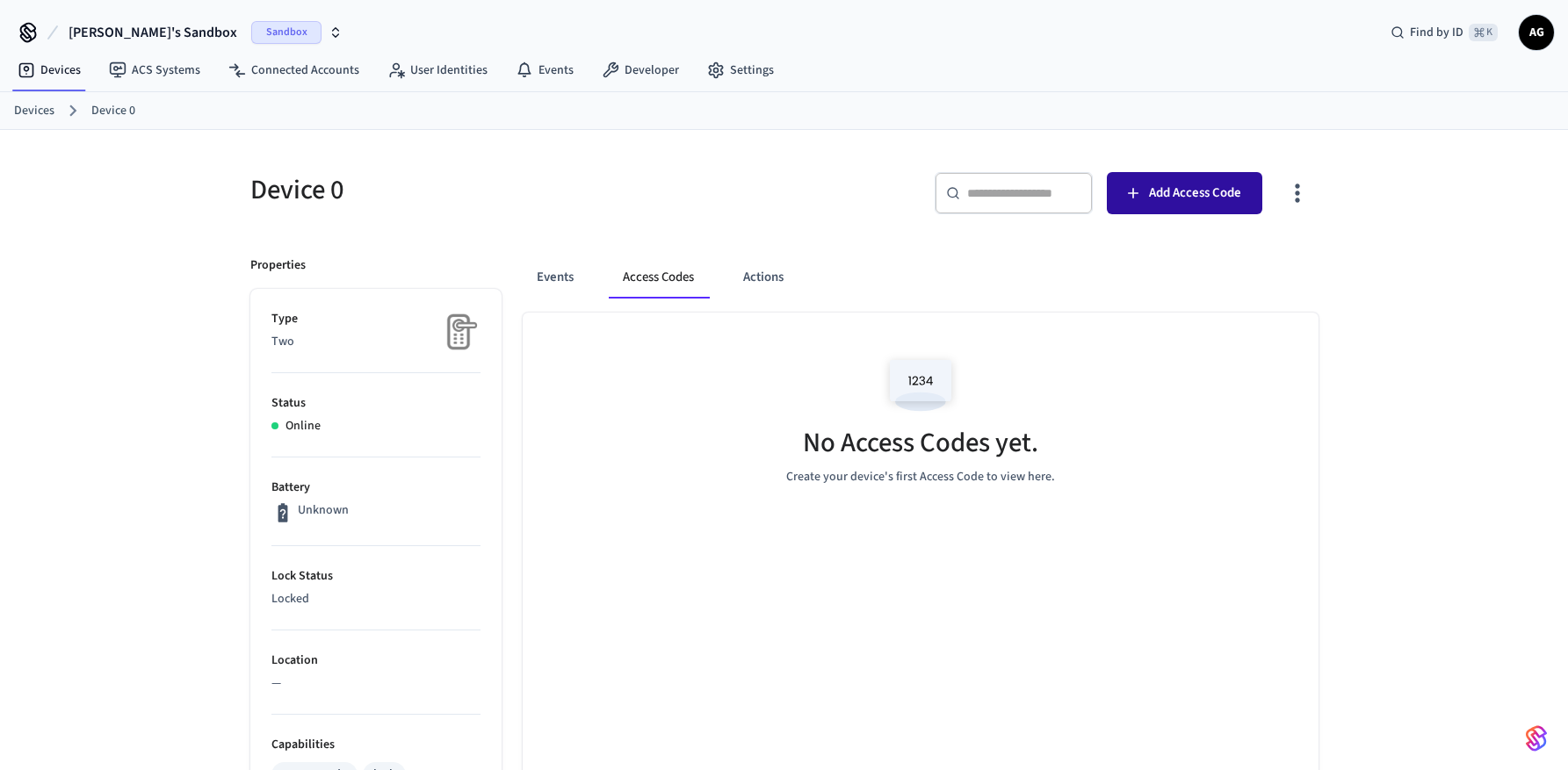
click at [1219, 180] on button "Add Access Code" at bounding box center [1184, 193] width 155 height 42
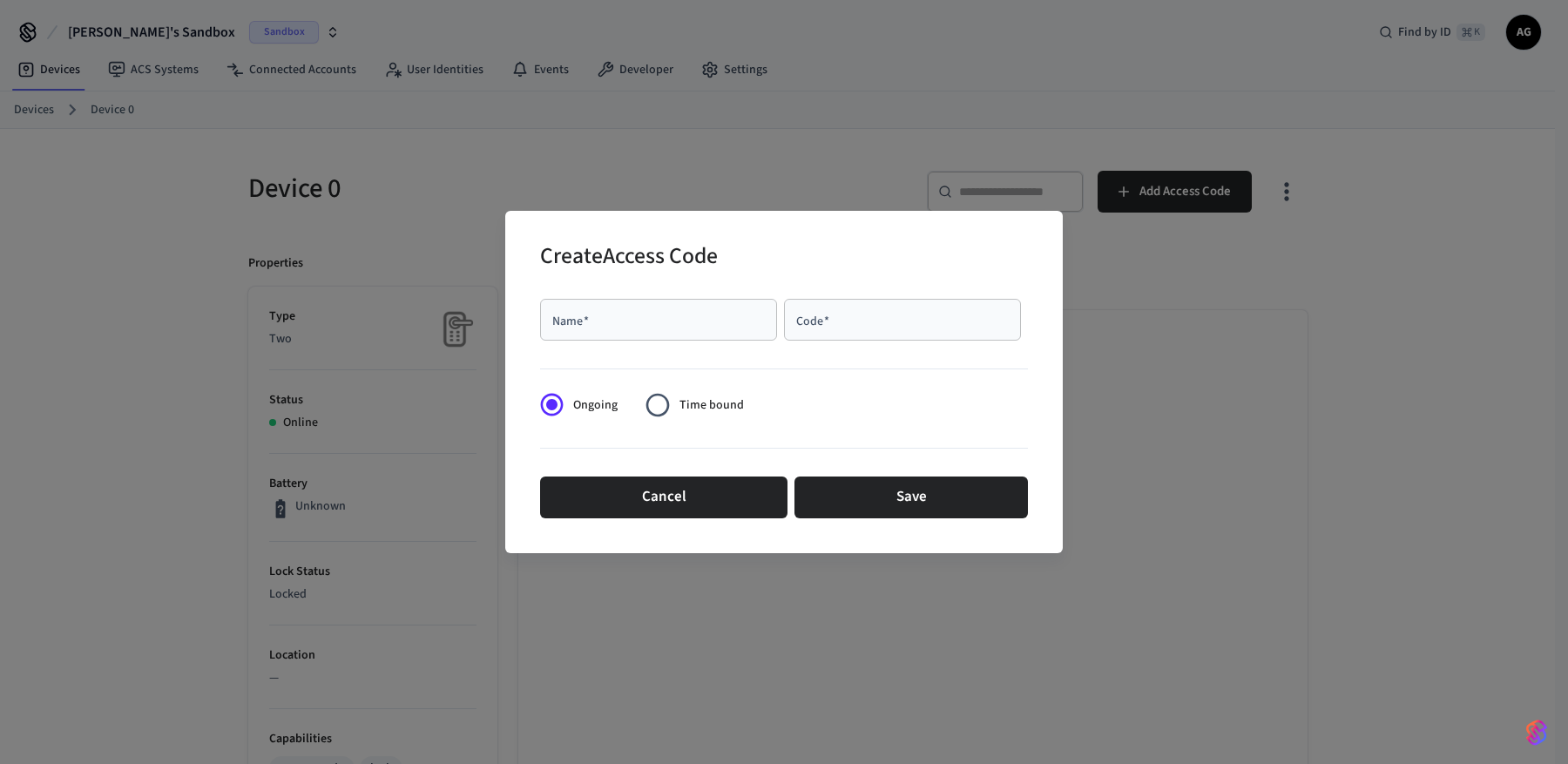
click at [651, 332] on div "Name   *" at bounding box center [658, 320] width 237 height 42
type input "****"
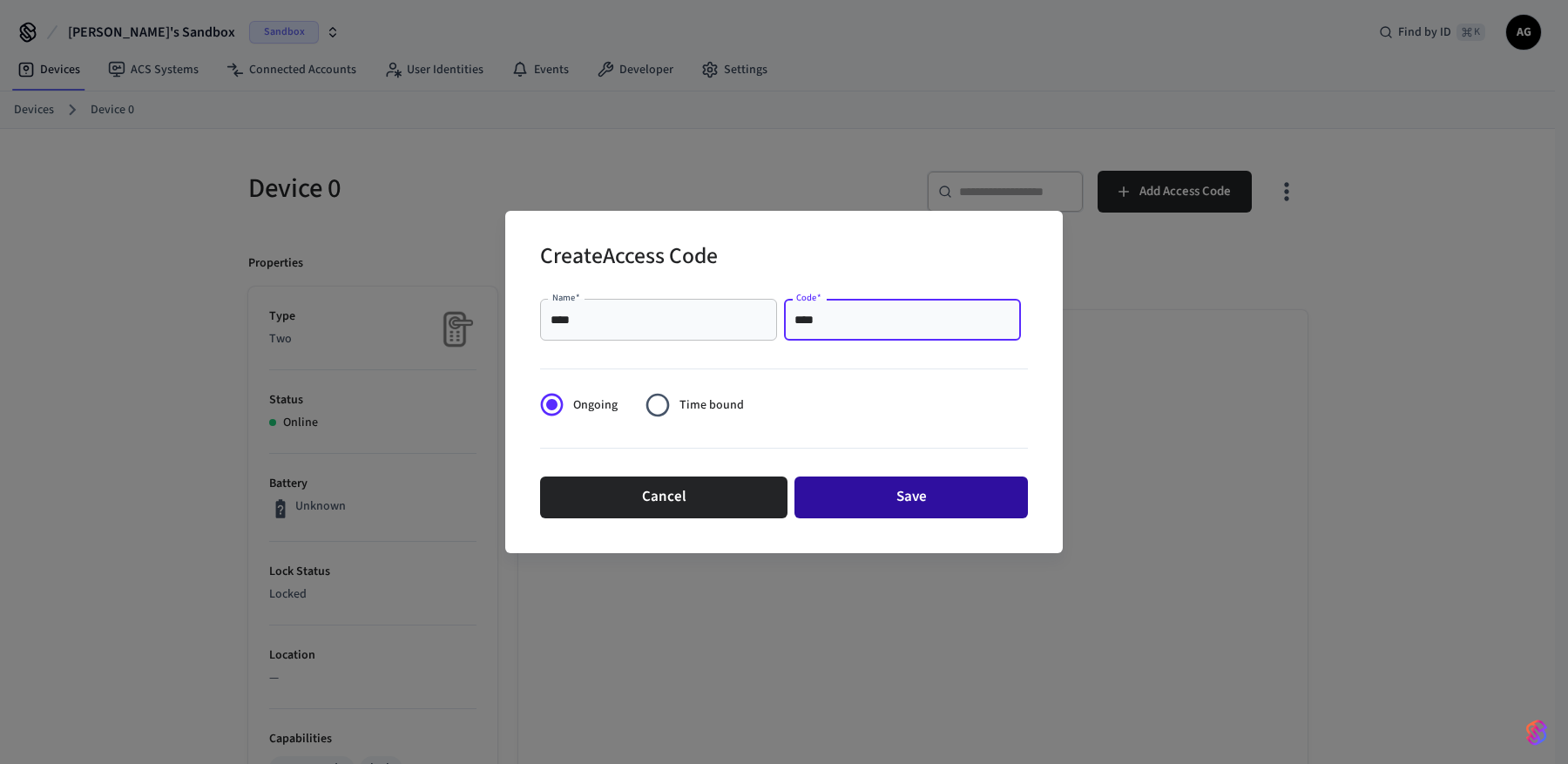
type input "****"
click at [868, 497] on button "Save" at bounding box center [910, 497] width 233 height 42
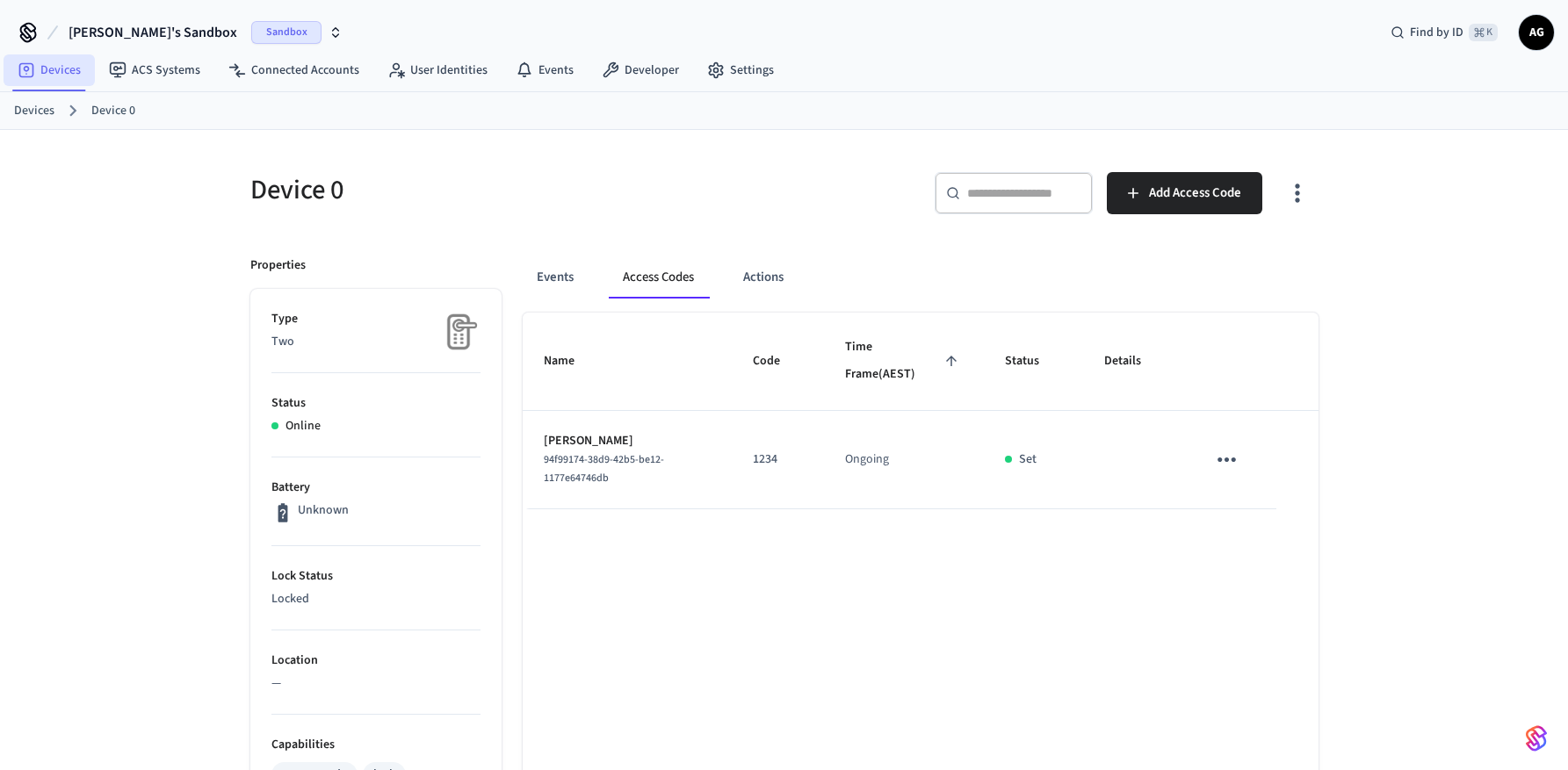
click at [60, 74] on link "Devices" at bounding box center [50, 70] width 92 height 32
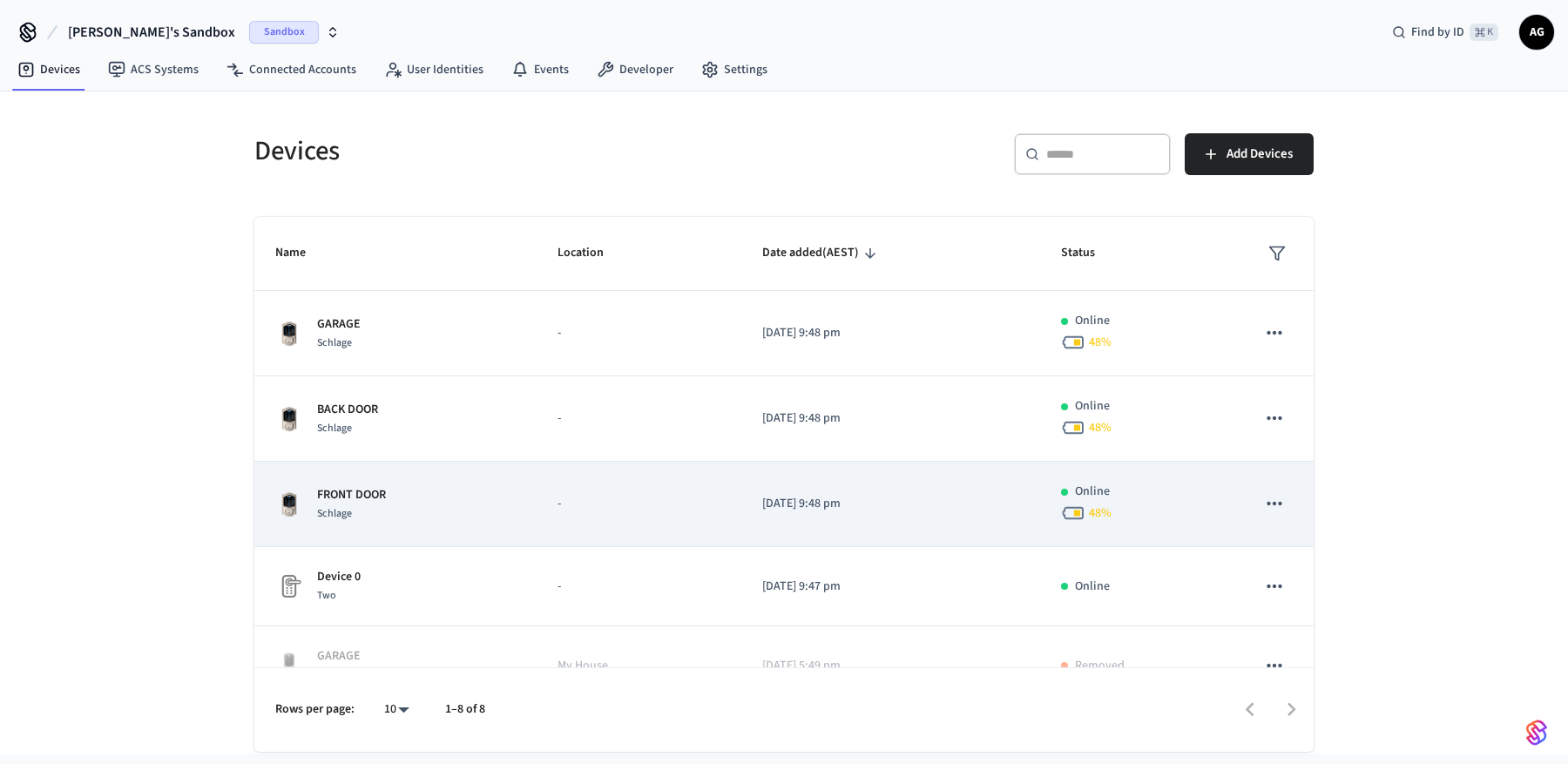
click at [358, 497] on p "FRONT DOOR" at bounding box center [351, 495] width 69 height 19
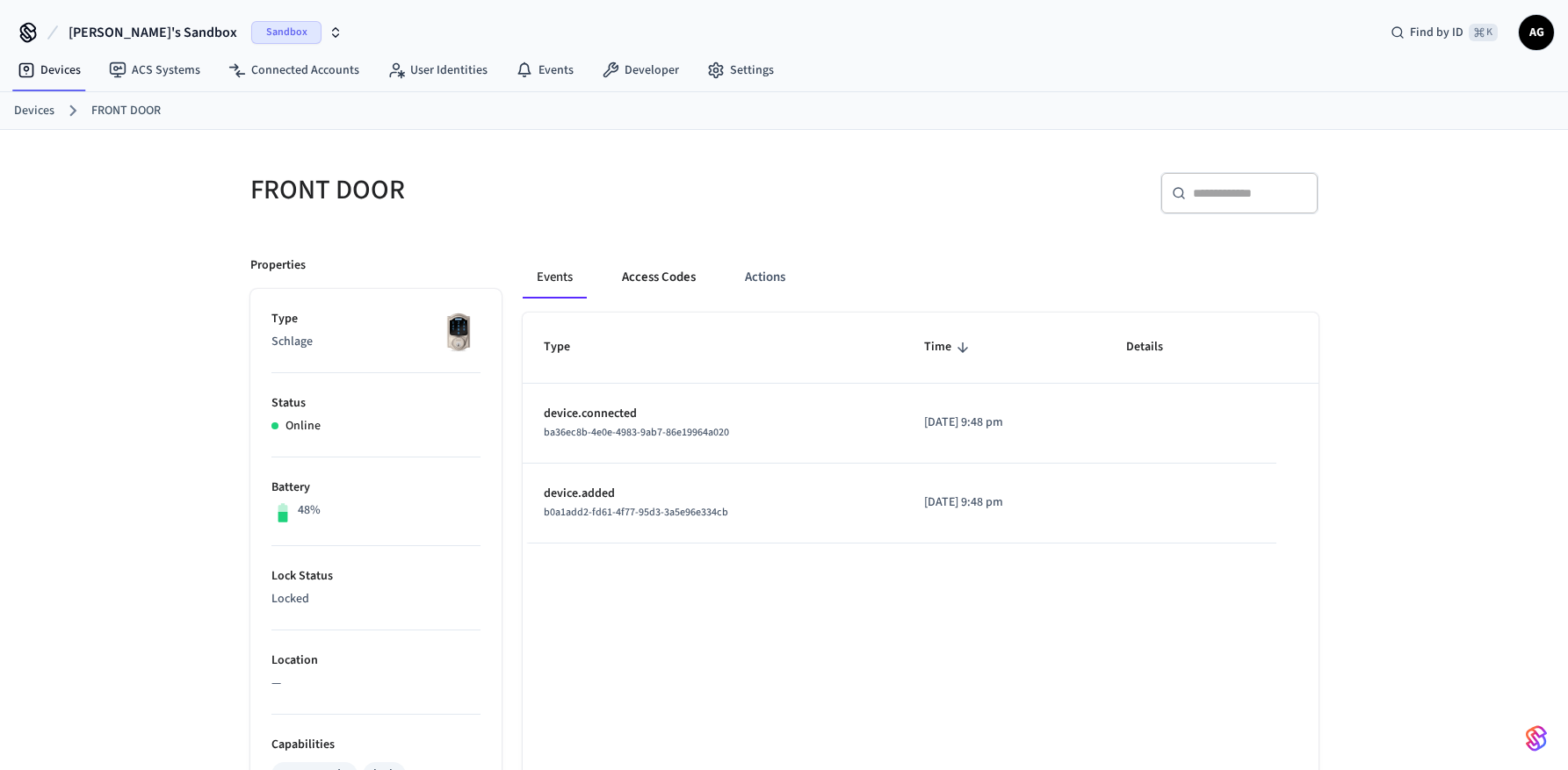
click at [666, 278] on button "Access Codes" at bounding box center [658, 277] width 102 height 42
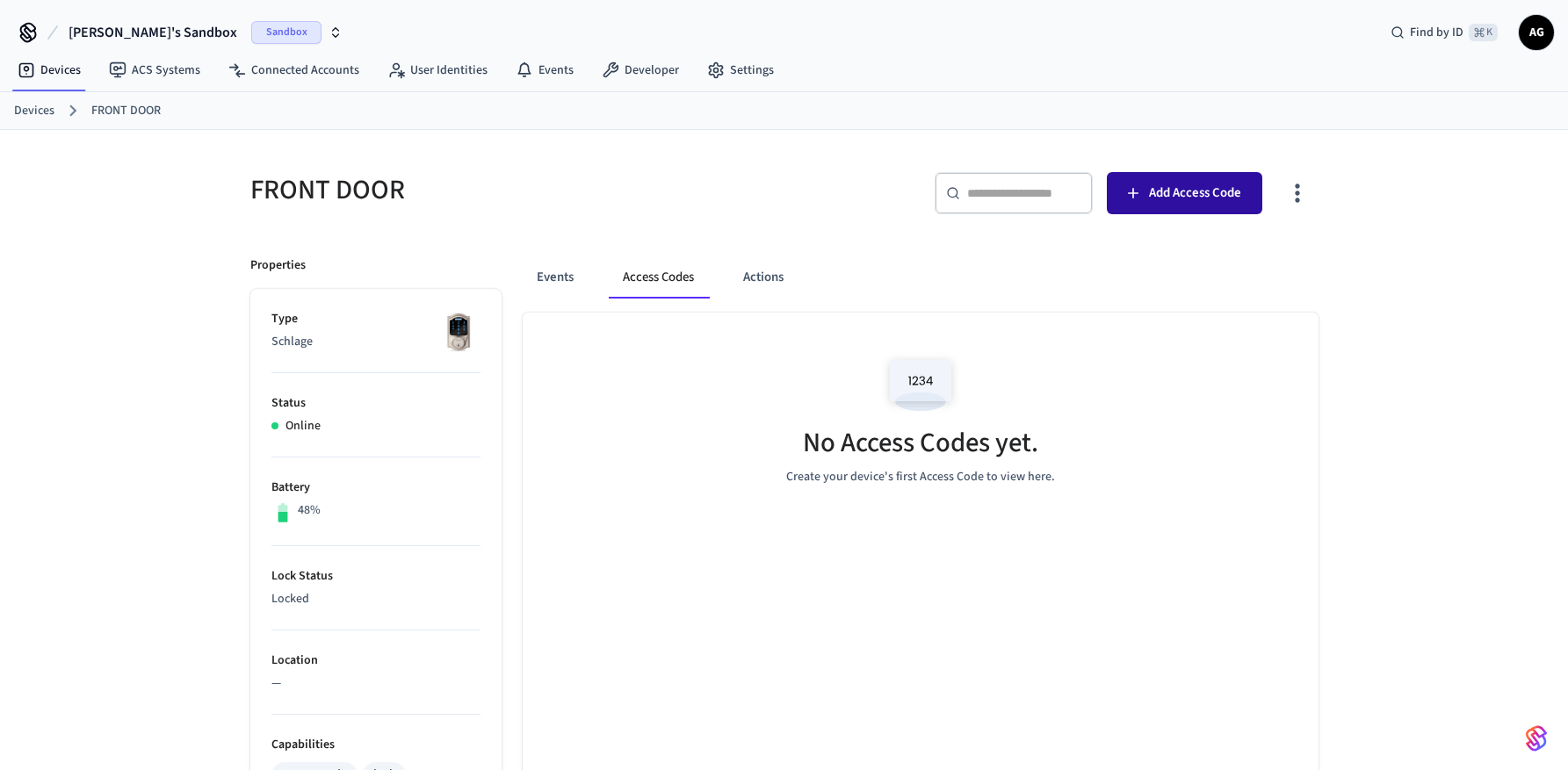
click at [1185, 194] on span "Add Access Code" at bounding box center [1194, 193] width 92 height 22
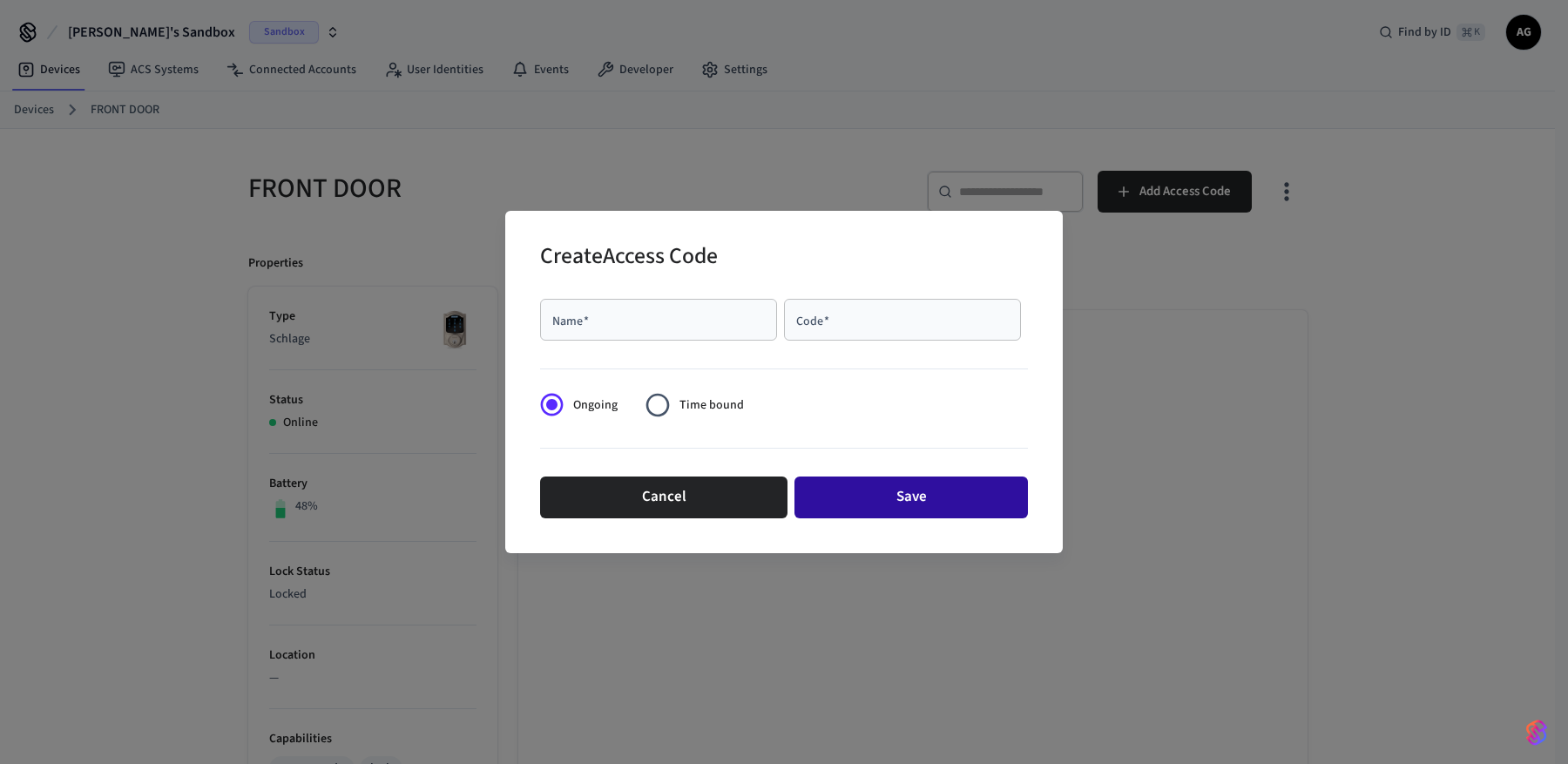
drag, startPoint x: 681, startPoint y: 503, endPoint x: 808, endPoint y: 476, distance: 129.8
click at [685, 502] on button "Cancel" at bounding box center [663, 497] width 247 height 42
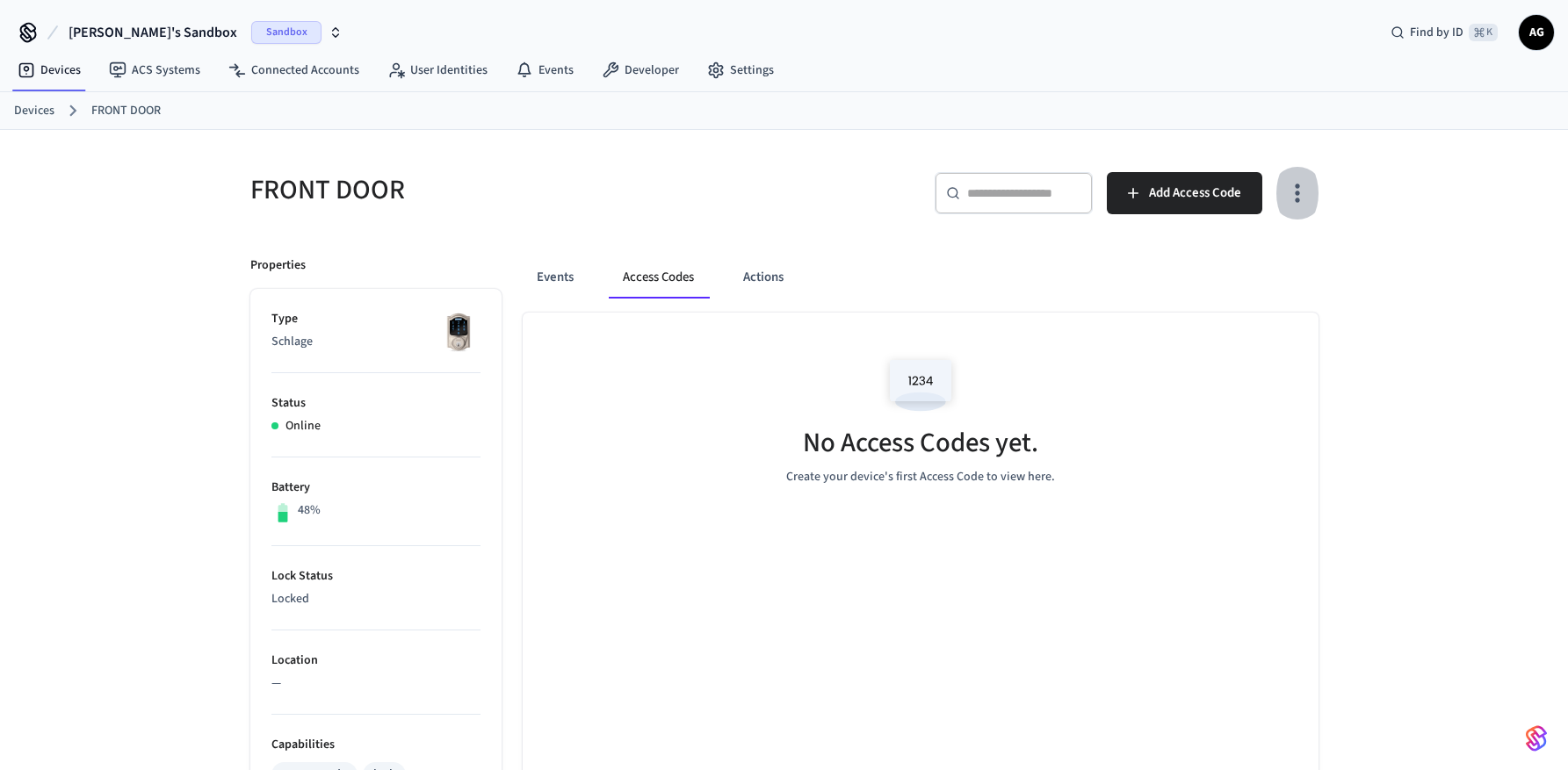
click at [1300, 197] on icon "button" at bounding box center [1296, 192] width 27 height 27
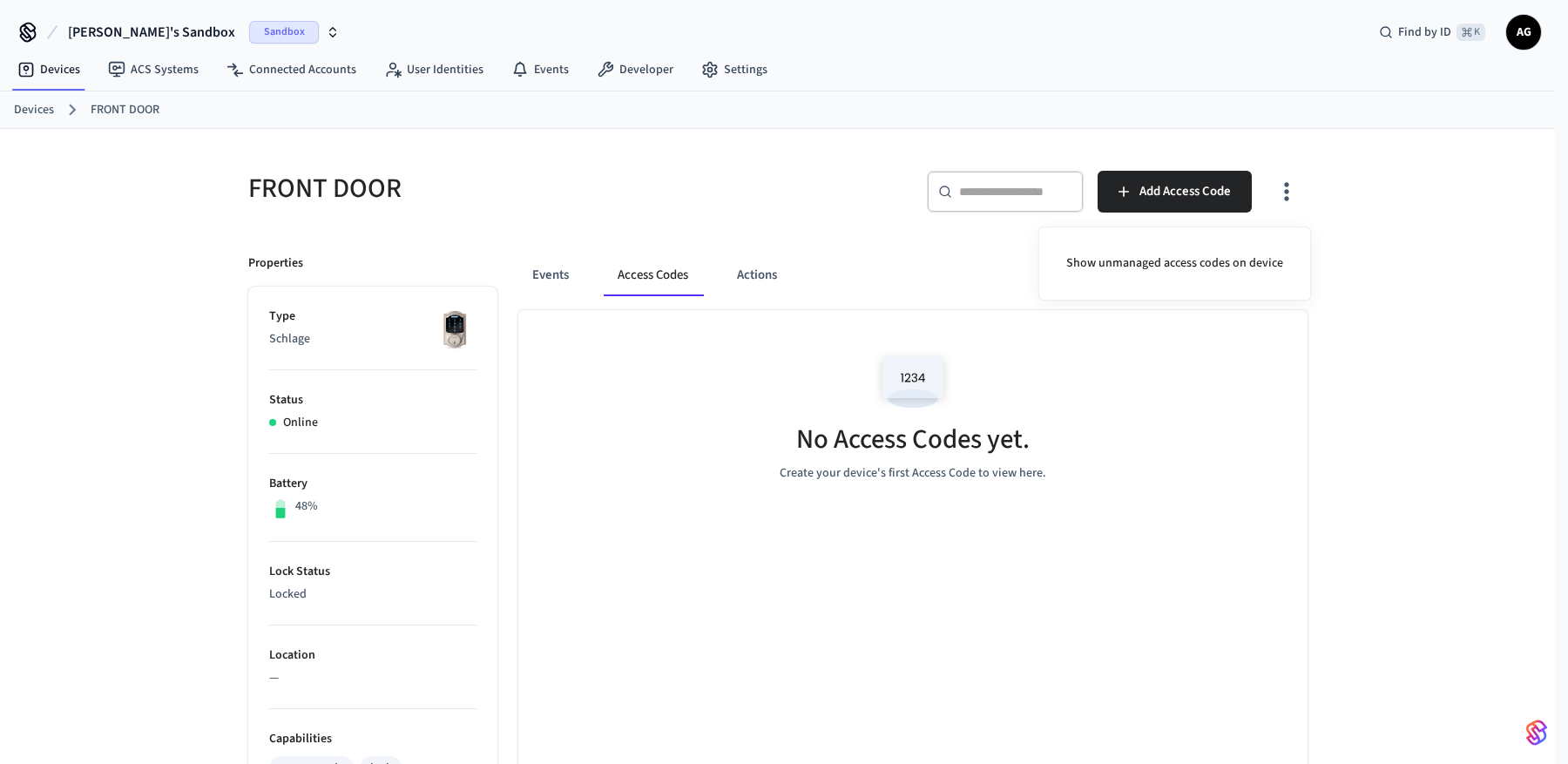
click at [1289, 195] on div at bounding box center [784, 382] width 1568 height 764
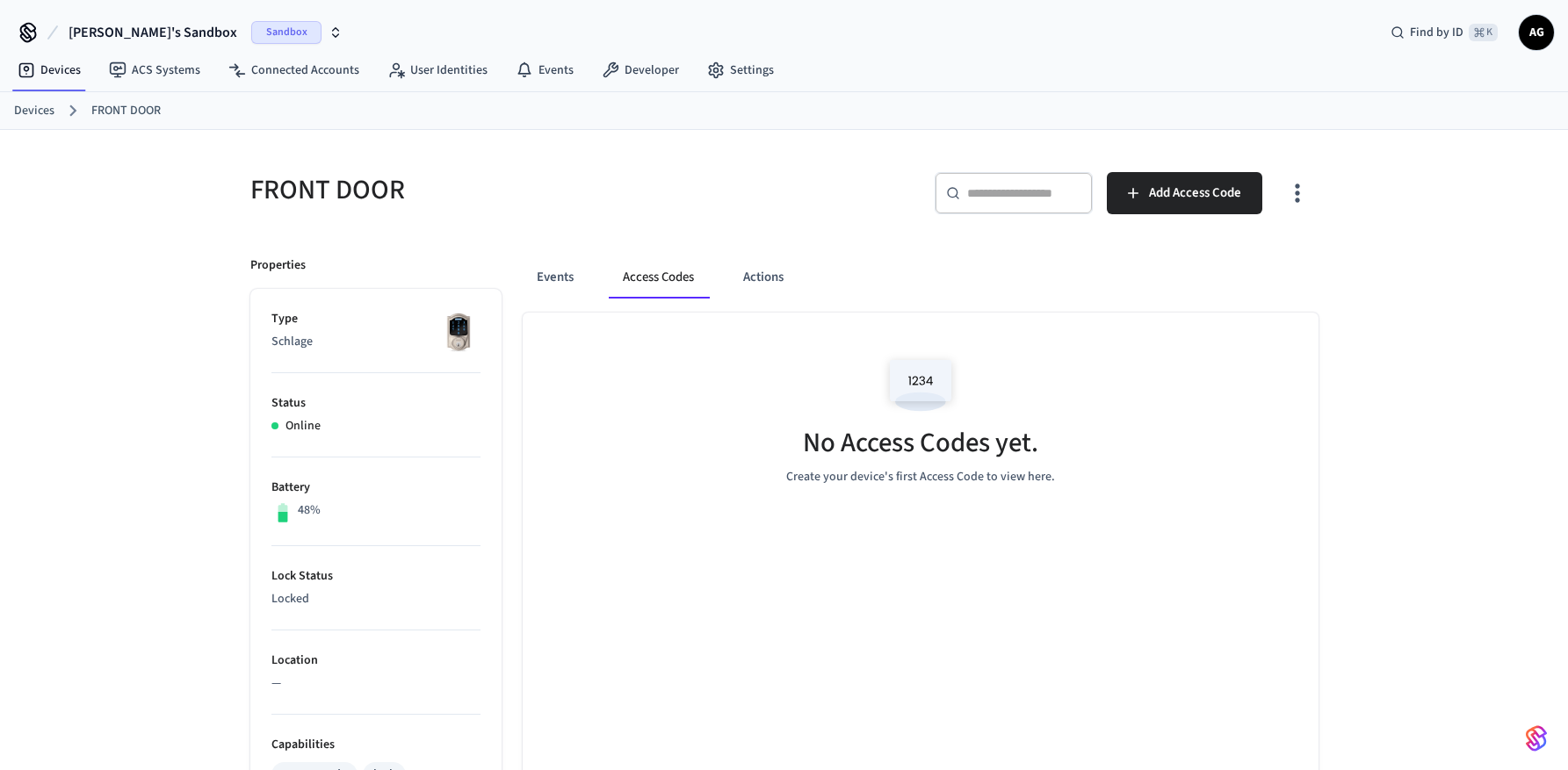
click at [1027, 193] on input "text" at bounding box center [1024, 193] width 114 height 18
click at [1169, 204] on button "Add Access Code" at bounding box center [1184, 193] width 155 height 42
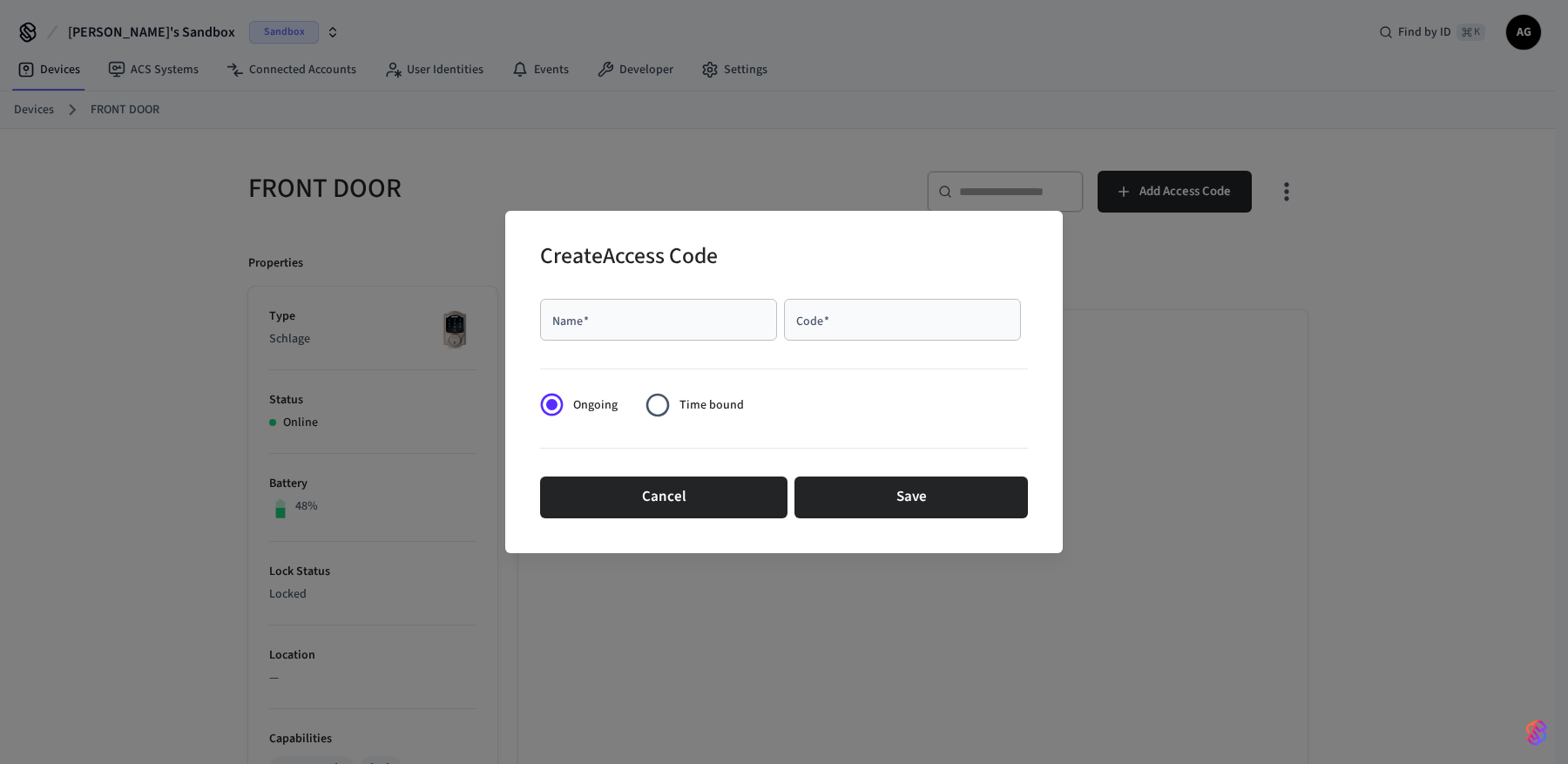
click at [621, 320] on input "Name   *" at bounding box center [659, 320] width 216 height 18
type input "****"
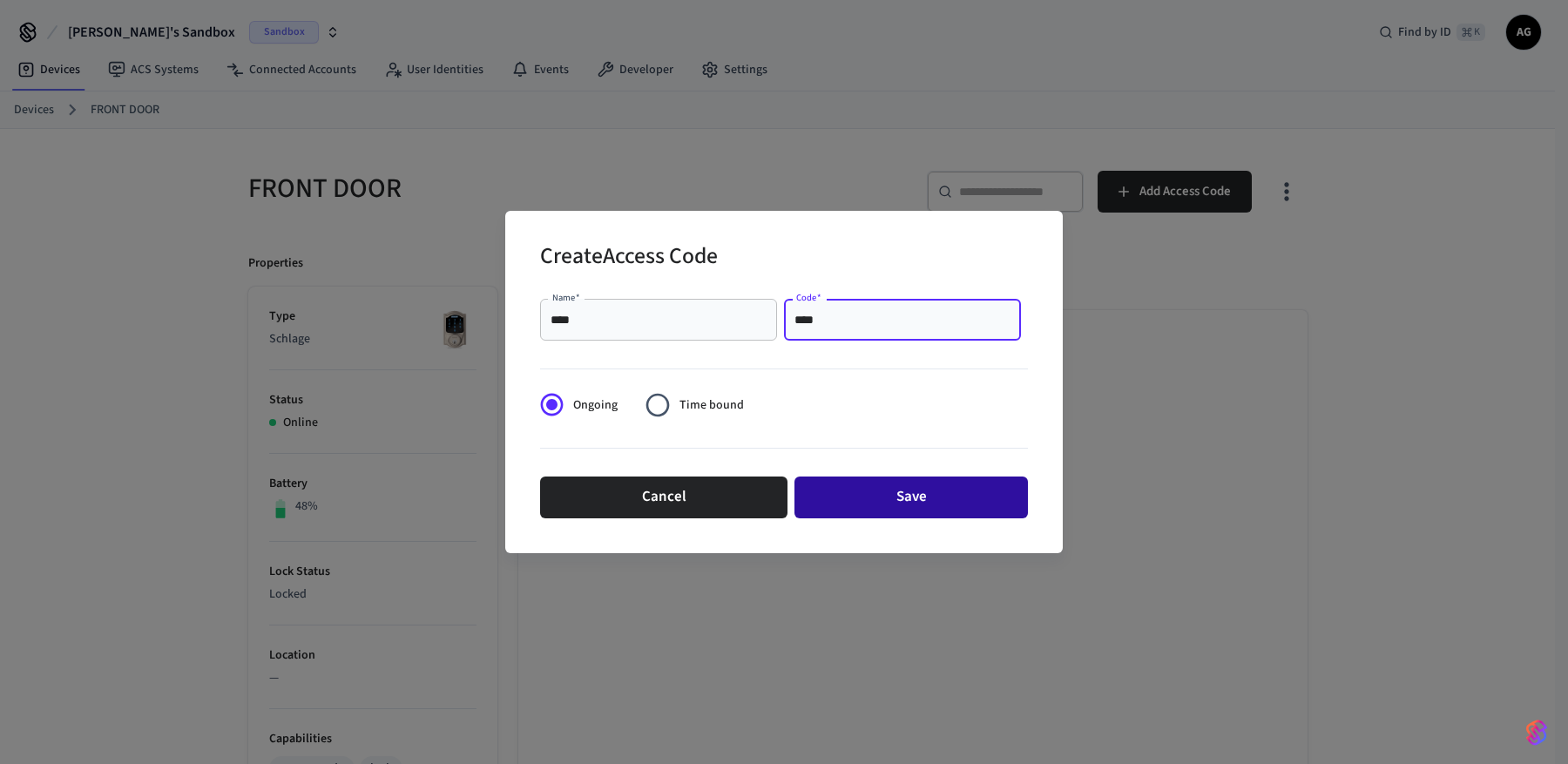
type input "****"
click at [934, 496] on button "Save" at bounding box center [910, 497] width 233 height 42
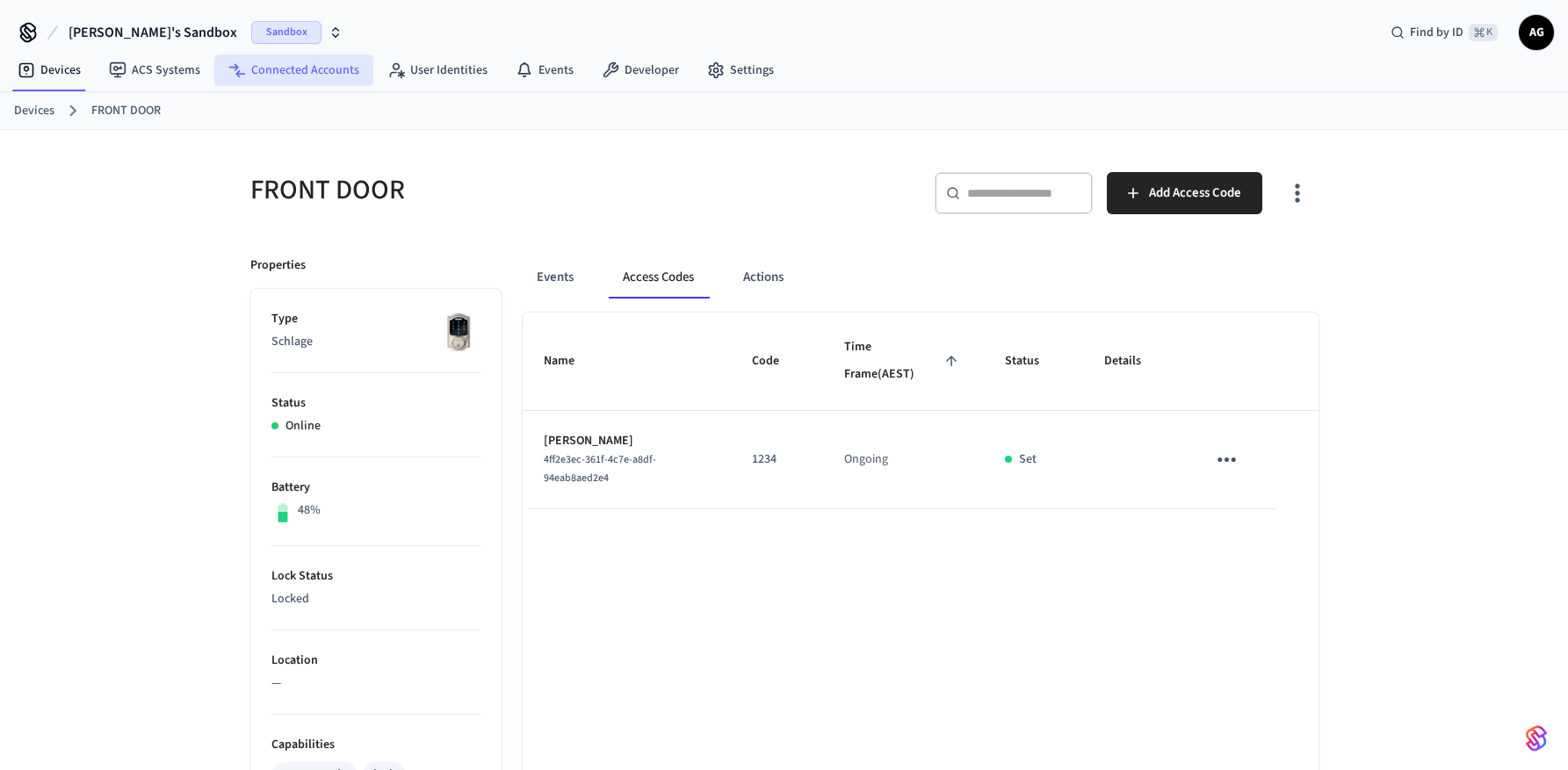
click at [287, 63] on link "Connected Accounts" at bounding box center [294, 70] width 159 height 32
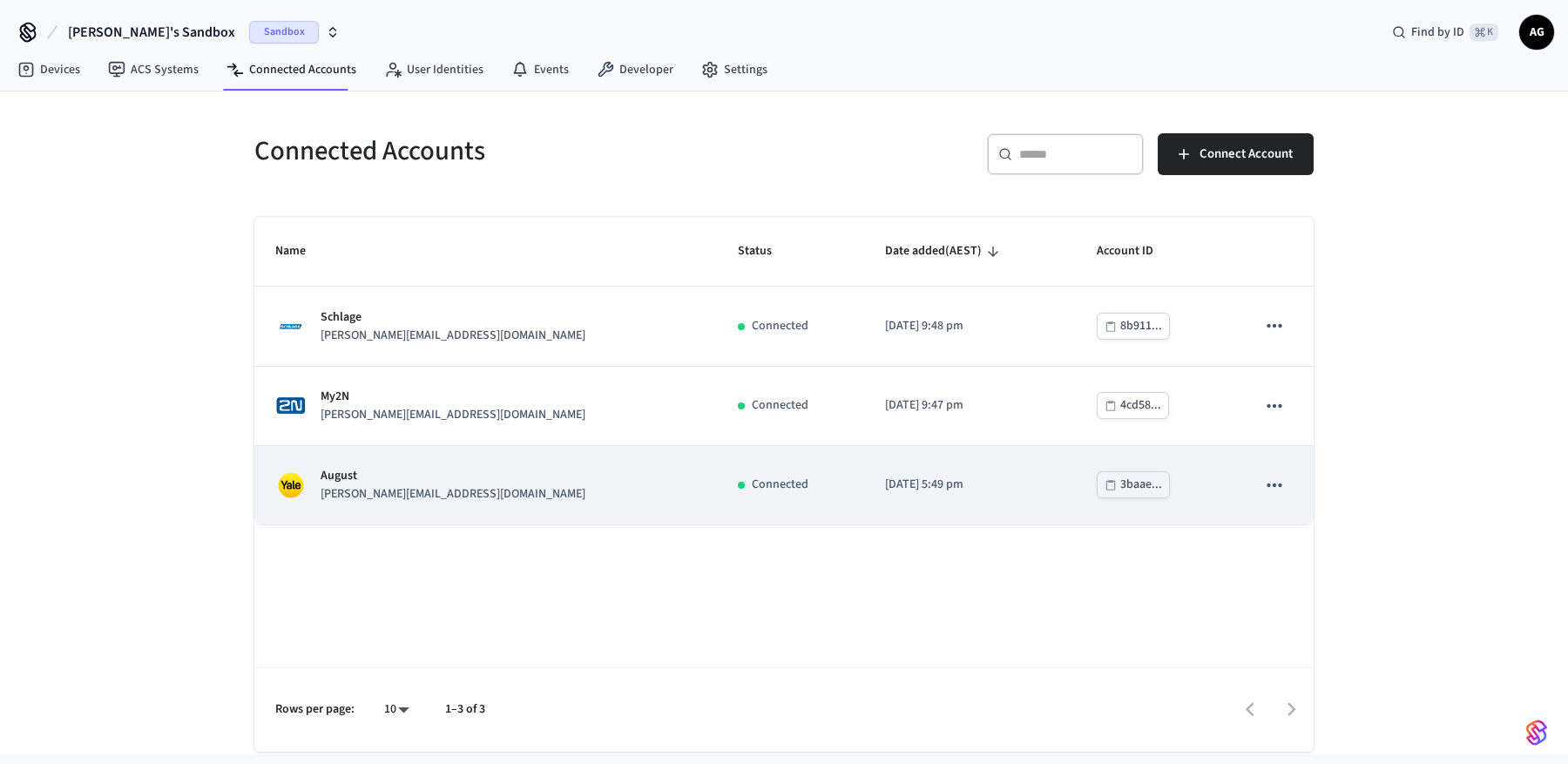
click at [1277, 484] on icon "sticky table" at bounding box center [1274, 485] width 22 height 22
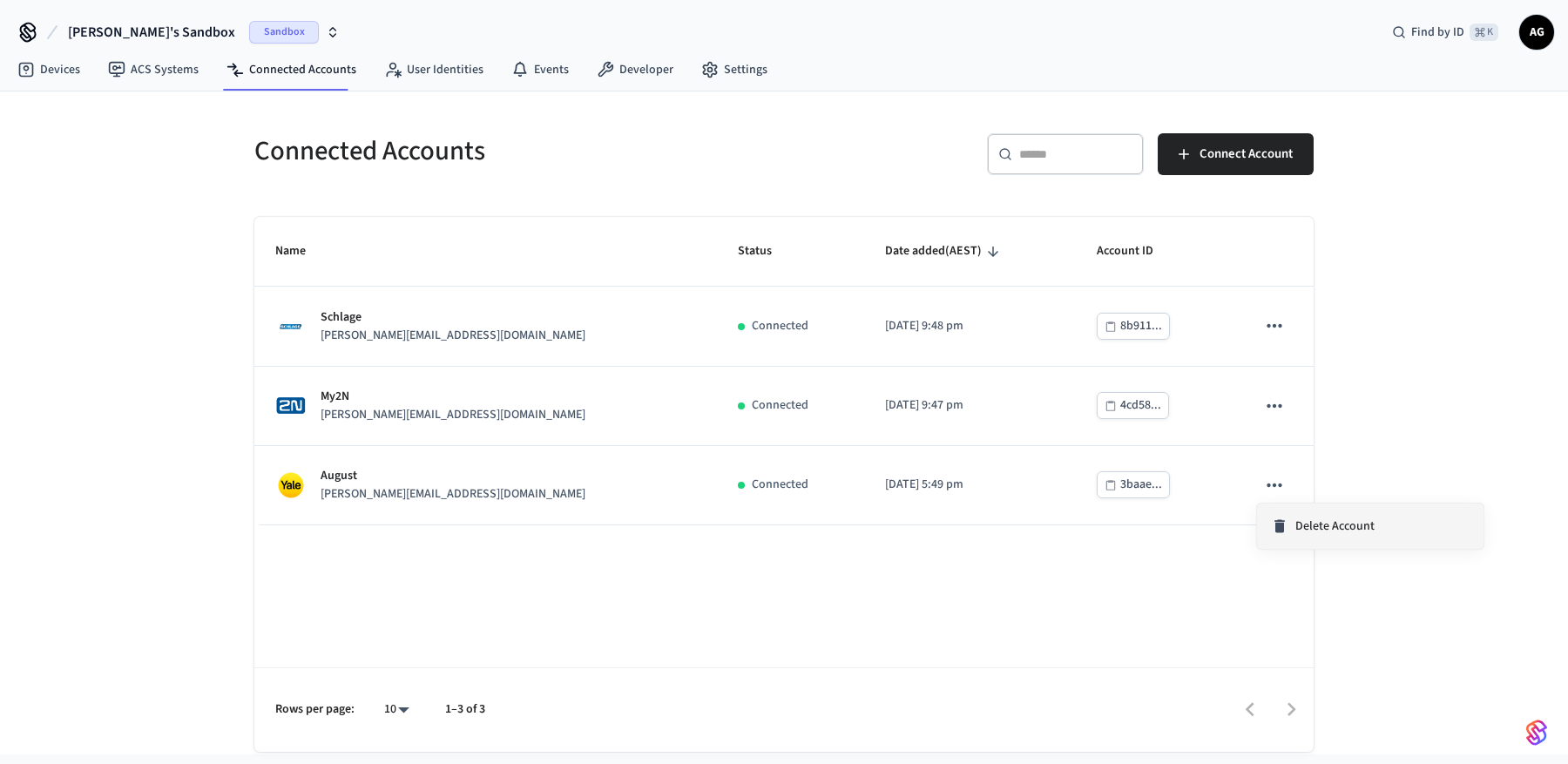
click at [1300, 524] on span "Delete Account" at bounding box center [1334, 526] width 79 height 18
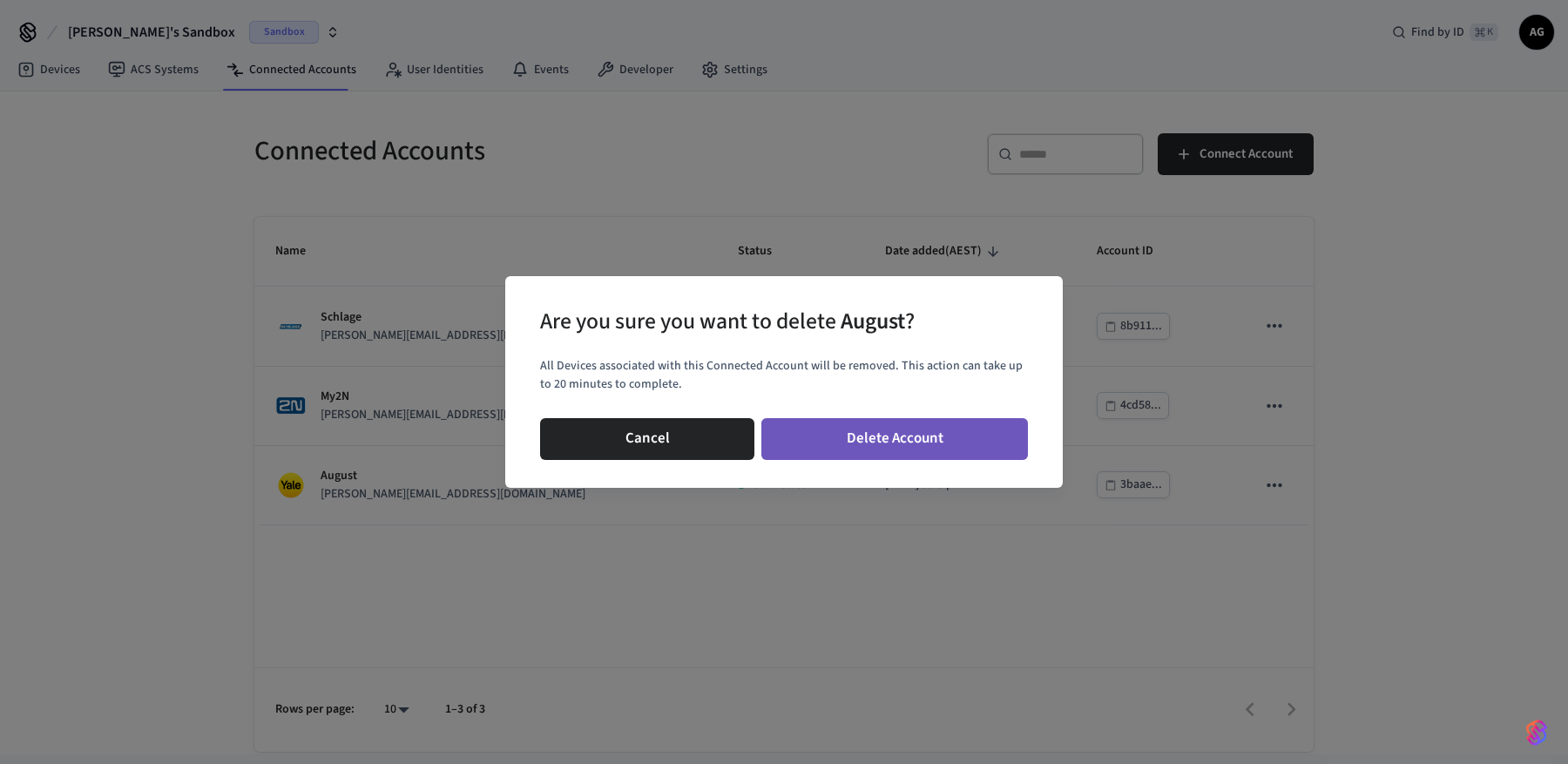
click at [955, 437] on button "Delete Account" at bounding box center [894, 439] width 267 height 42
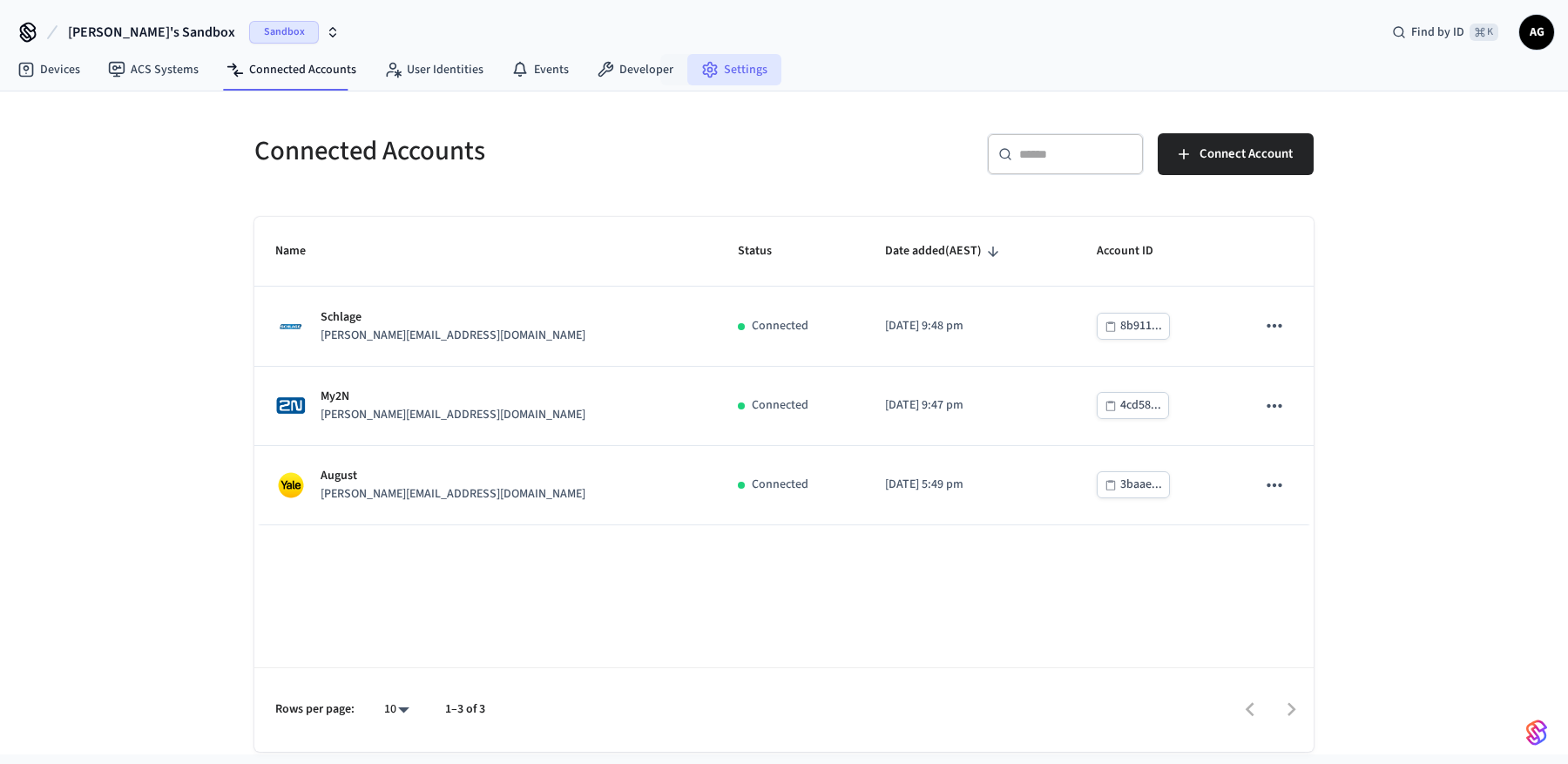
click at [729, 72] on link "Settings" at bounding box center [734, 70] width 94 height 32
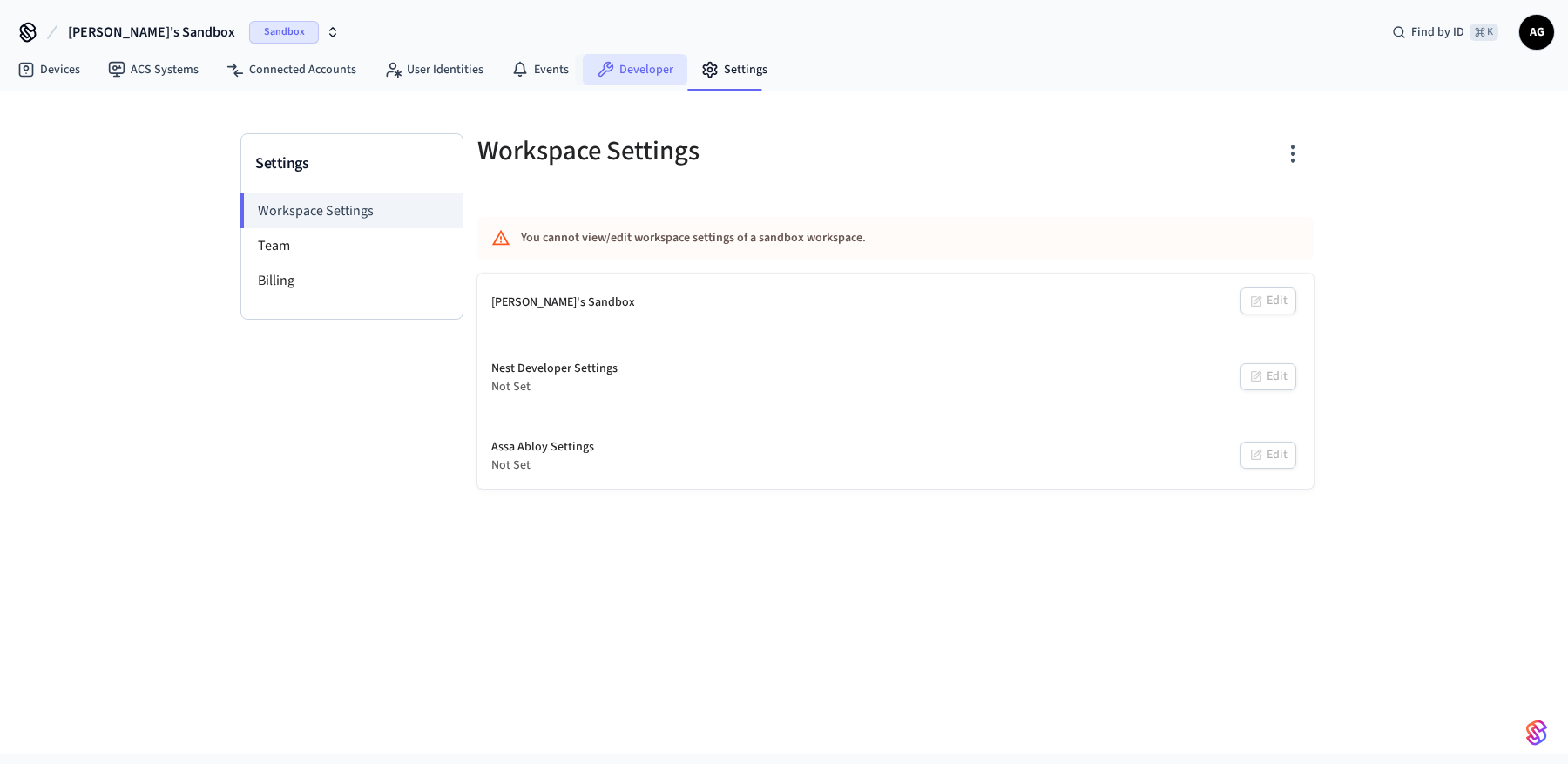
click at [630, 63] on link "Developer" at bounding box center [634, 70] width 105 height 32
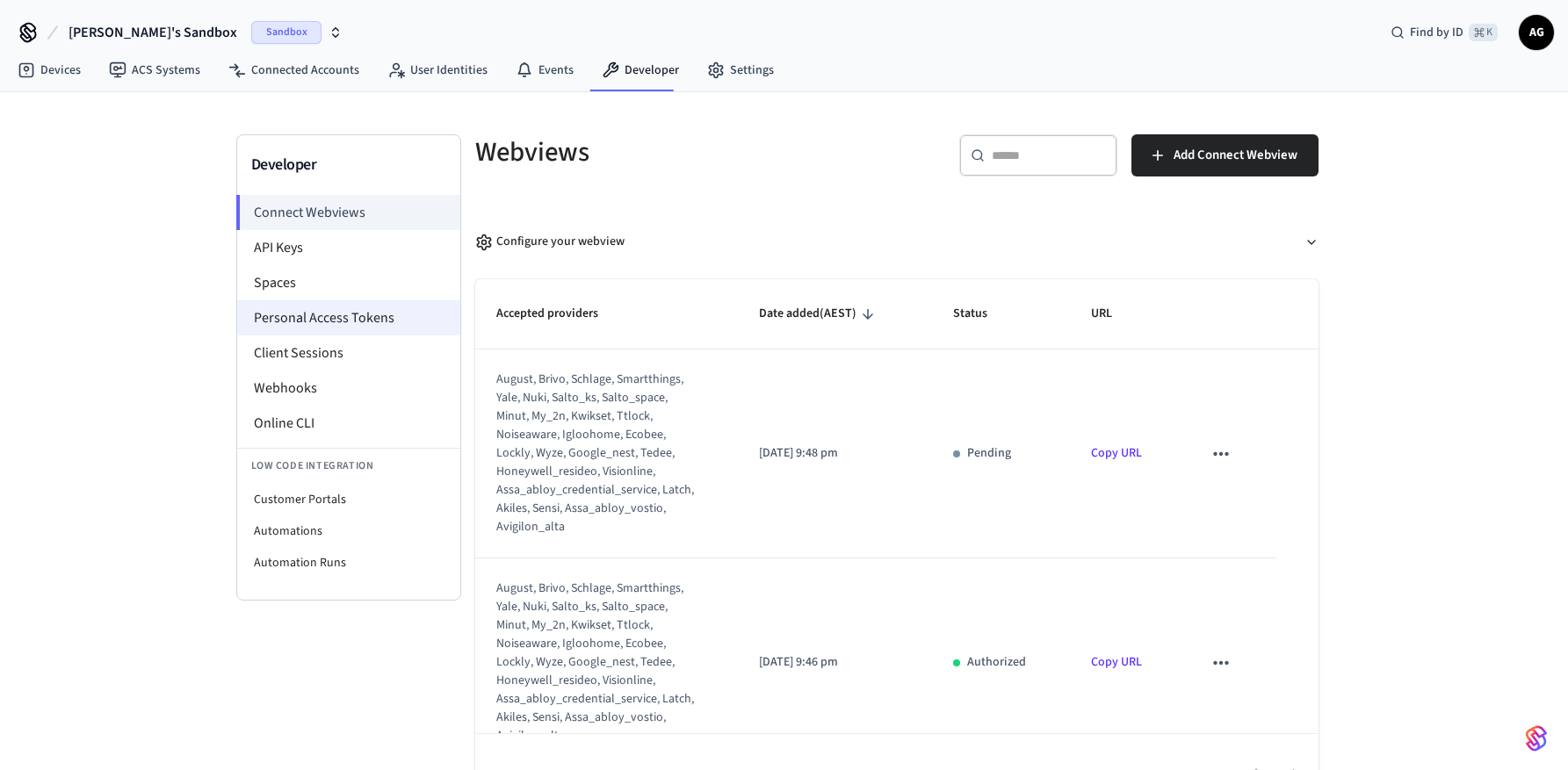
click at [317, 321] on li "Personal Access Tokens" at bounding box center [348, 318] width 223 height 36
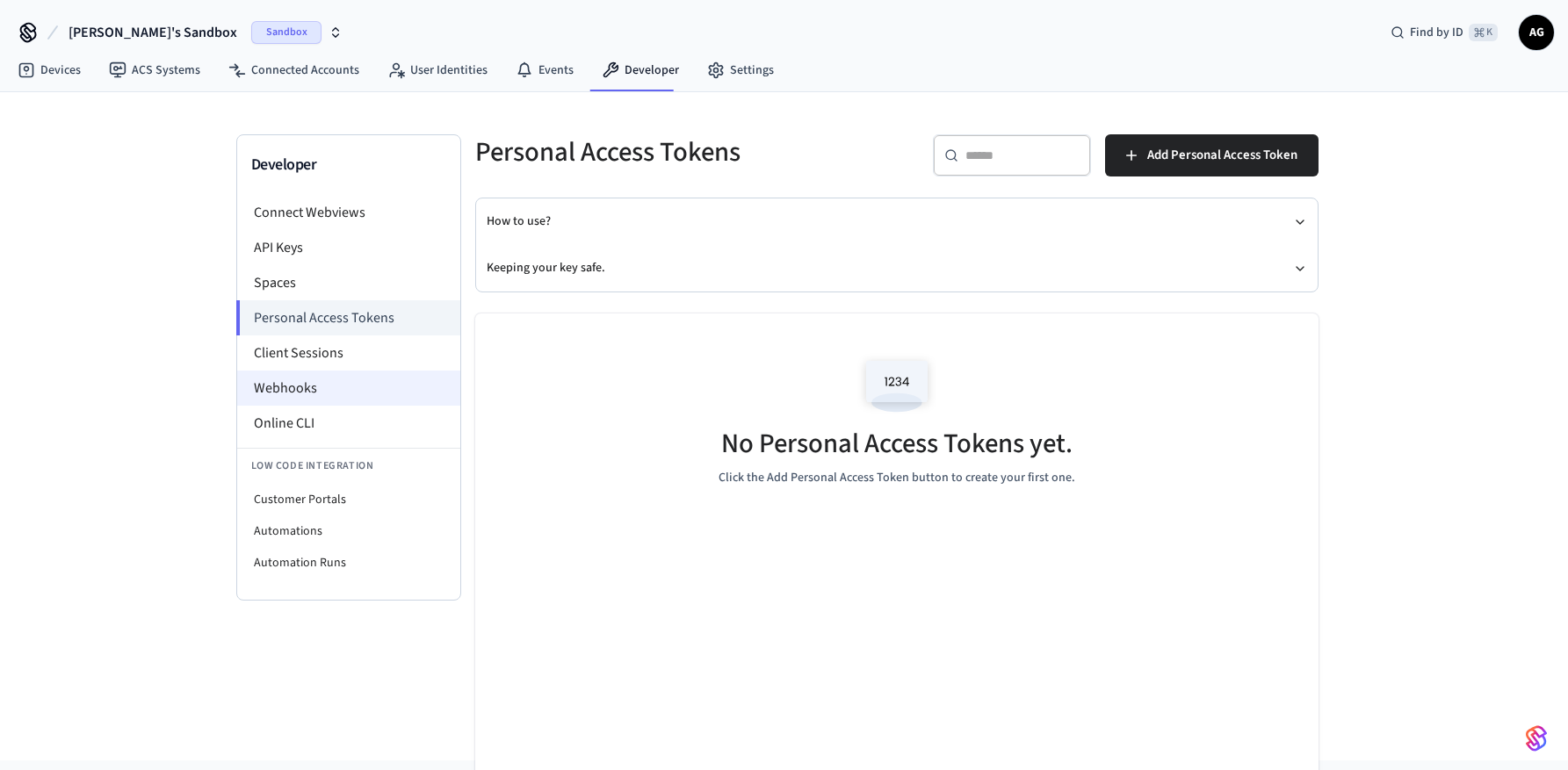
click at [297, 392] on li "Webhooks" at bounding box center [348, 389] width 223 height 36
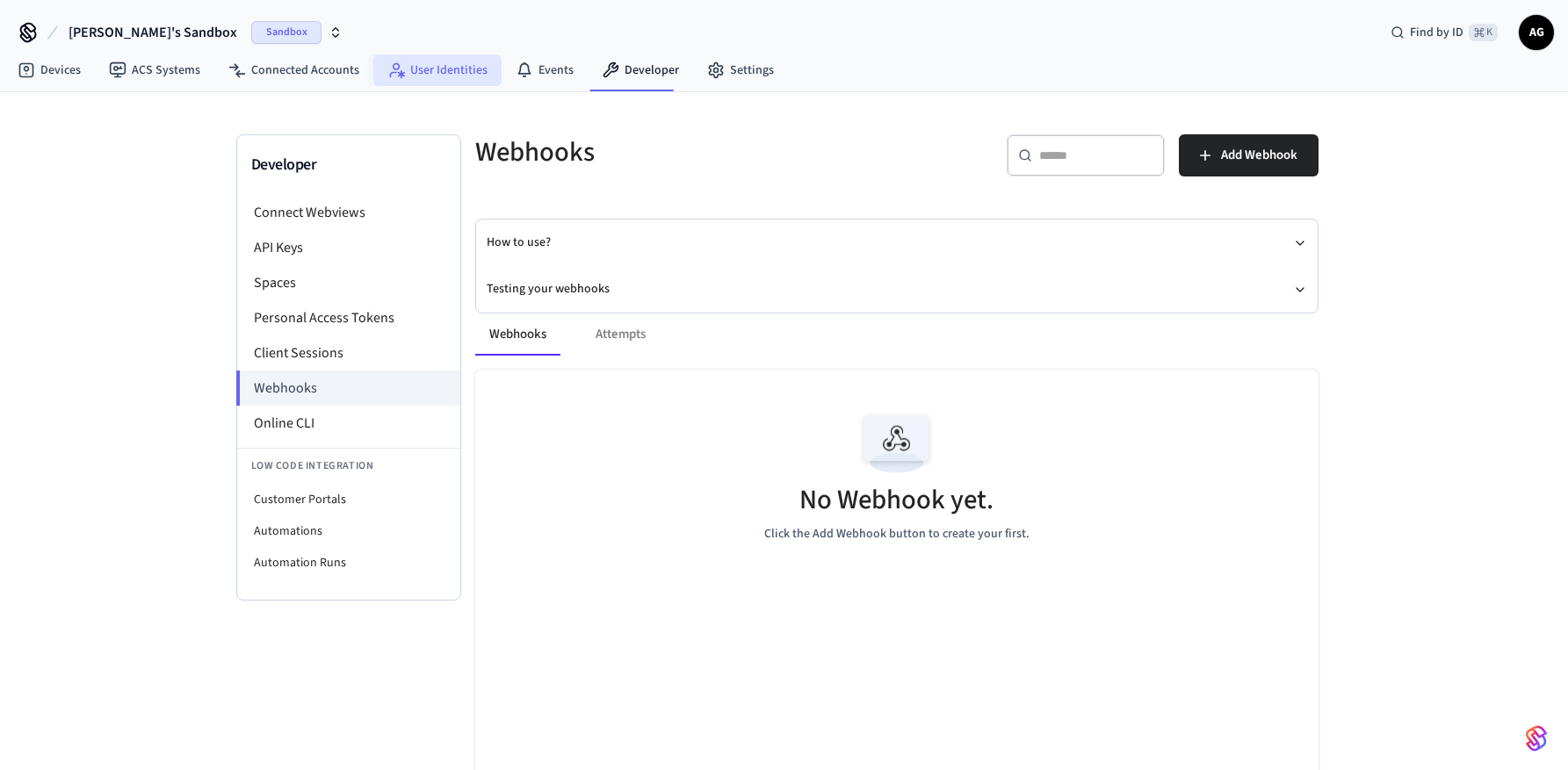
click at [428, 67] on link "User Identities" at bounding box center [436, 70] width 128 height 32
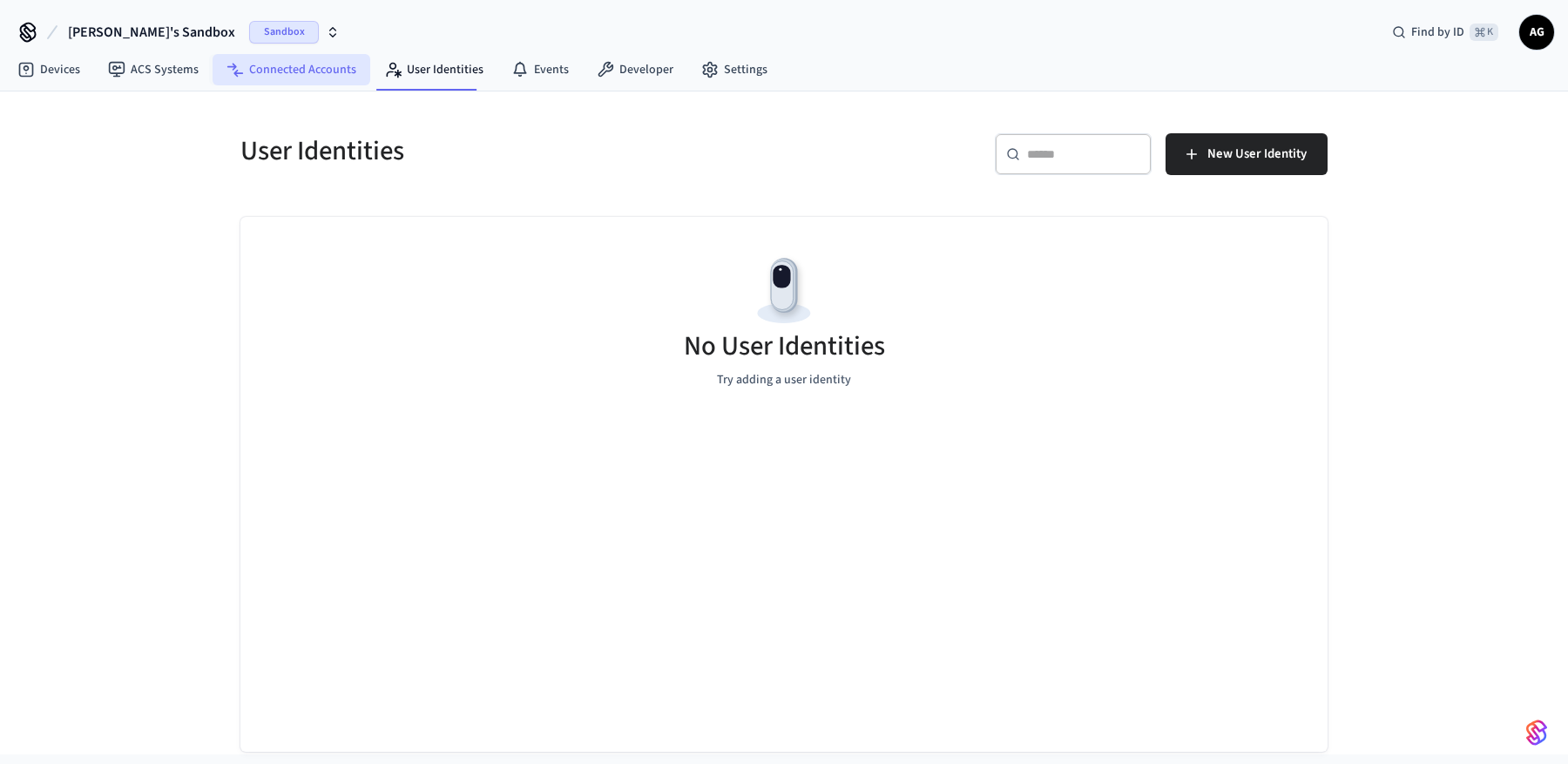
click at [330, 69] on link "Connected Accounts" at bounding box center [292, 70] width 158 height 32
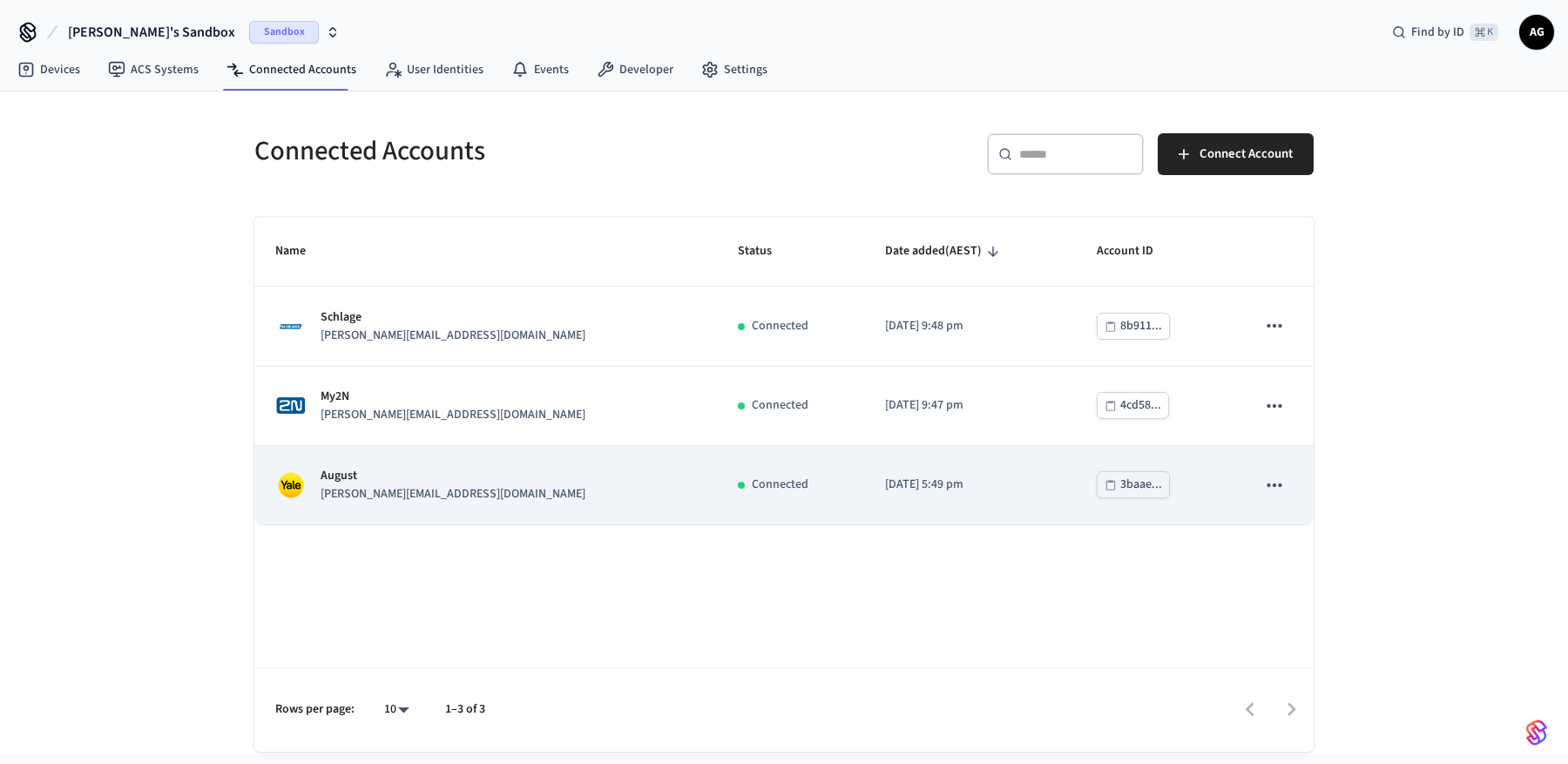
click at [1284, 481] on icon "sticky table" at bounding box center [1274, 485] width 22 height 22
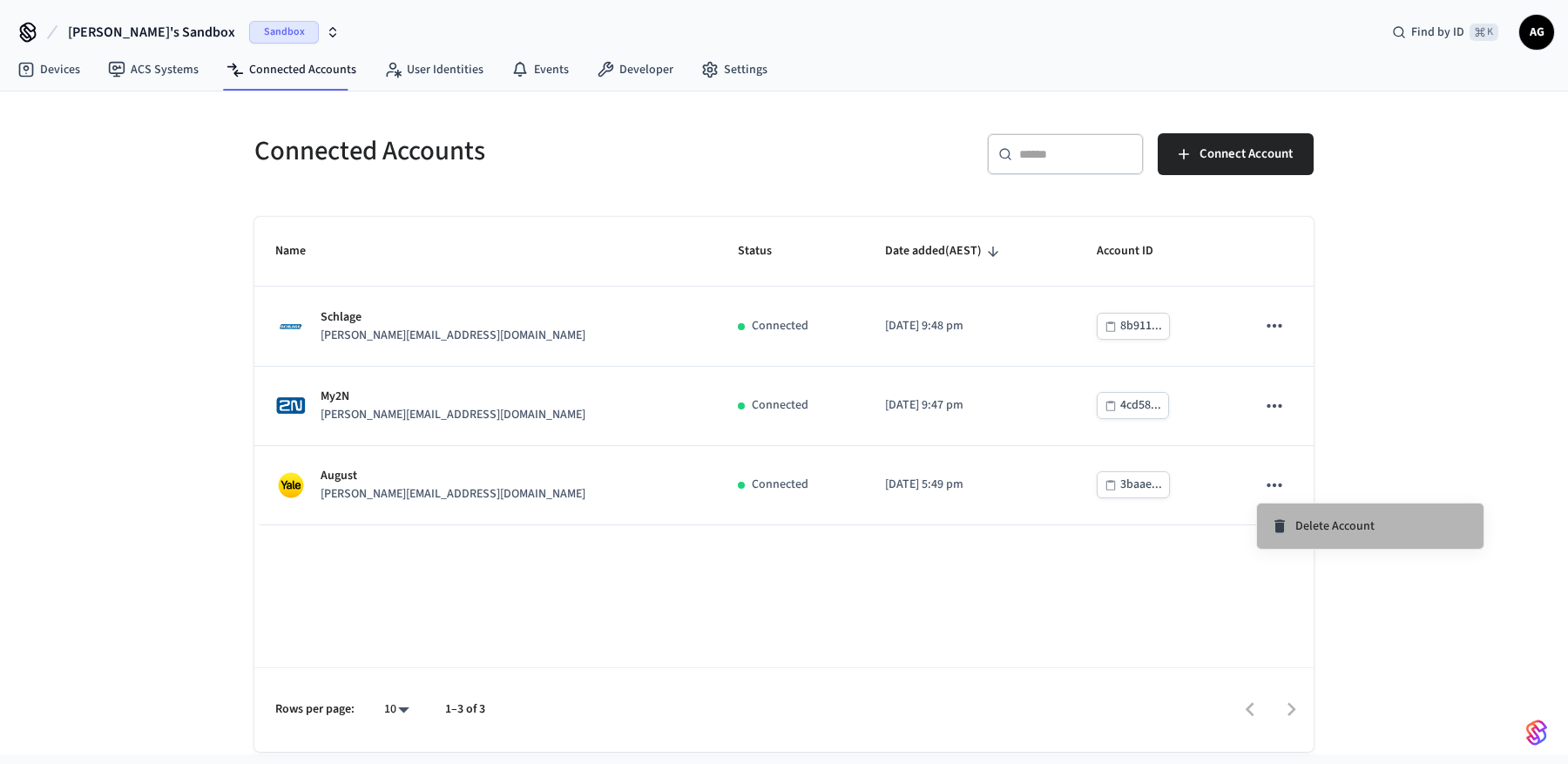
click at [1318, 526] on span "Delete Account" at bounding box center [1334, 526] width 79 height 18
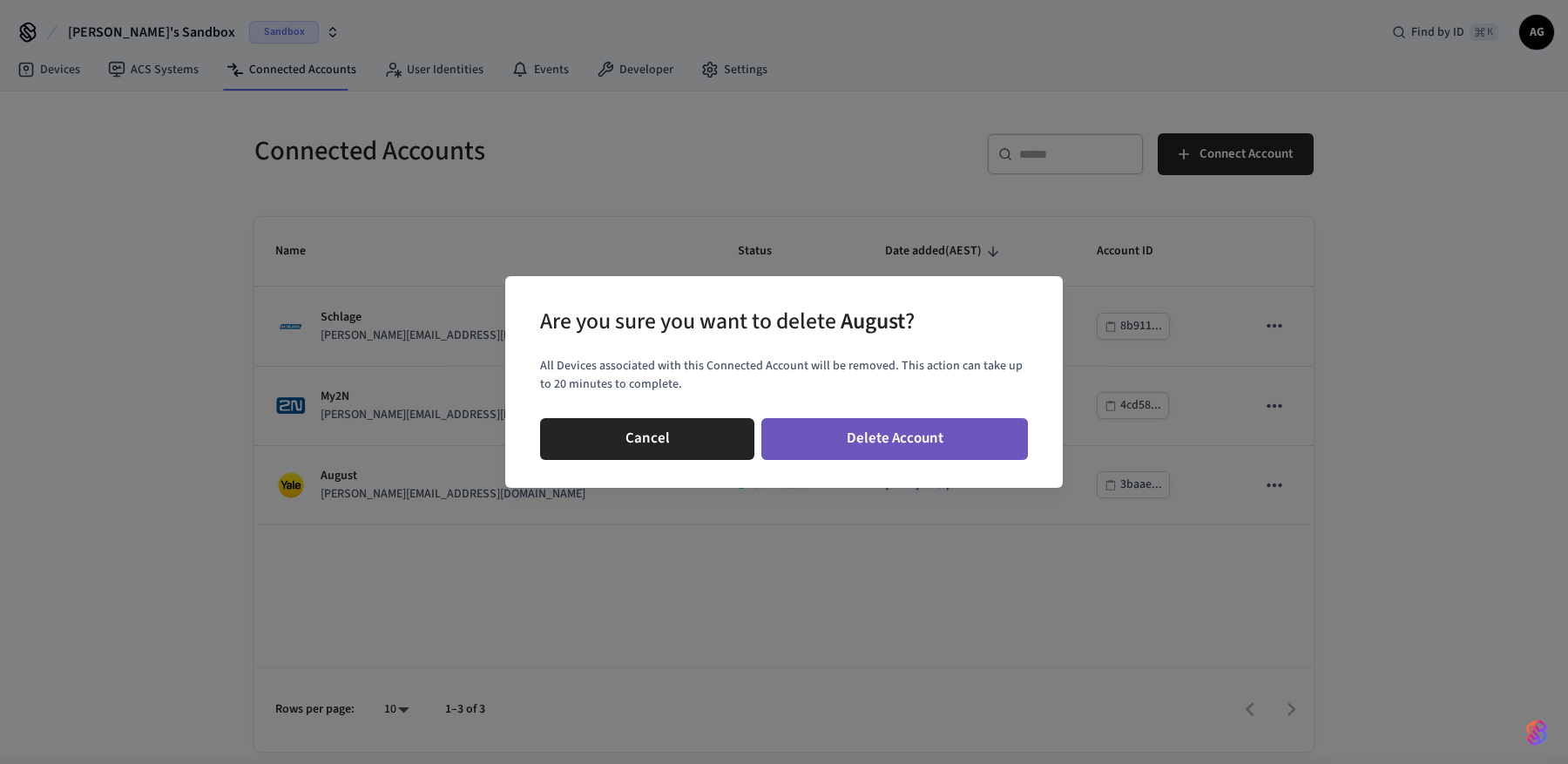
click at [841, 444] on button "Delete Account" at bounding box center [894, 439] width 267 height 42
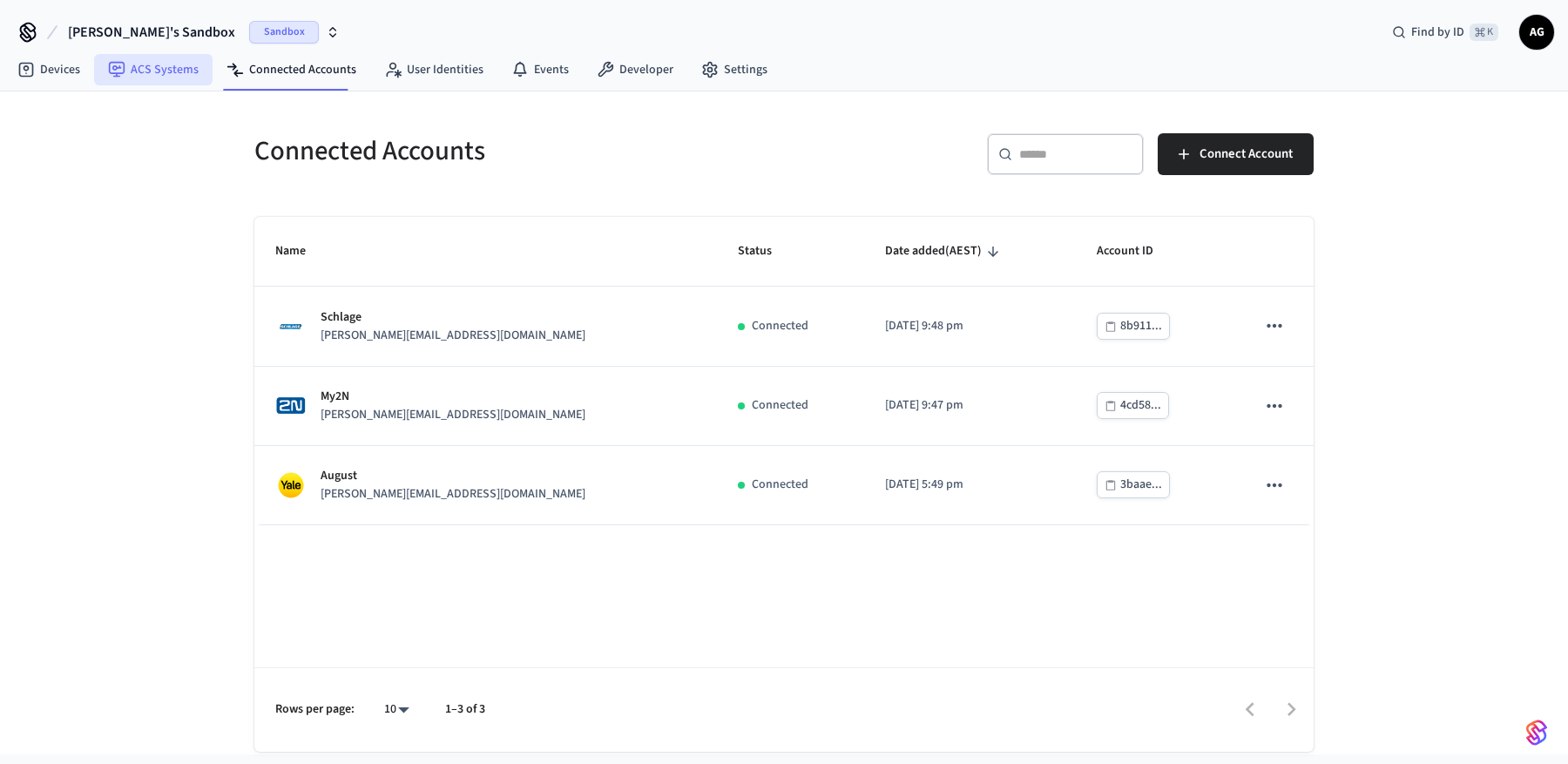
click at [147, 72] on link "ACS Systems" at bounding box center [153, 70] width 119 height 32
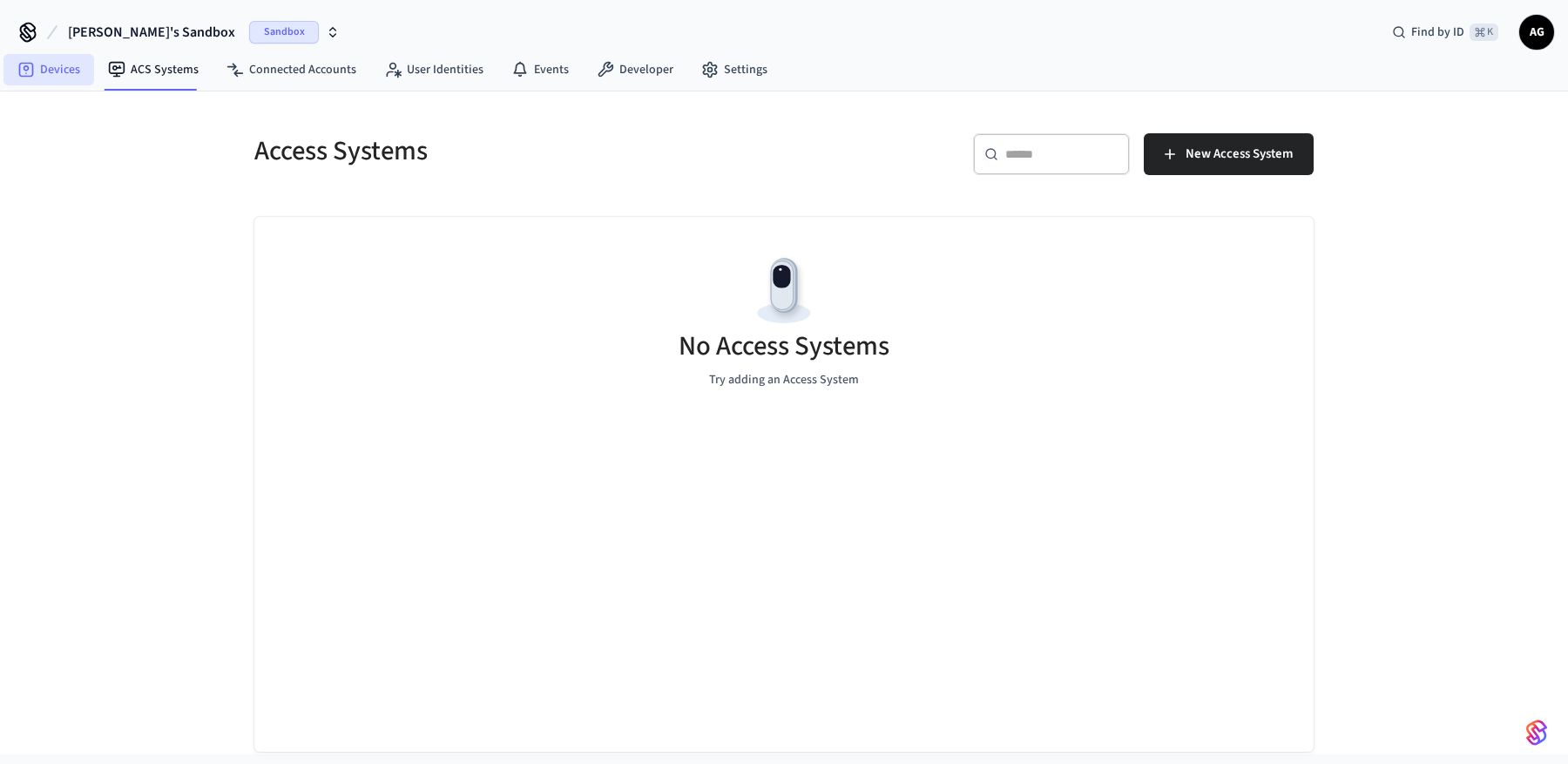
click at [61, 75] on link "Devices" at bounding box center [49, 70] width 91 height 32
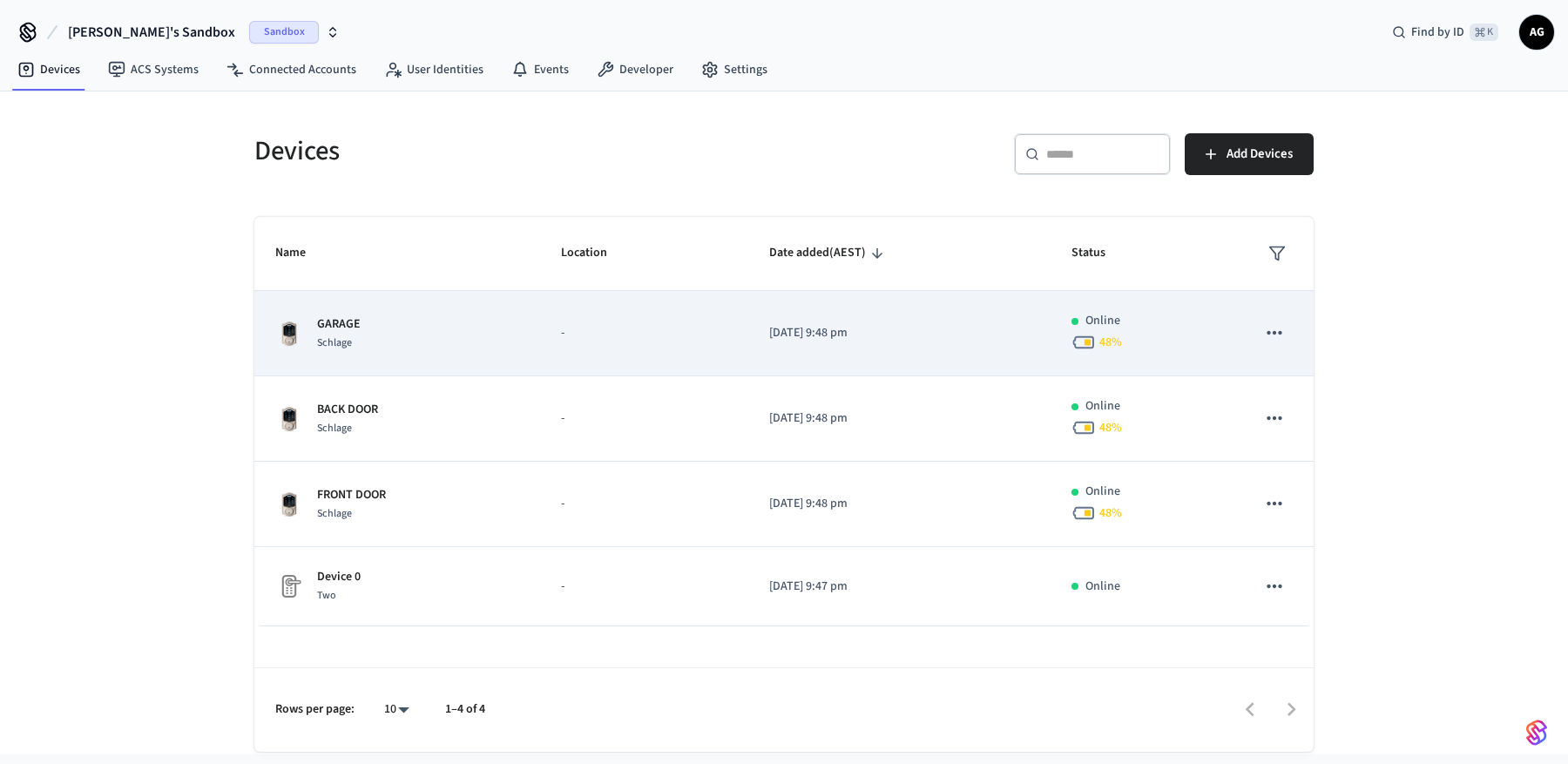
click at [353, 324] on p "GARAGE" at bounding box center [338, 324] width 44 height 19
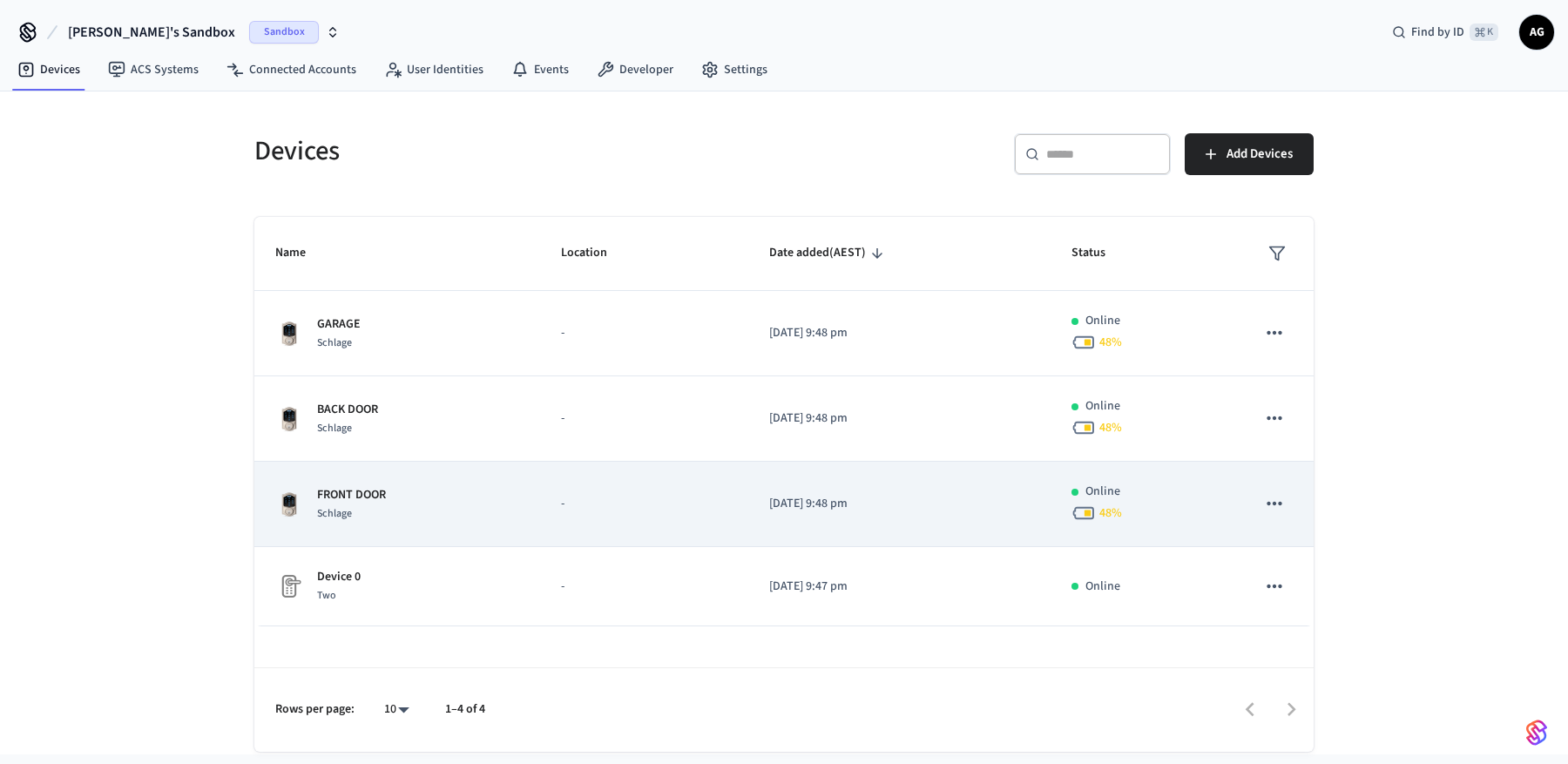
click at [368, 497] on p "FRONT DOOR" at bounding box center [351, 495] width 69 height 19
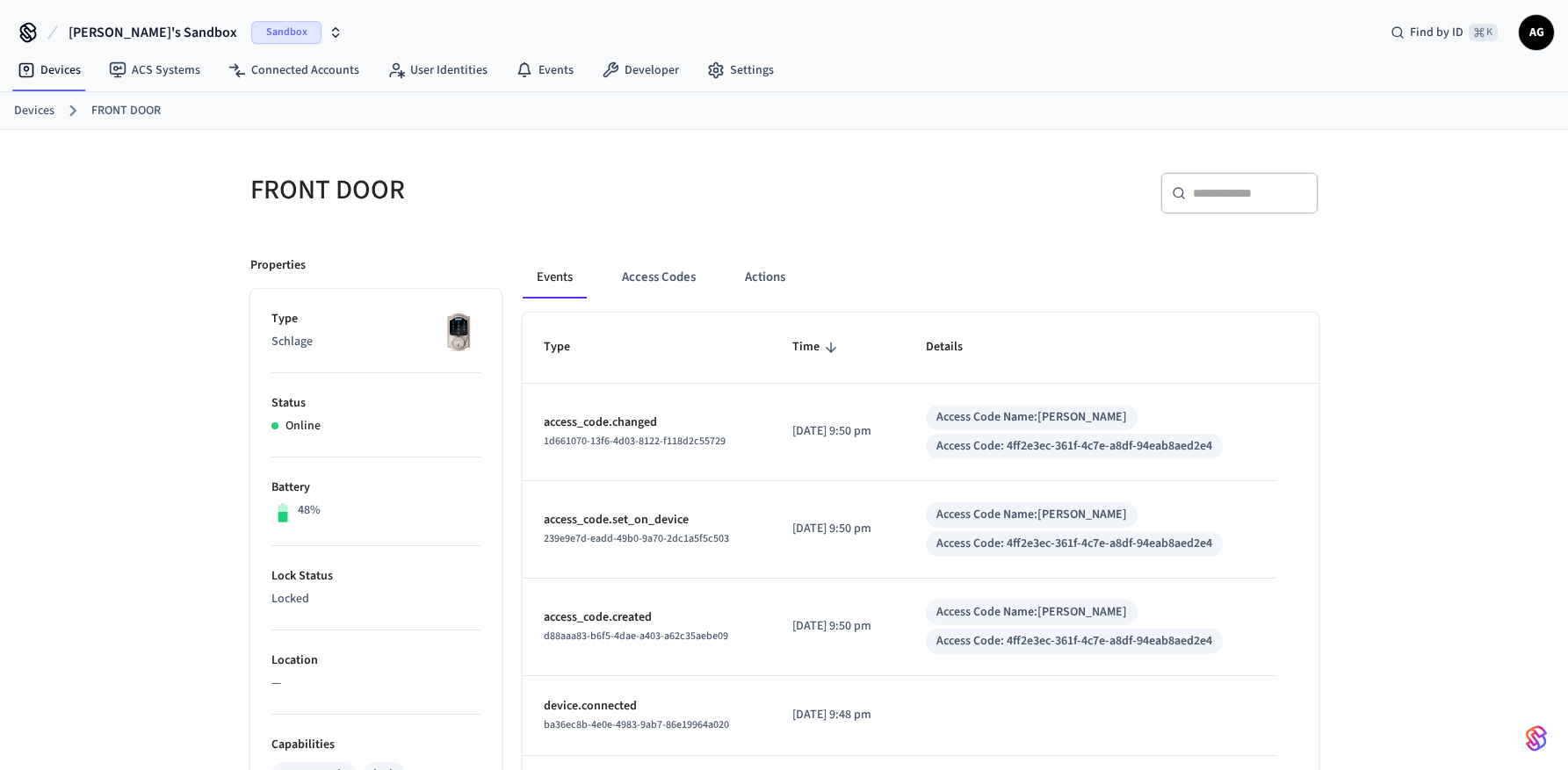
click at [32, 111] on link "Devices" at bounding box center [34, 111] width 40 height 19
